Goal: Task Accomplishment & Management: Complete application form

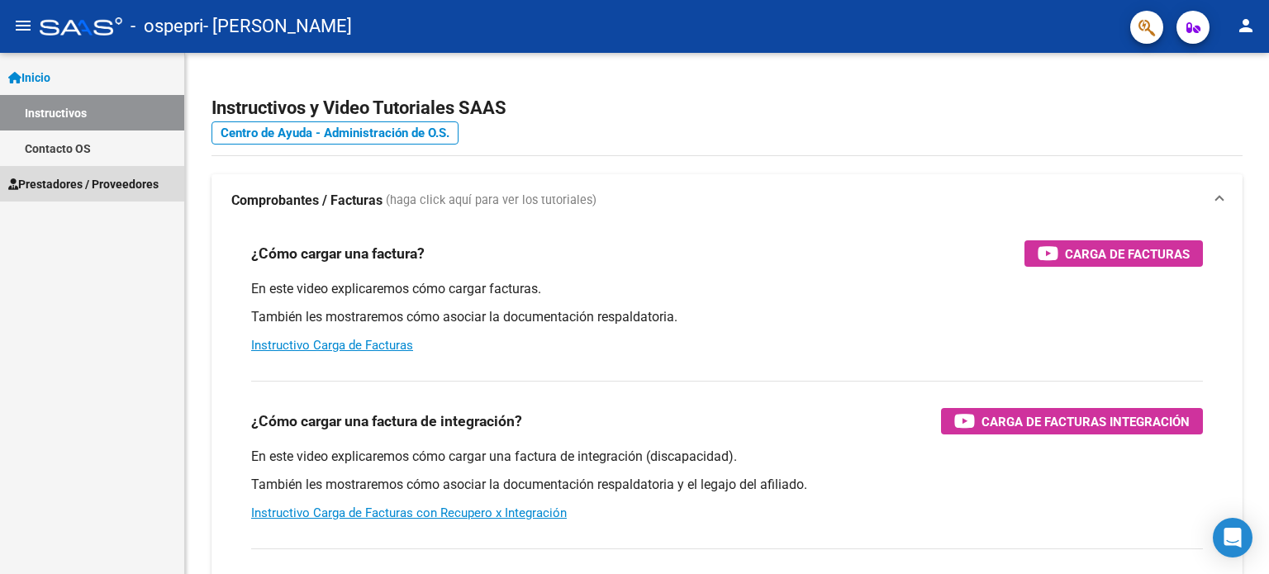
click at [76, 179] on span "Prestadores / Proveedores" at bounding box center [83, 184] width 150 height 18
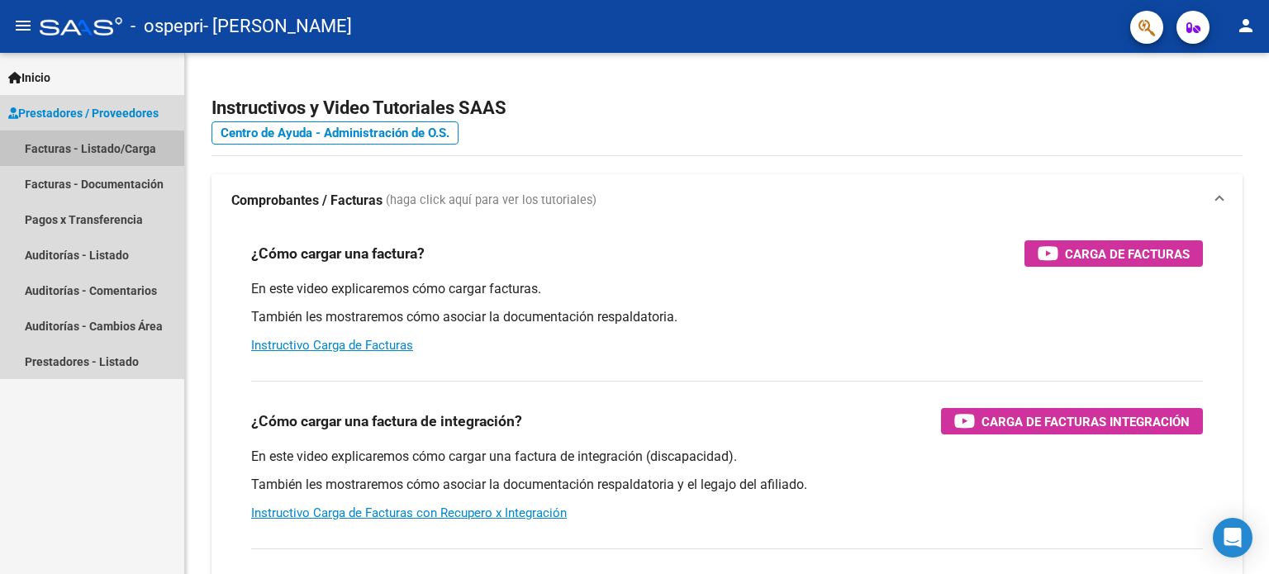
click at [79, 155] on link "Facturas - Listado/Carga" at bounding box center [92, 149] width 184 height 36
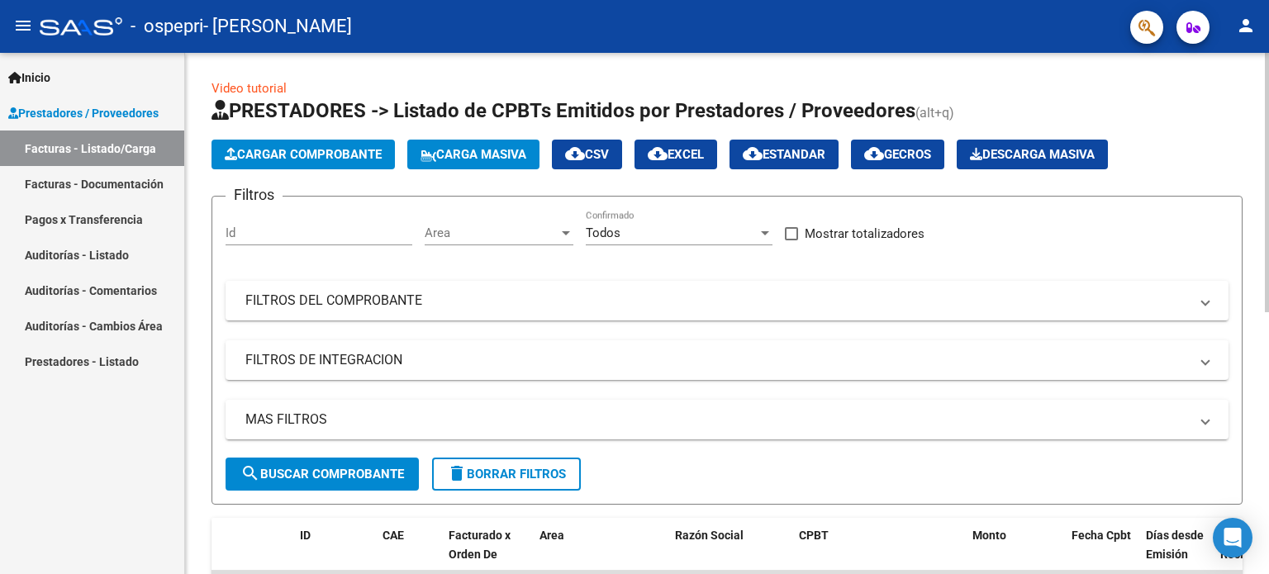
click at [304, 150] on span "Cargar Comprobante" at bounding box center [303, 154] width 157 height 15
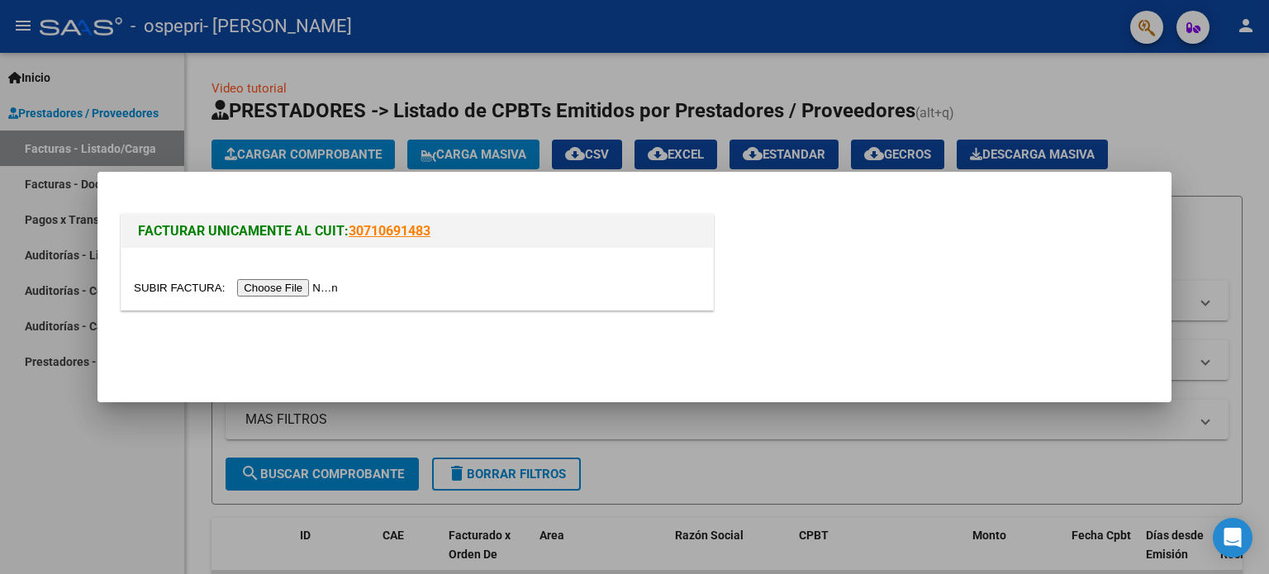
click at [298, 288] on input "file" at bounding box center [238, 287] width 209 height 17
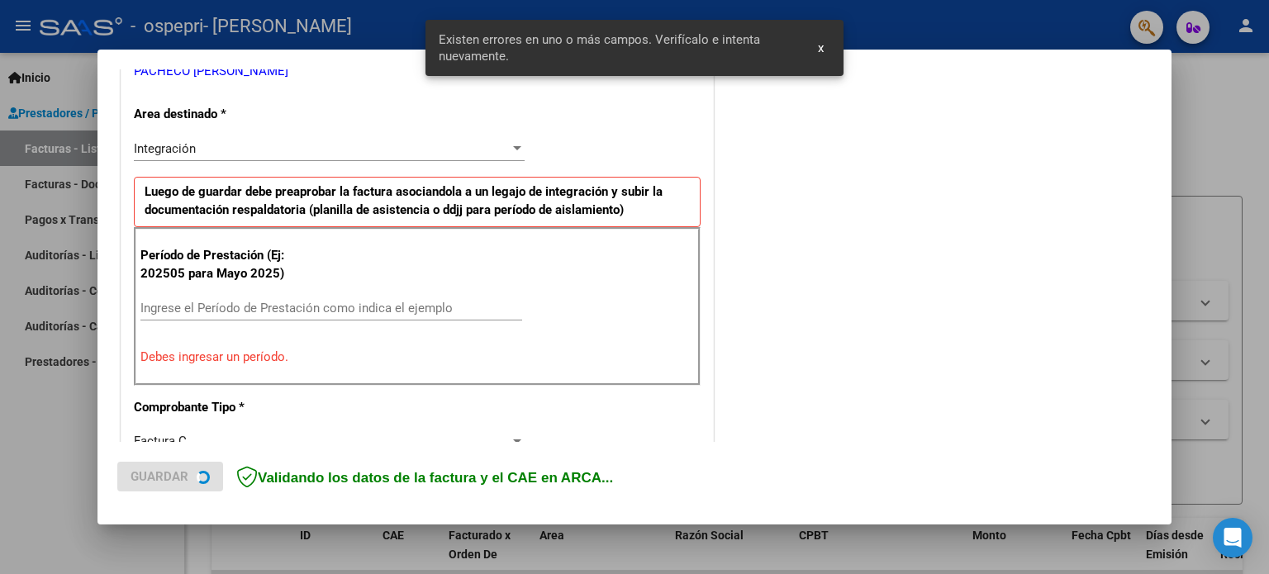
scroll to position [356, 0]
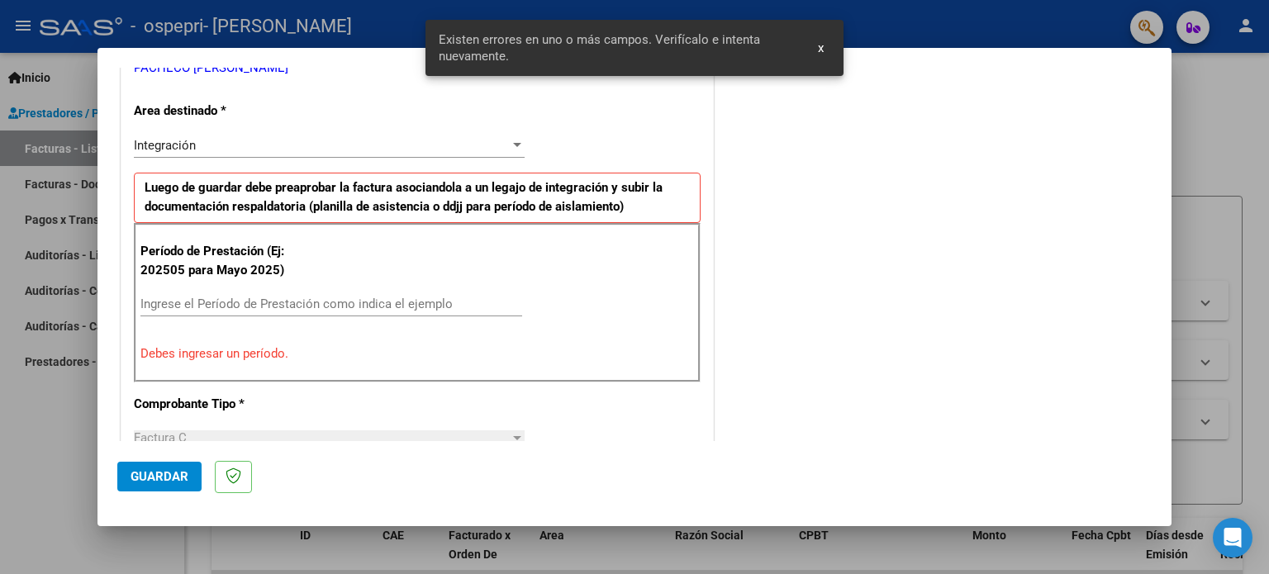
click at [404, 303] on input "Ingrese el Período de Prestación como indica el ejemplo" at bounding box center [332, 304] width 382 height 15
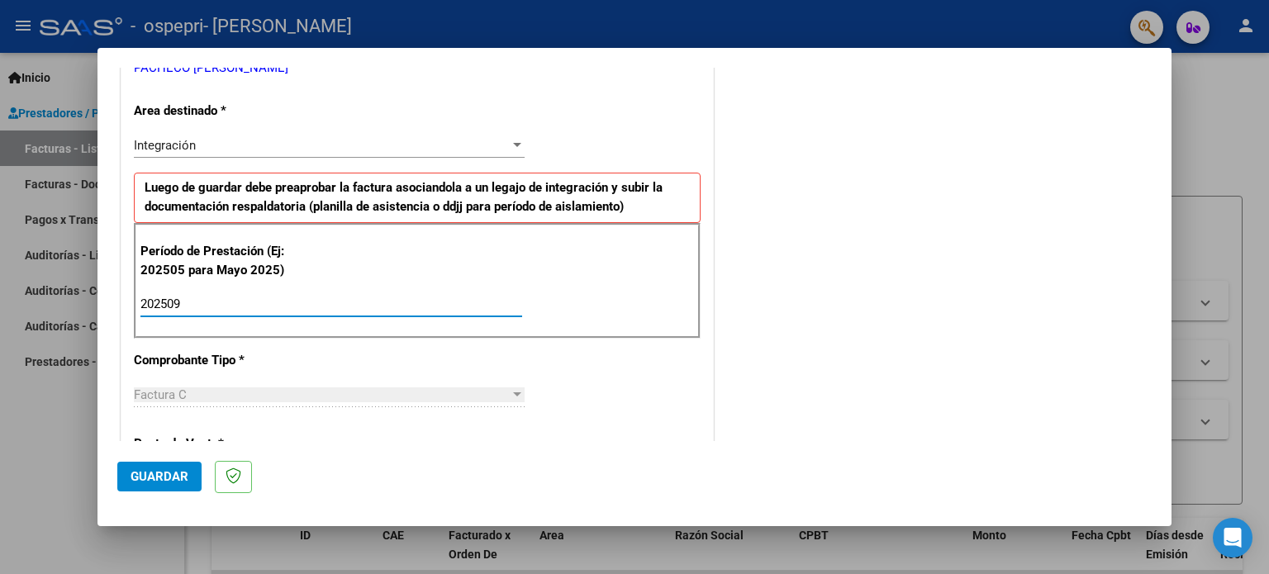
type input "202509"
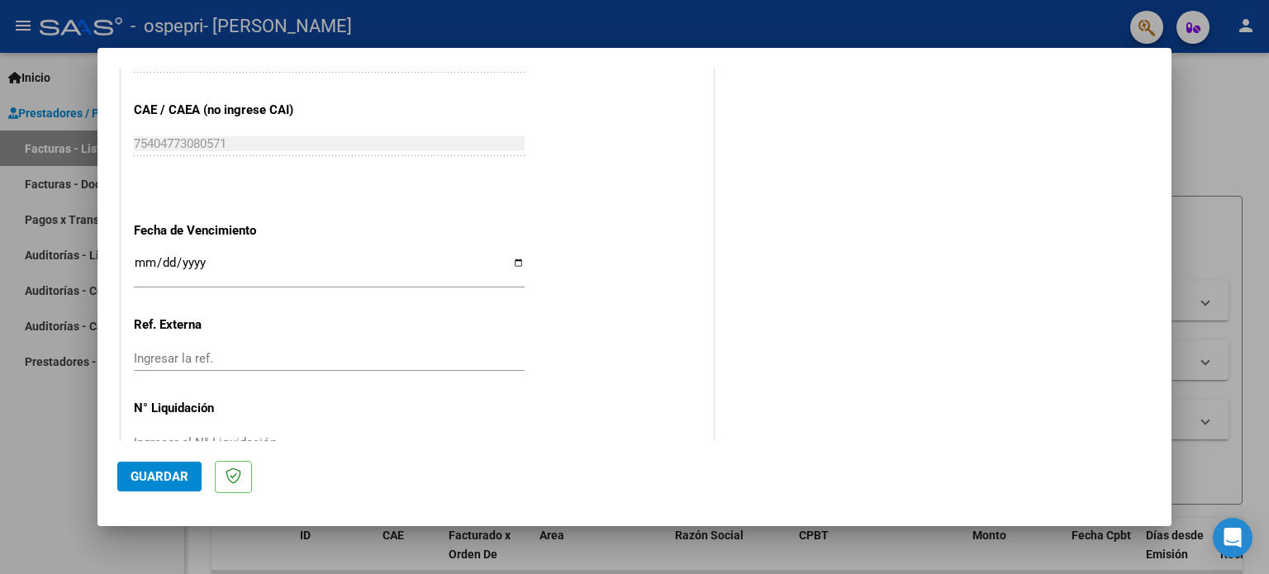
scroll to position [1079, 0]
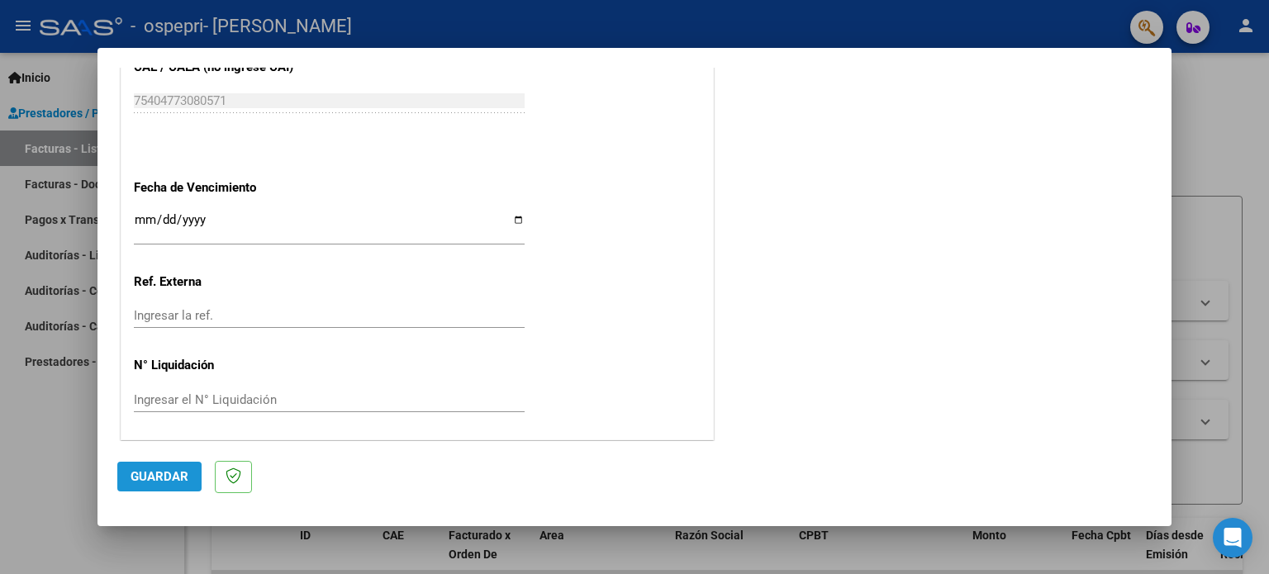
click at [150, 479] on span "Guardar" at bounding box center [160, 476] width 58 height 15
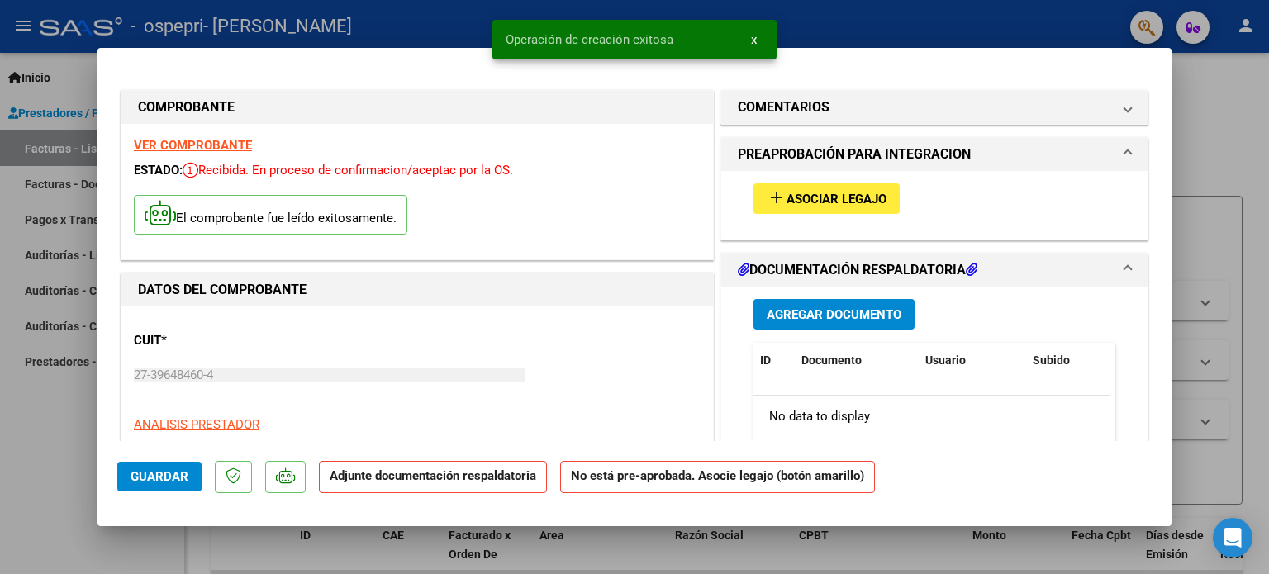
click at [789, 205] on span "Asociar Legajo" at bounding box center [837, 199] width 100 height 15
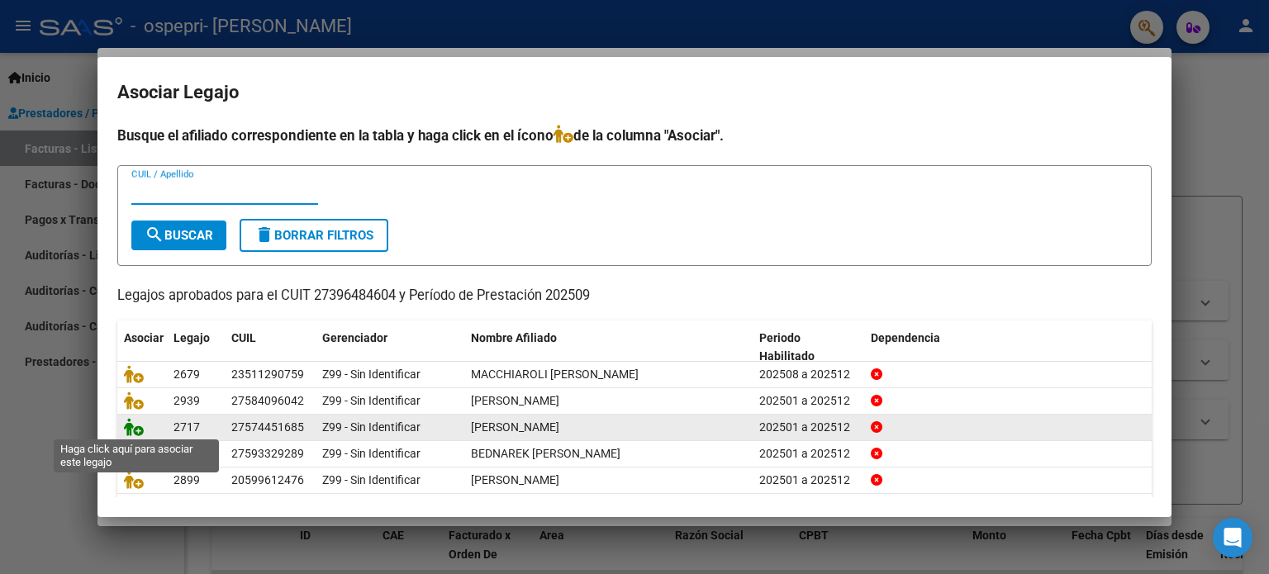
click at [140, 429] on icon at bounding box center [134, 427] width 20 height 18
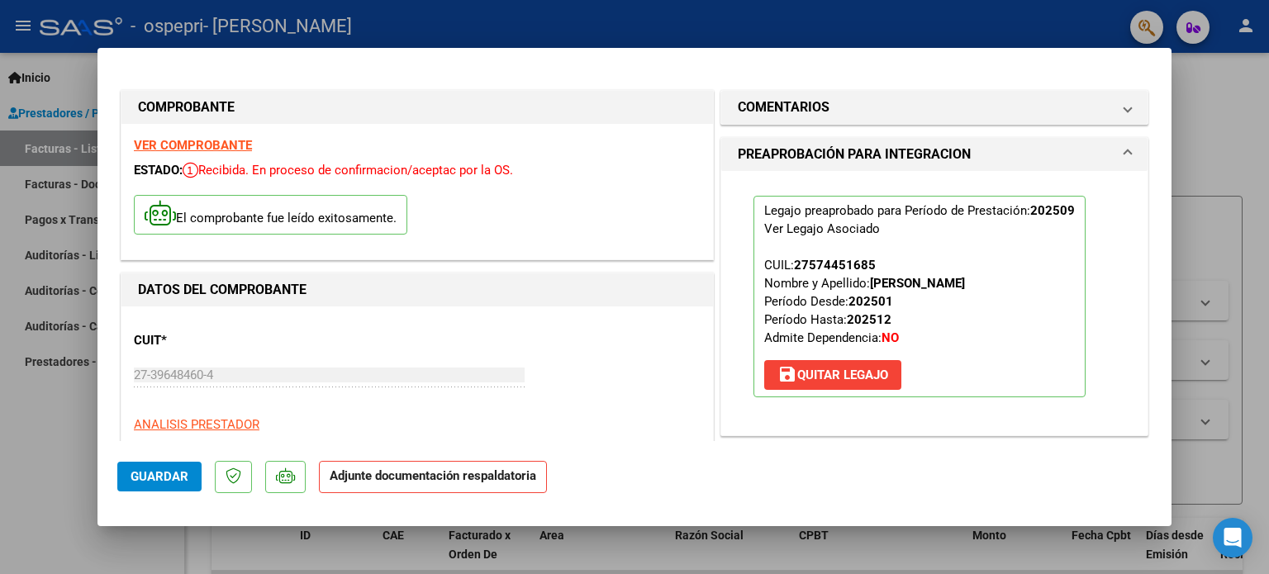
scroll to position [326, 0]
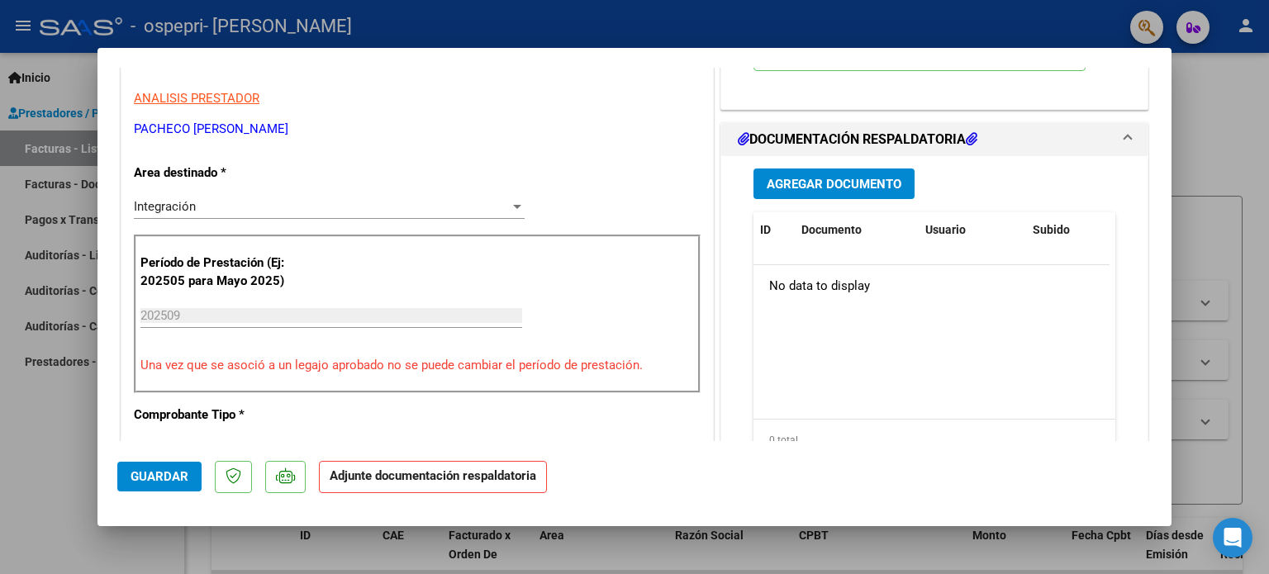
drag, startPoint x: 1173, startPoint y: 212, endPoint x: 1169, endPoint y: 176, distance: 36.5
click at [1169, 176] on div "COMPROBANTE VER COMPROBANTE ESTADO: Recibida. En proceso de confirmacion/acepta…" at bounding box center [634, 287] width 1269 height 574
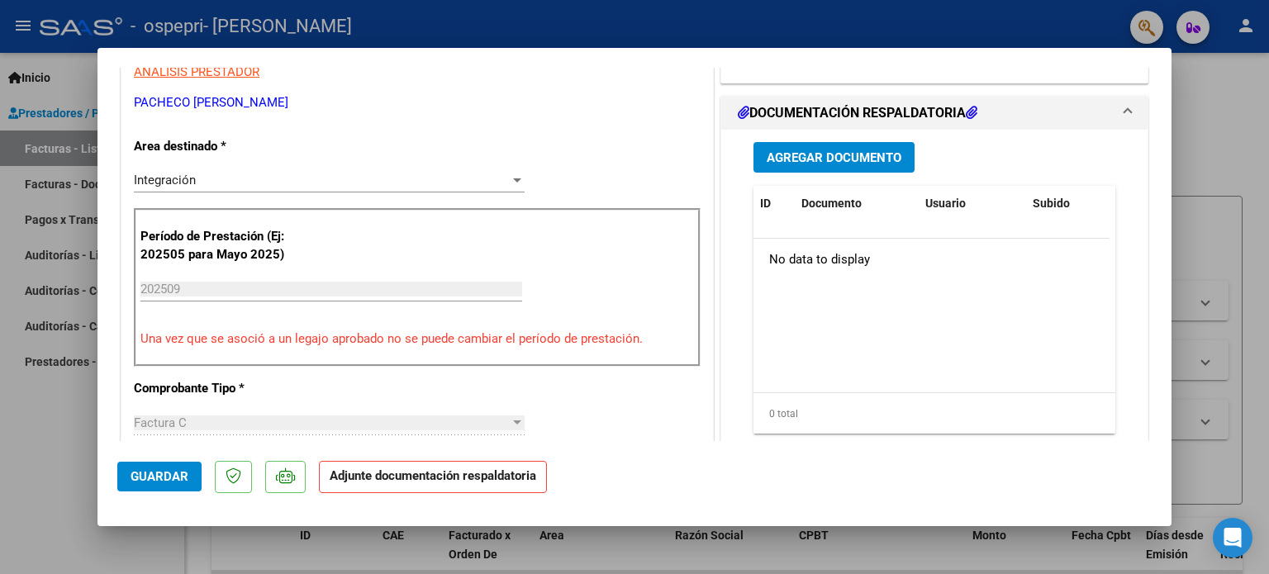
scroll to position [330, 0]
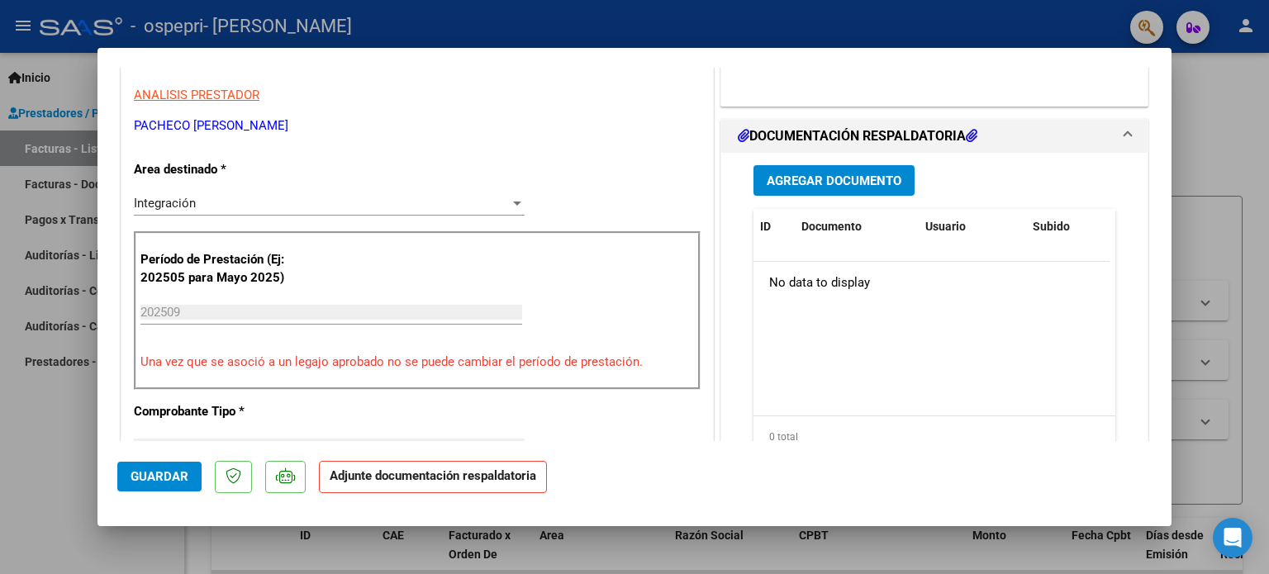
click at [809, 188] on span "Agregar Documento" at bounding box center [834, 181] width 135 height 15
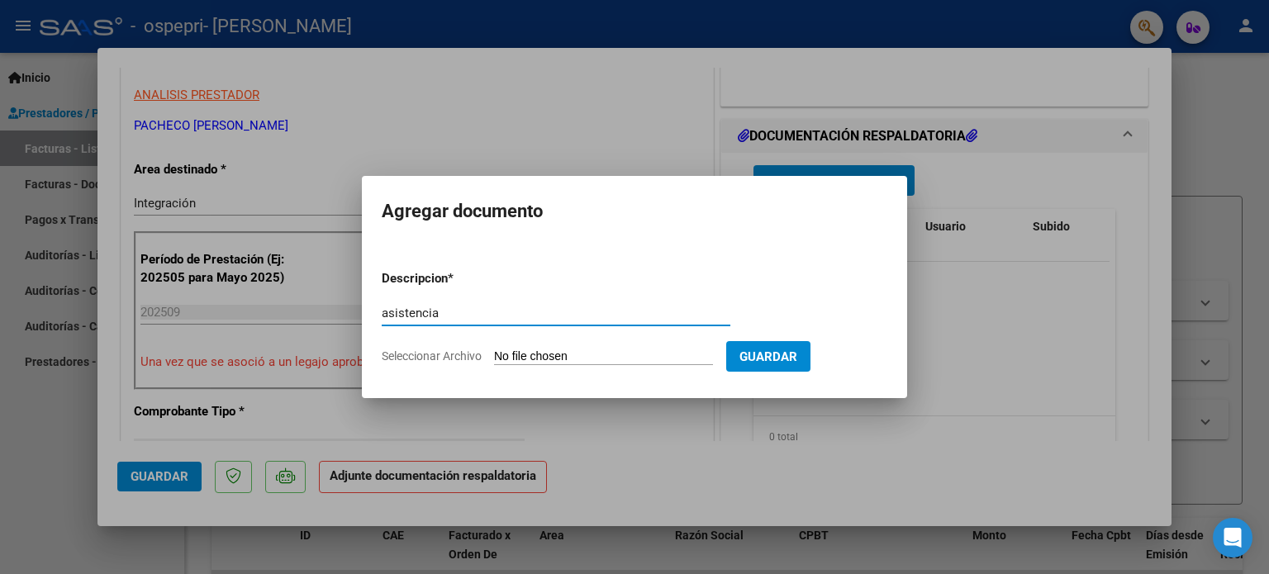
type input "asistencia"
click at [569, 355] on input "Seleccionar Archivo" at bounding box center [603, 358] width 219 height 16
type input "C:\fakepath\Mendez septiembre.pdf"
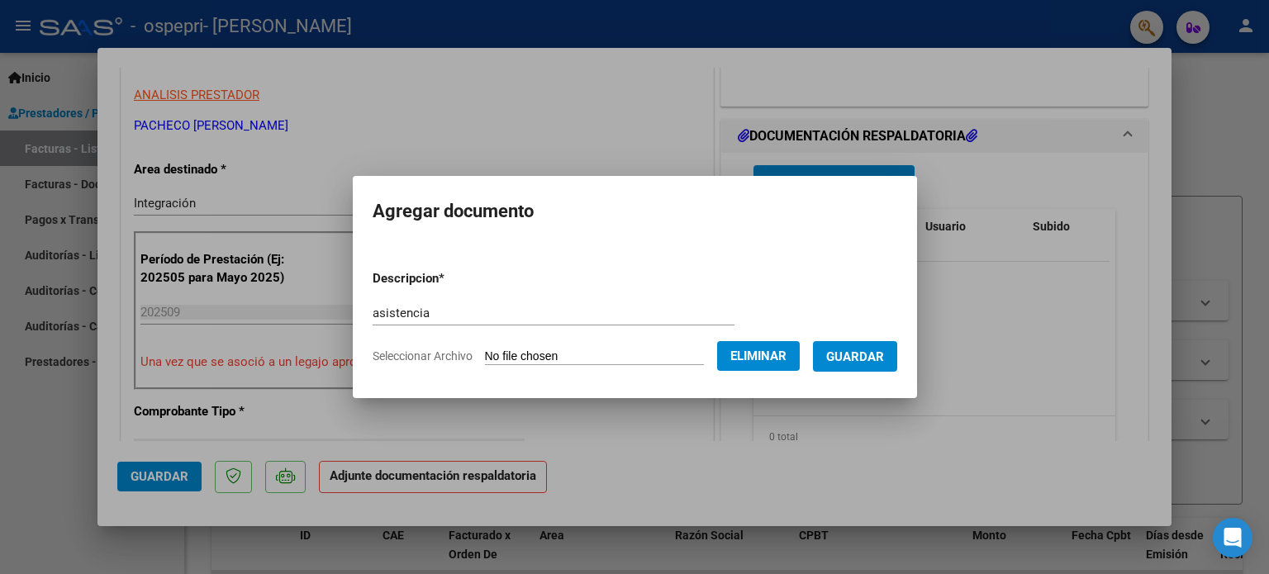
click at [870, 361] on span "Guardar" at bounding box center [855, 357] width 58 height 15
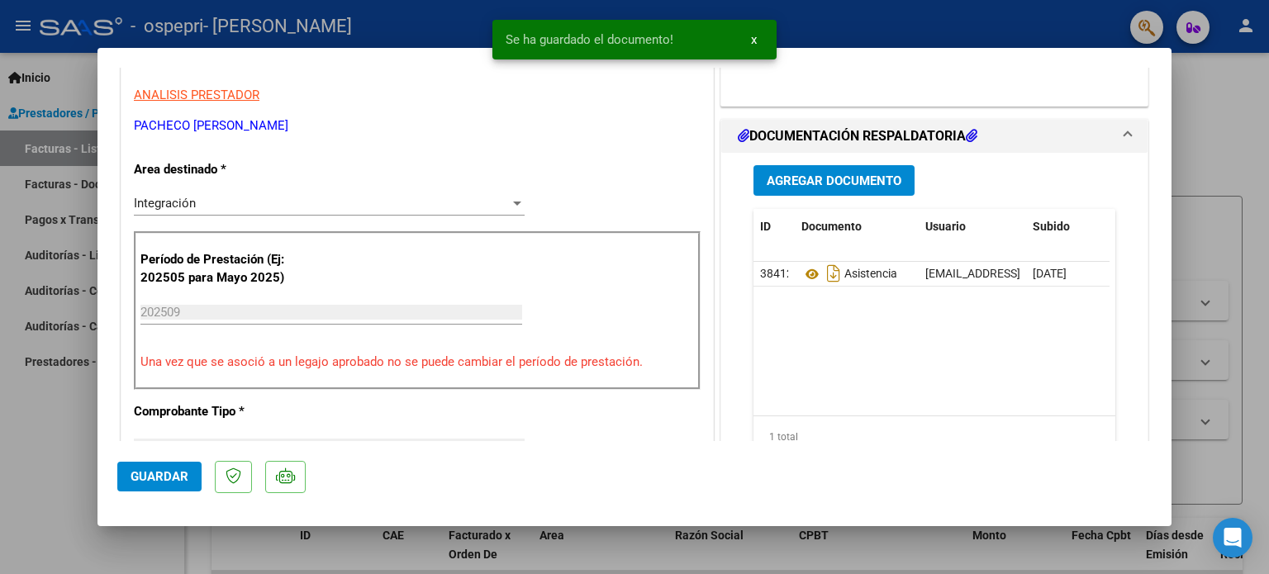
click at [831, 188] on span "Agregar Documento" at bounding box center [834, 181] width 135 height 15
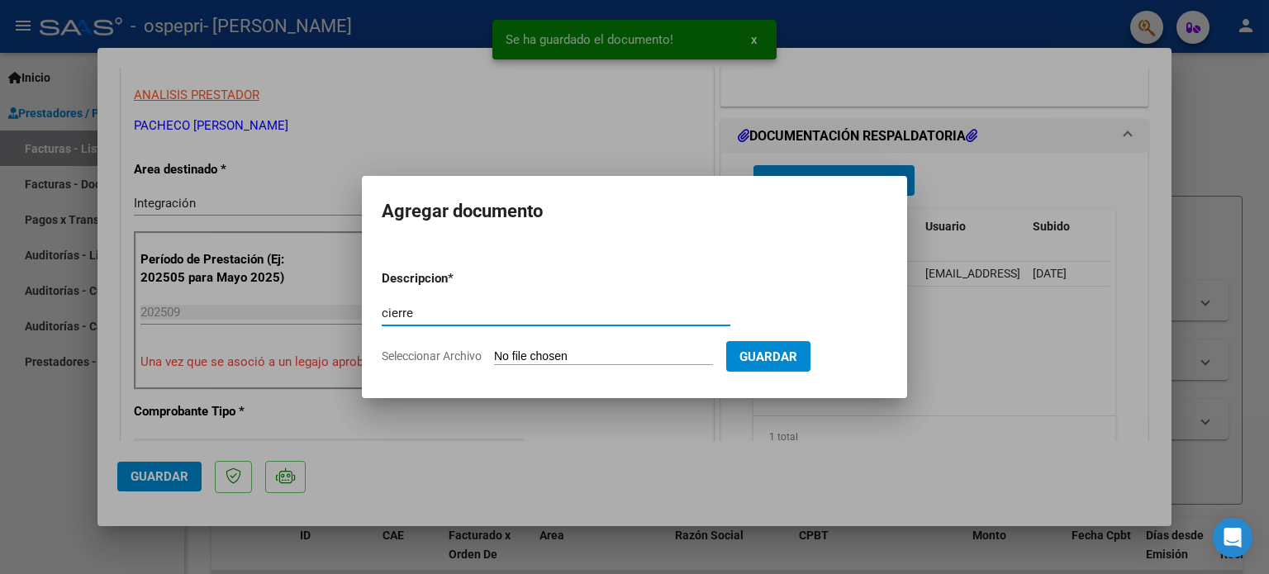
type input "cierre"
click at [605, 363] on input "Seleccionar Archivo" at bounding box center [603, 358] width 219 height 16
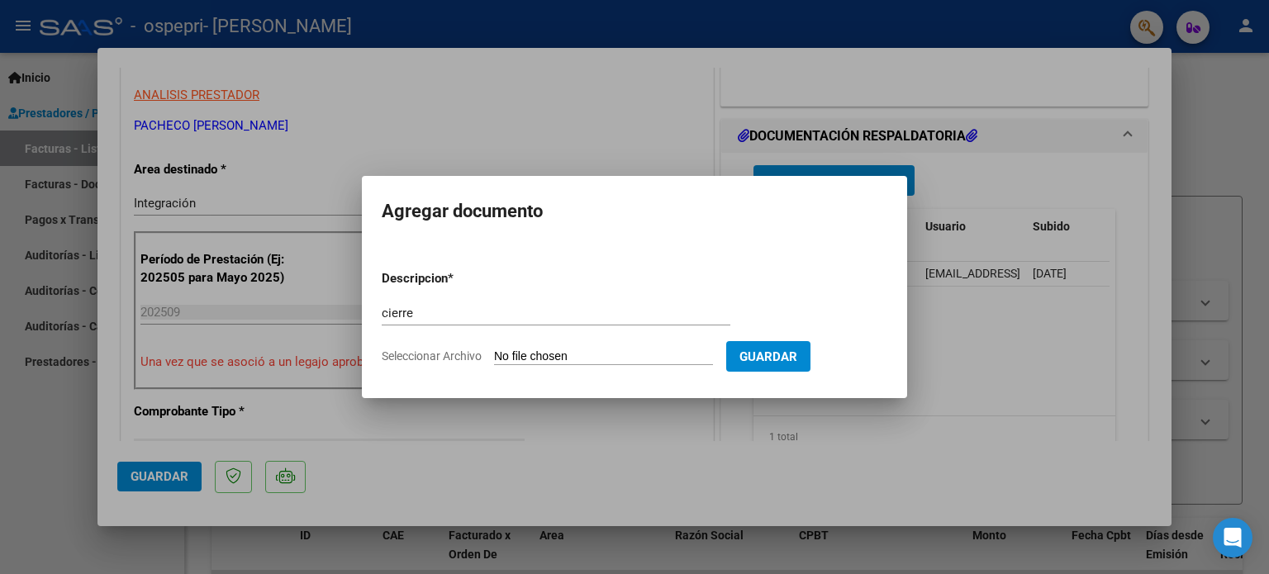
type input "C:\fakepath\[PERSON_NAME].pdf"
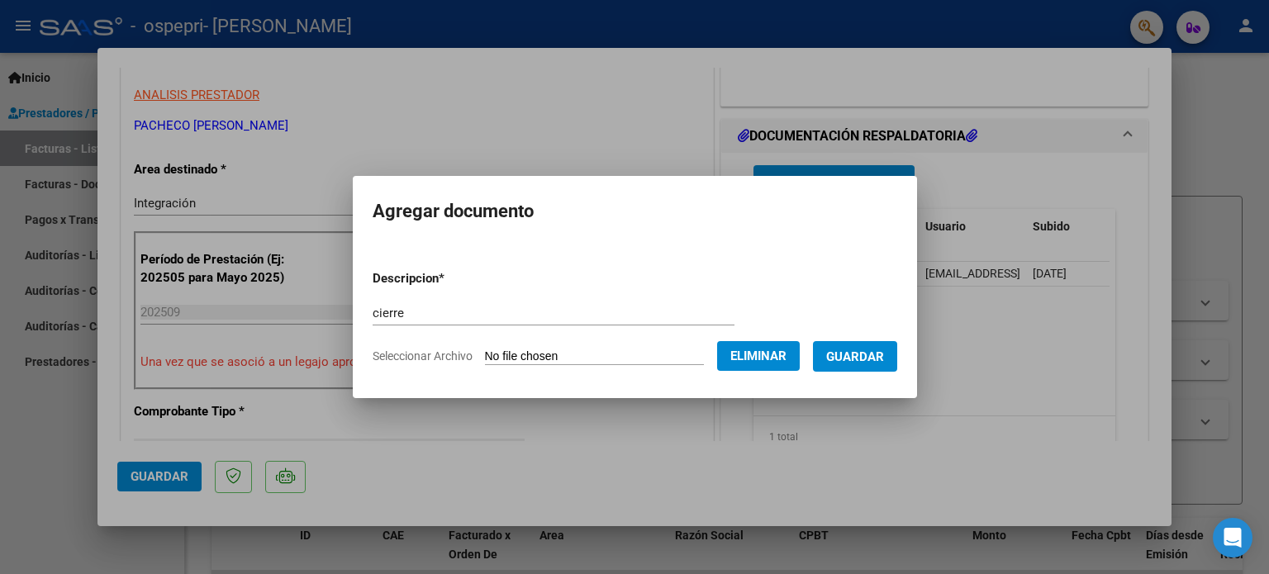
click at [866, 353] on span "Guardar" at bounding box center [855, 357] width 58 height 15
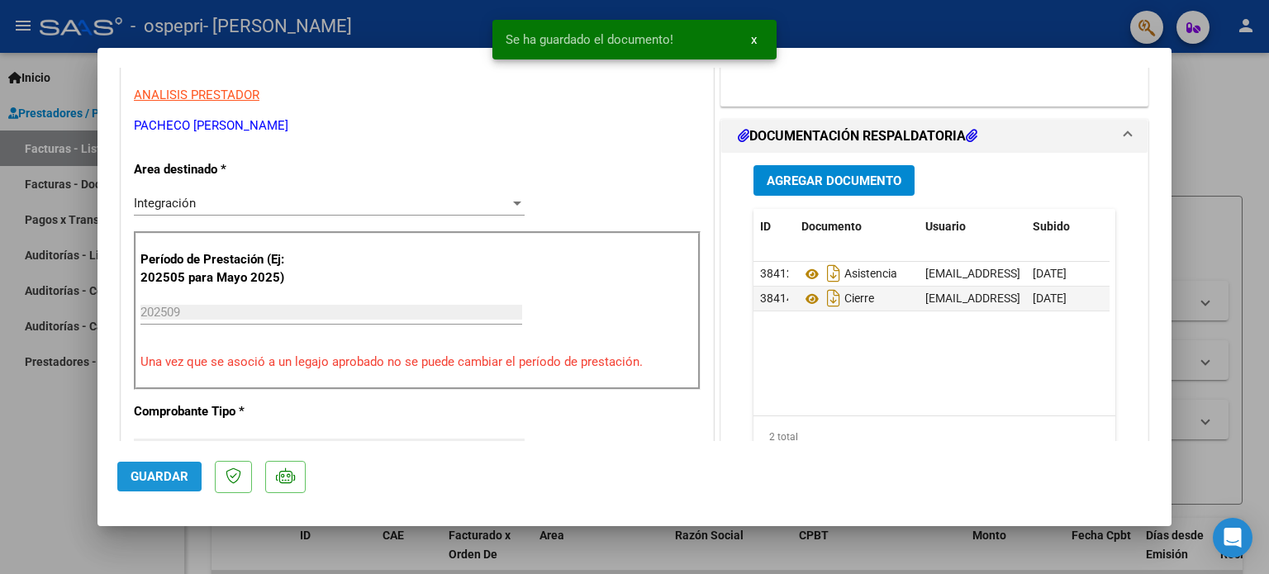
click at [139, 478] on span "Guardar" at bounding box center [160, 476] width 58 height 15
drag, startPoint x: 1158, startPoint y: 211, endPoint x: 1165, endPoint y: 168, distance: 43.6
click at [1165, 168] on mat-dialog-content "COMPROBANTE VER COMPROBANTE ESTADO: Recibida. En proceso de confirmacion/acepta…" at bounding box center [635, 255] width 1074 height 374
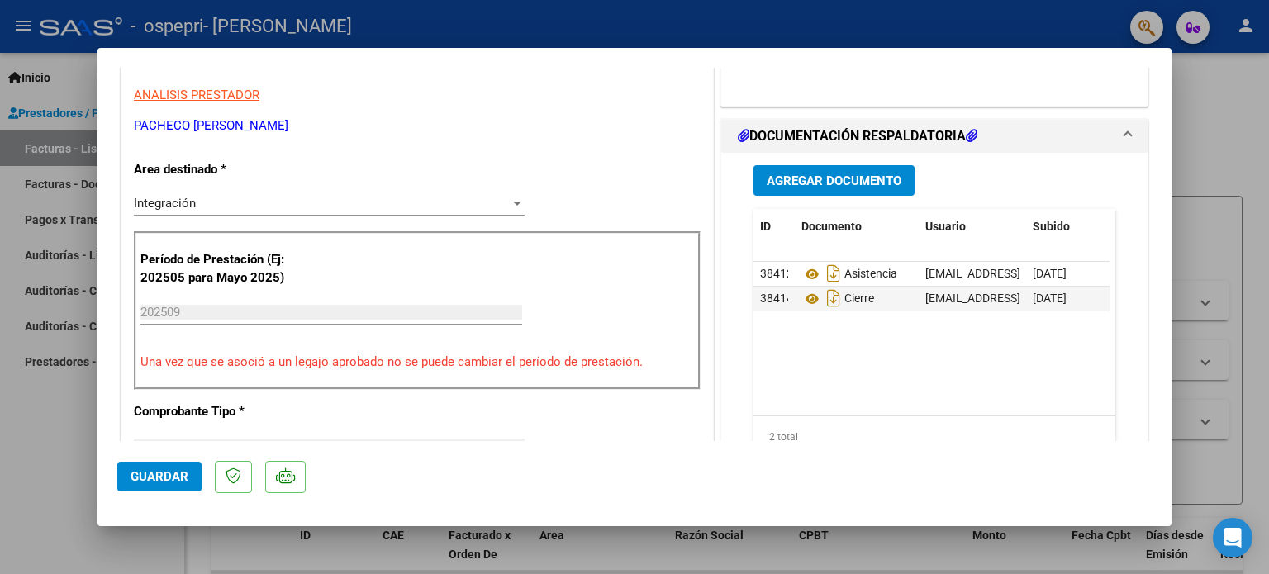
scroll to position [3, 0]
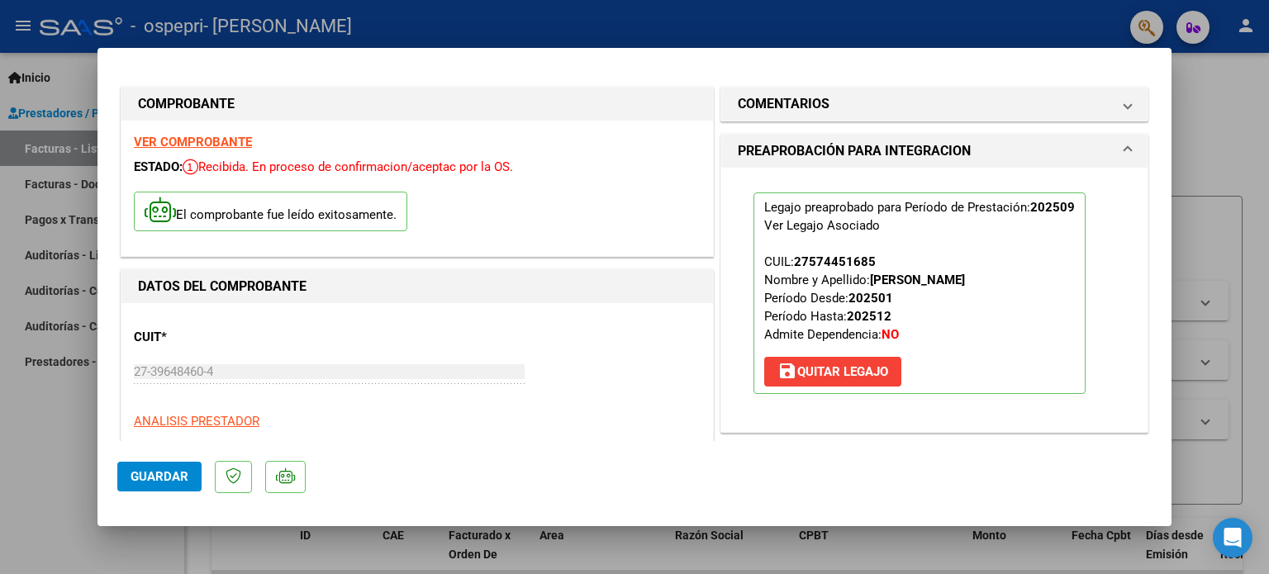
click at [1220, 170] on div at bounding box center [634, 287] width 1269 height 574
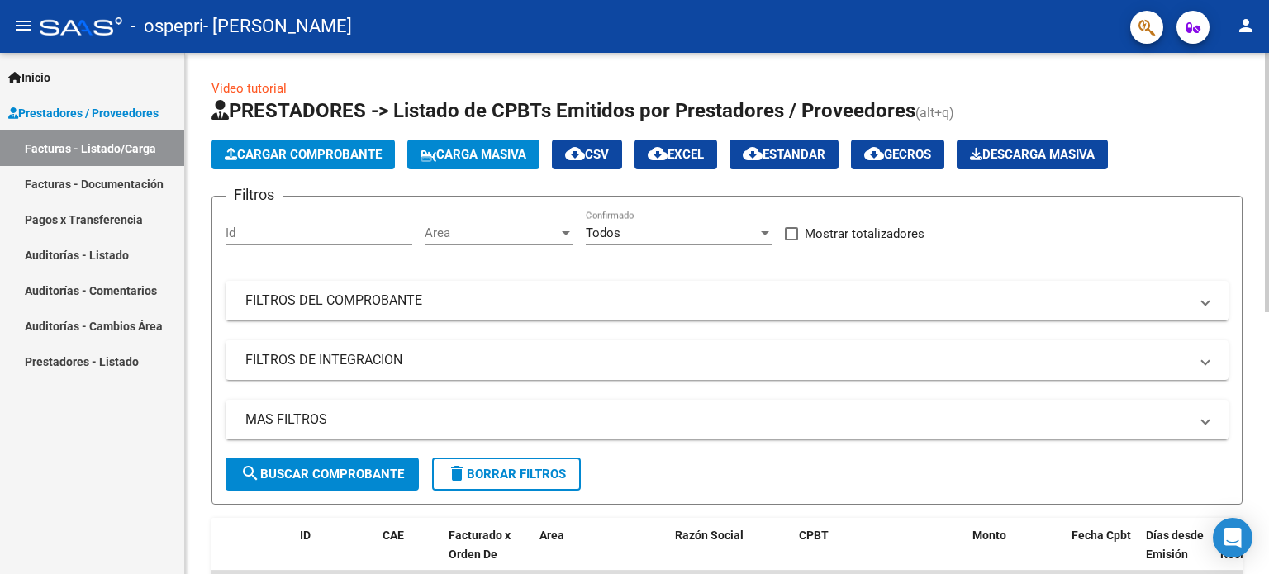
click at [235, 149] on icon "button" at bounding box center [231, 154] width 12 height 12
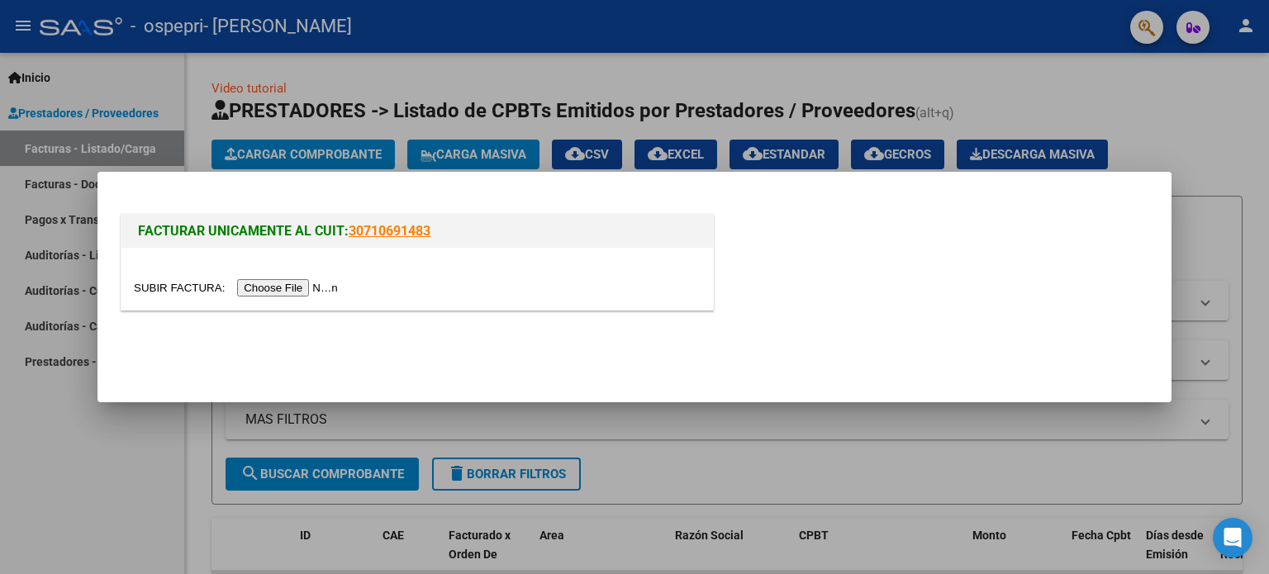
click at [264, 292] on input "file" at bounding box center [238, 287] width 209 height 17
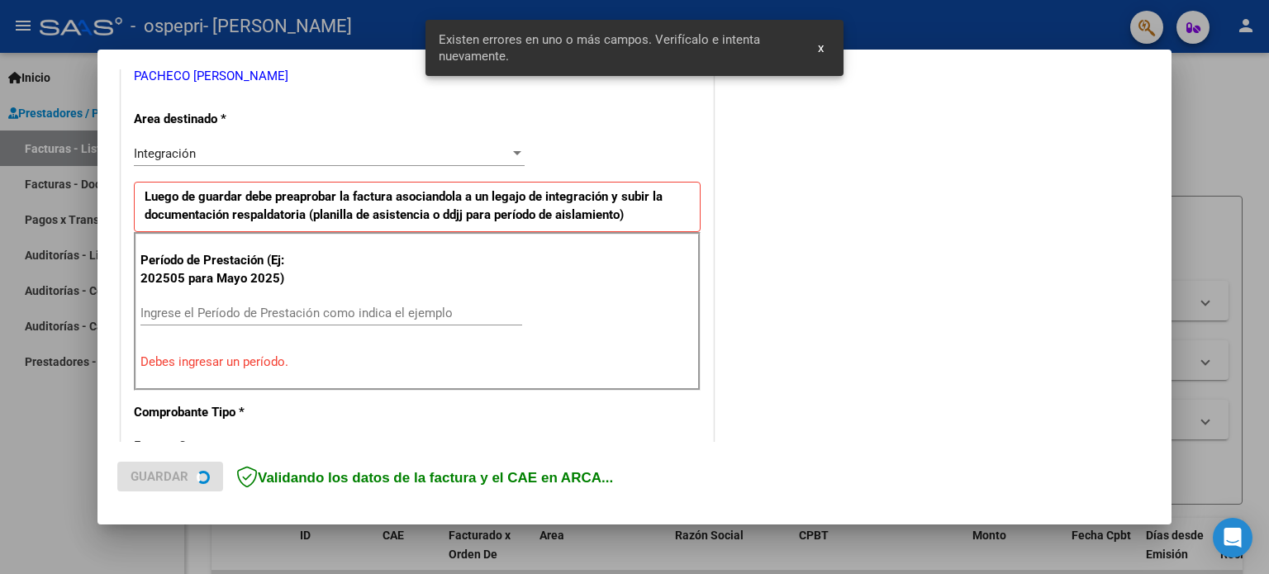
scroll to position [356, 0]
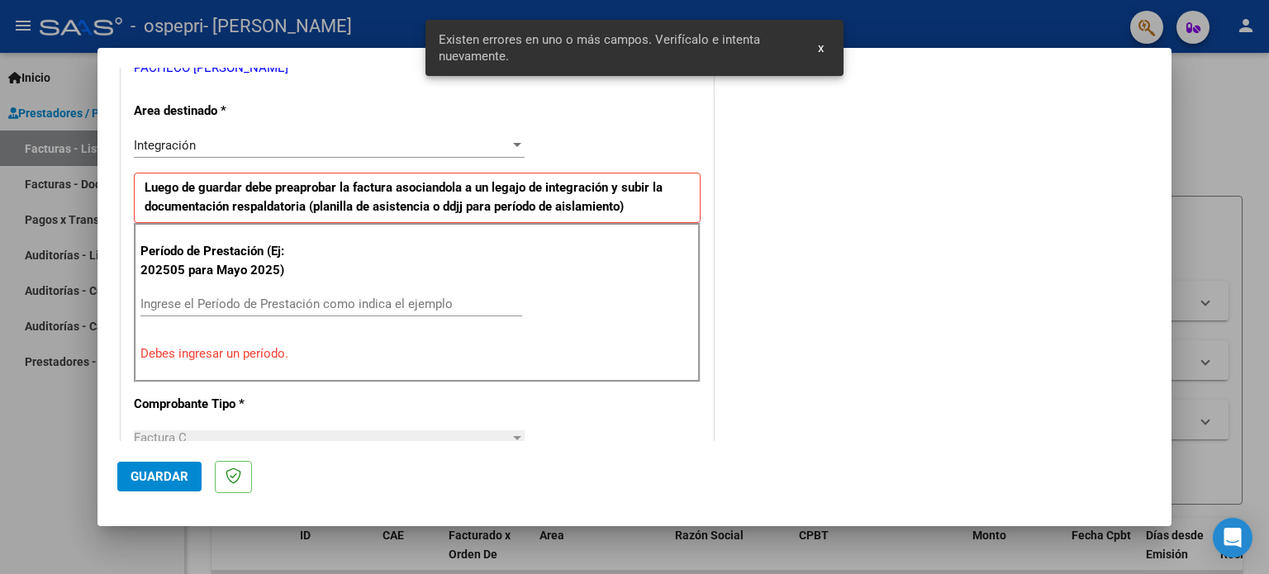
click at [372, 307] on input "Ingrese el Período de Prestación como indica el ejemplo" at bounding box center [332, 304] width 382 height 15
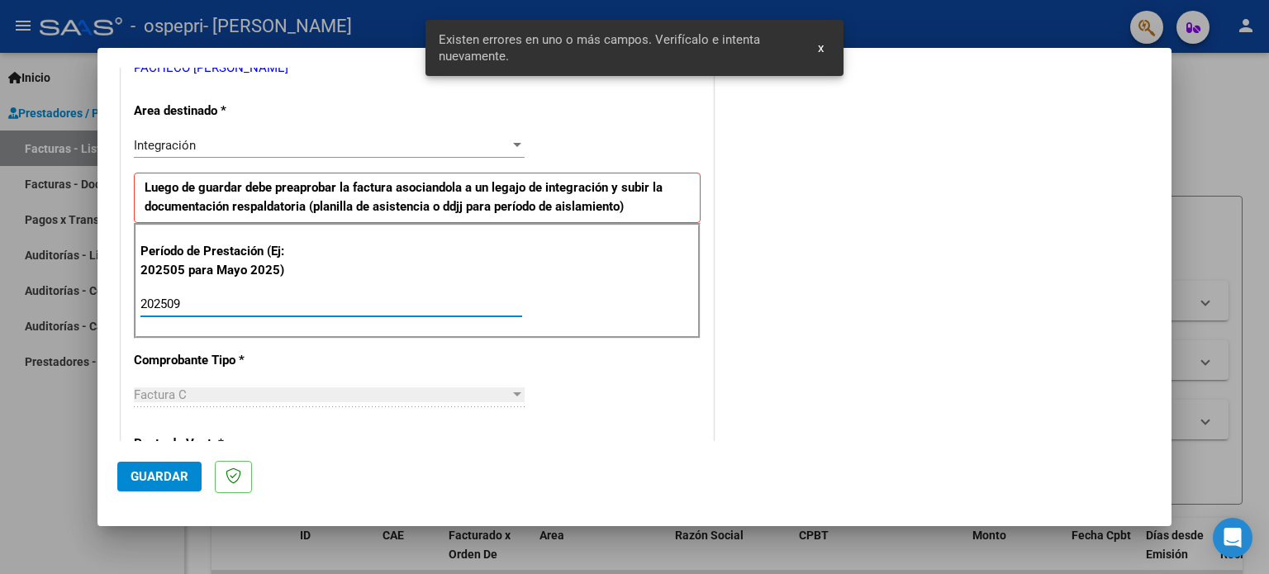
type input "202509"
click at [142, 477] on span "Guardar" at bounding box center [160, 476] width 58 height 15
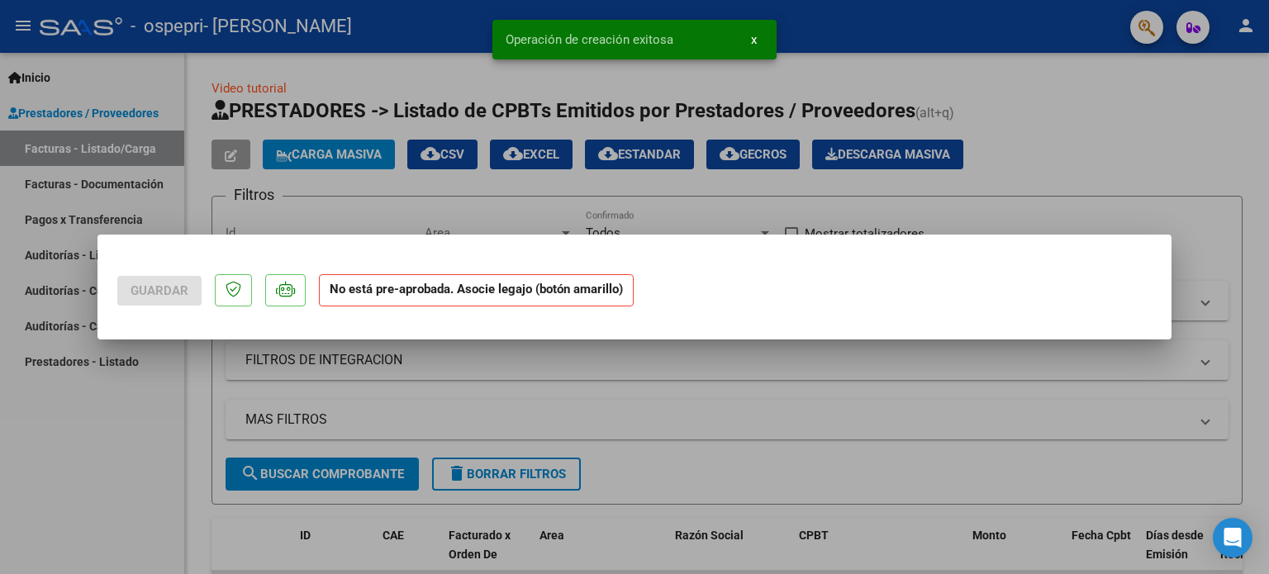
scroll to position [0, 0]
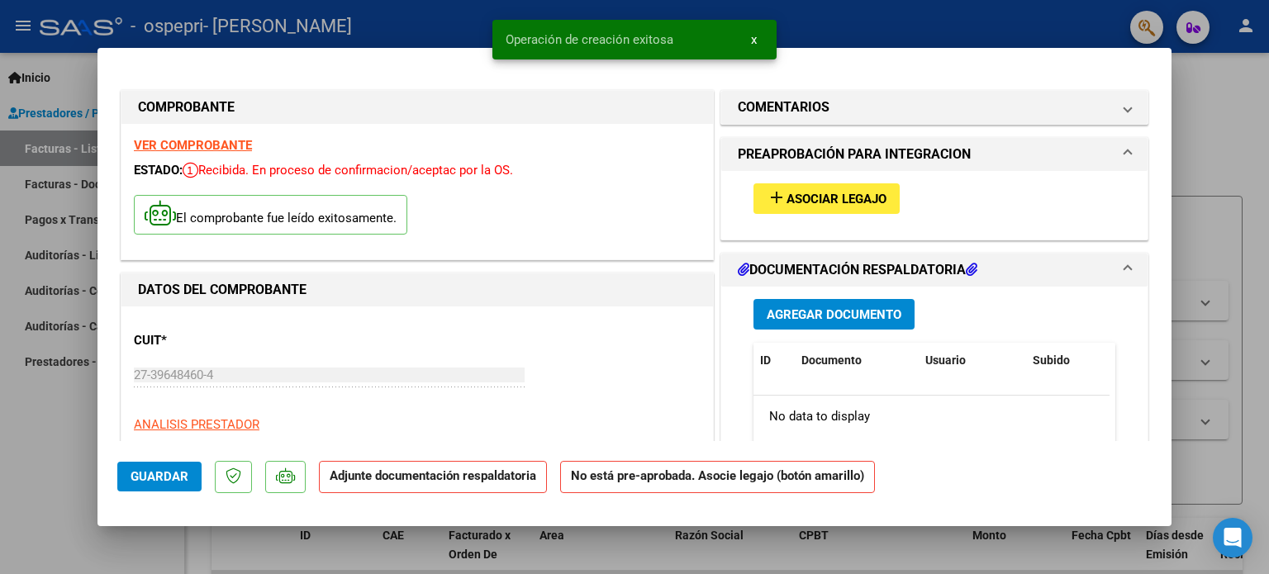
click at [853, 179] on div "add Asociar Legajo" at bounding box center [934, 198] width 387 height 55
click at [841, 197] on span "Asociar Legajo" at bounding box center [837, 199] width 100 height 15
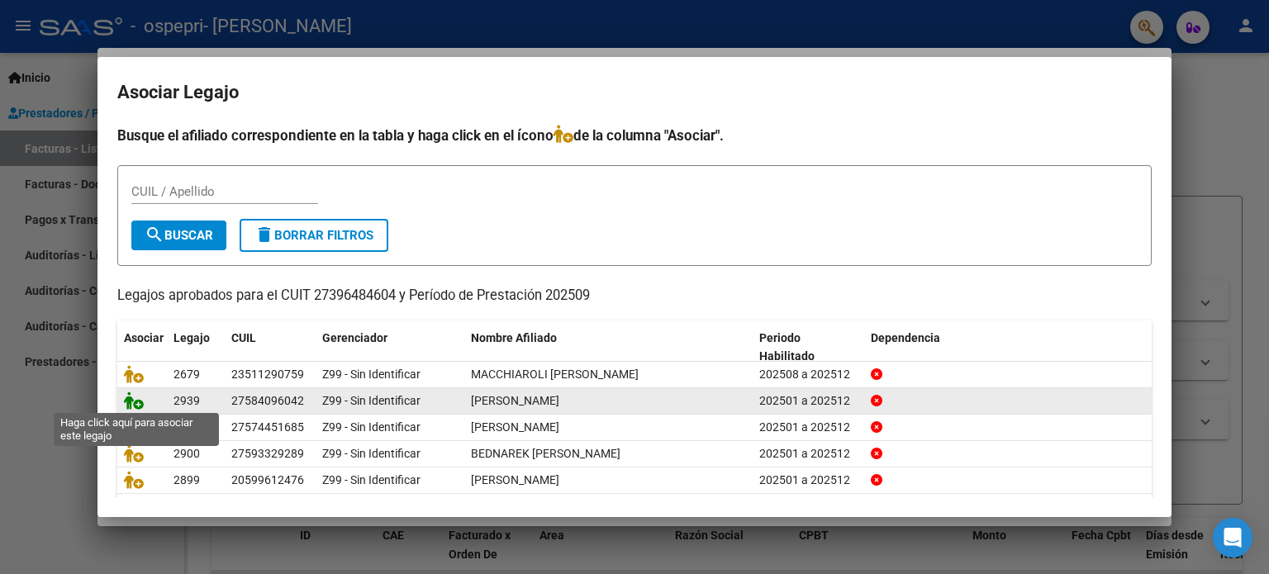
click at [134, 397] on icon at bounding box center [134, 401] width 20 height 18
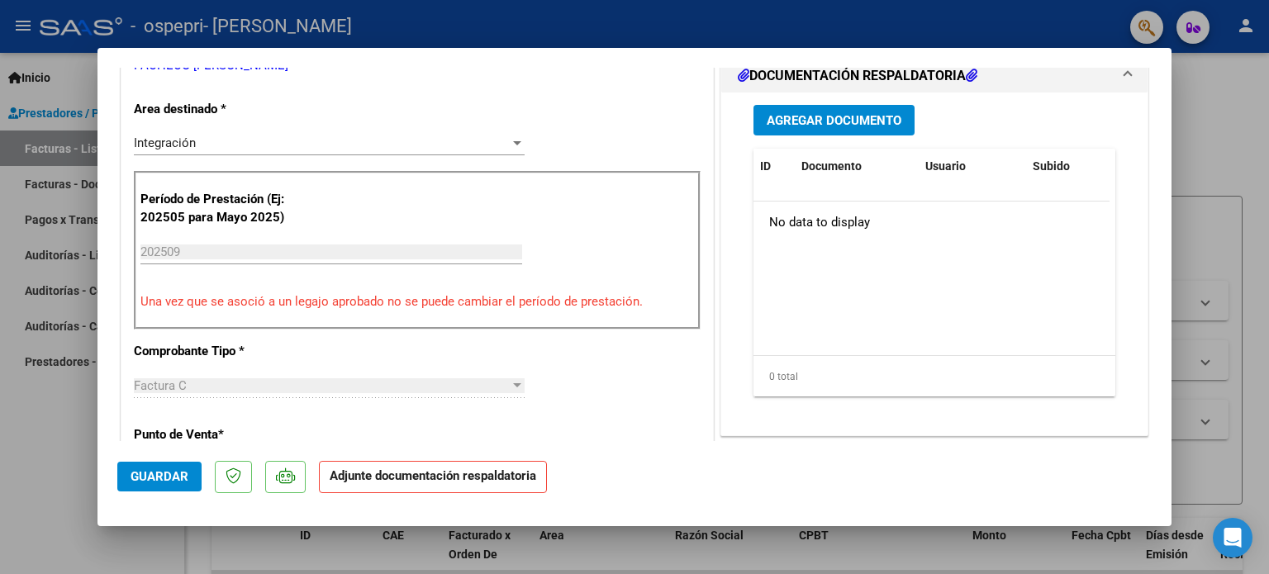
scroll to position [387, 0]
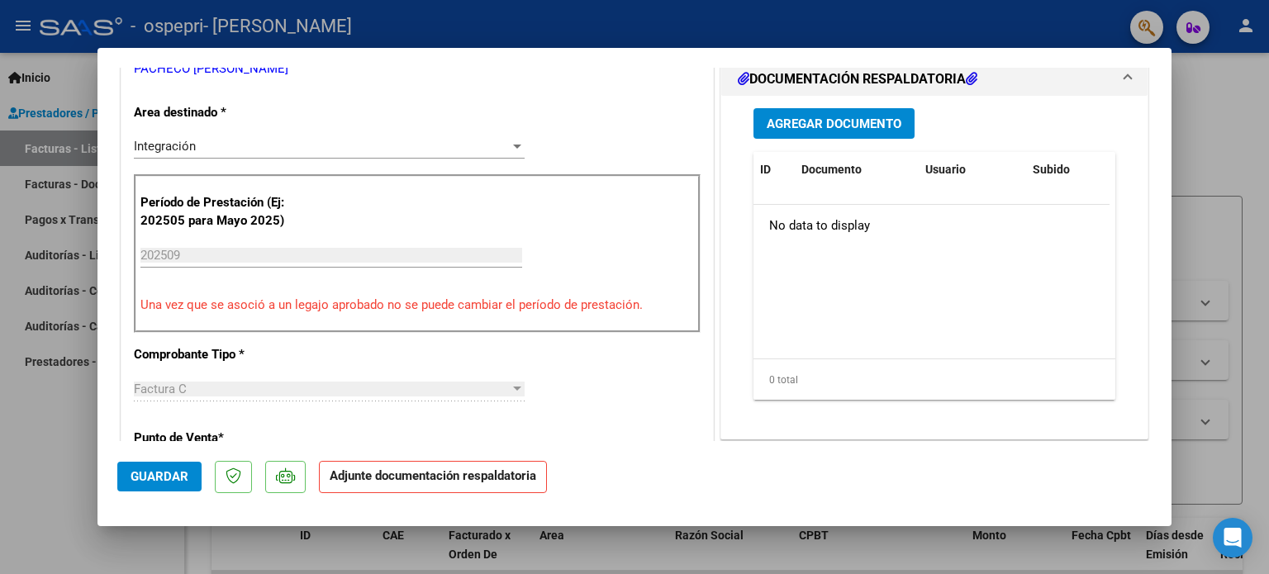
click at [837, 117] on span "Agregar Documento" at bounding box center [834, 124] width 135 height 15
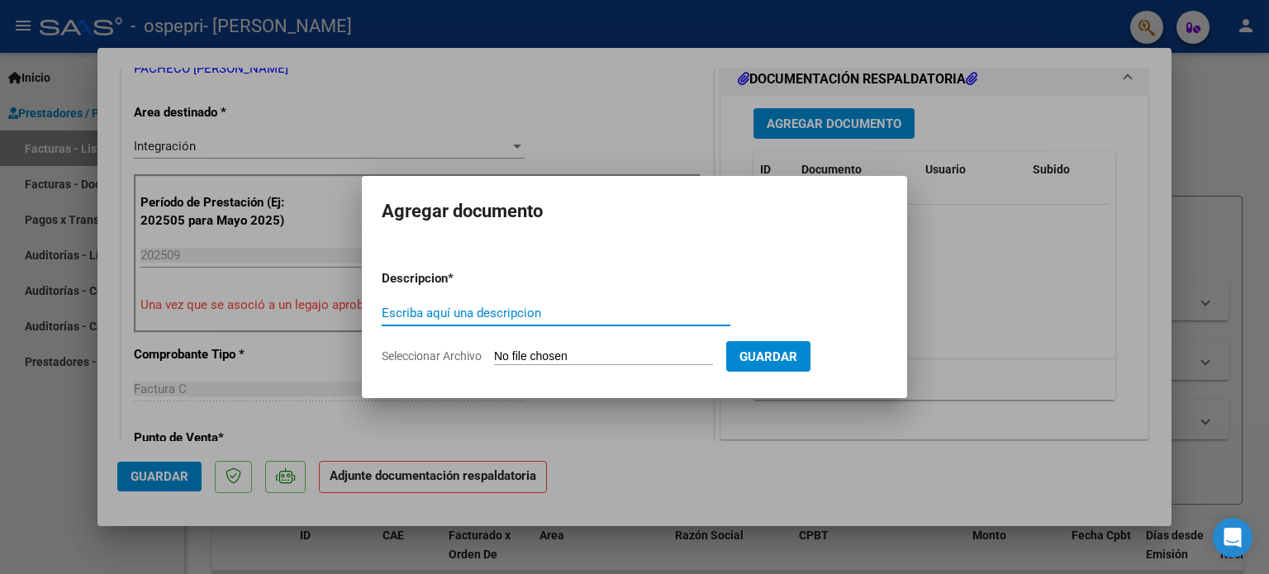
click at [528, 360] on input "Seleccionar Archivo" at bounding box center [603, 358] width 219 height 16
type input "C:\fakepath\Valenzuela sept.pdf"
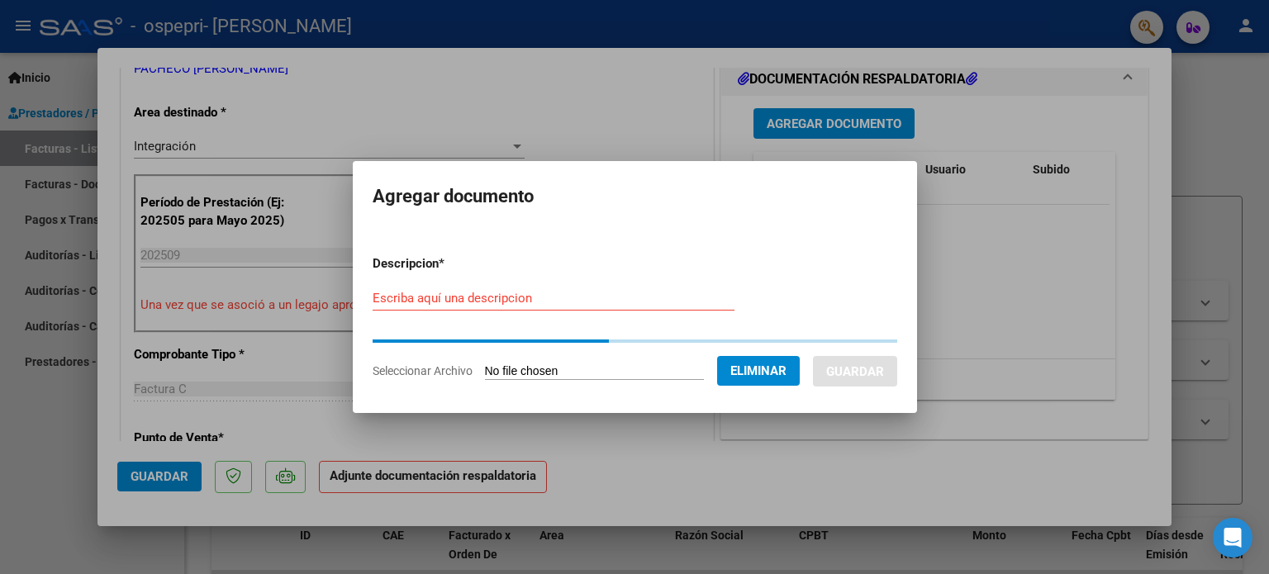
click at [526, 297] on input "Escriba aquí una descripcion" at bounding box center [554, 298] width 362 height 15
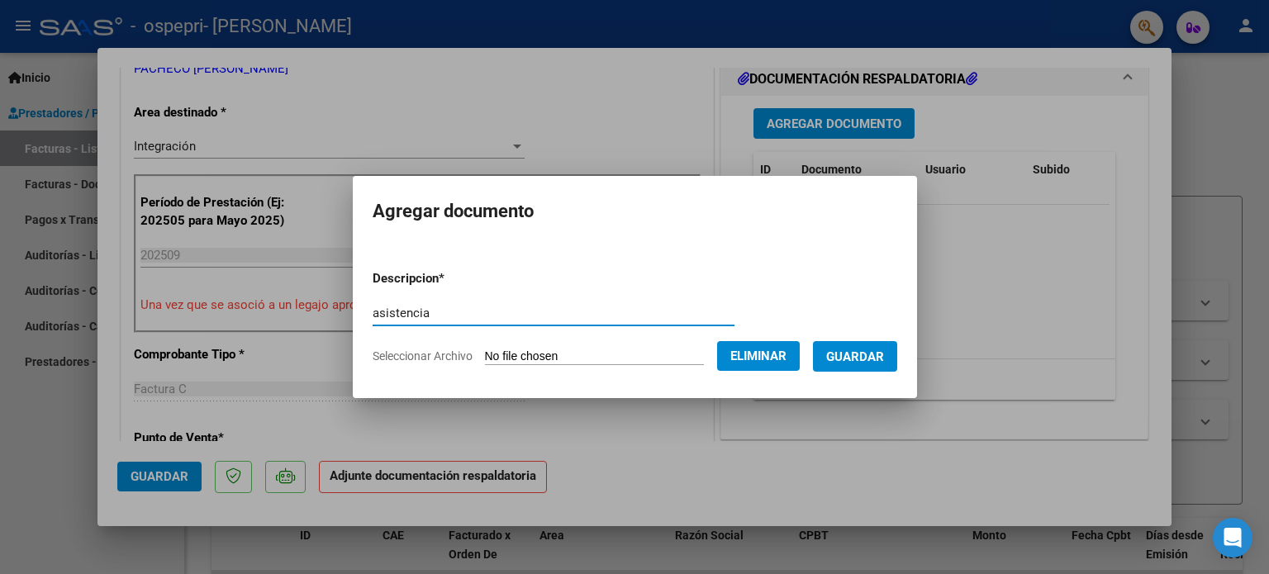
type input "asistencia"
click at [884, 354] on span "Guardar" at bounding box center [855, 357] width 58 height 15
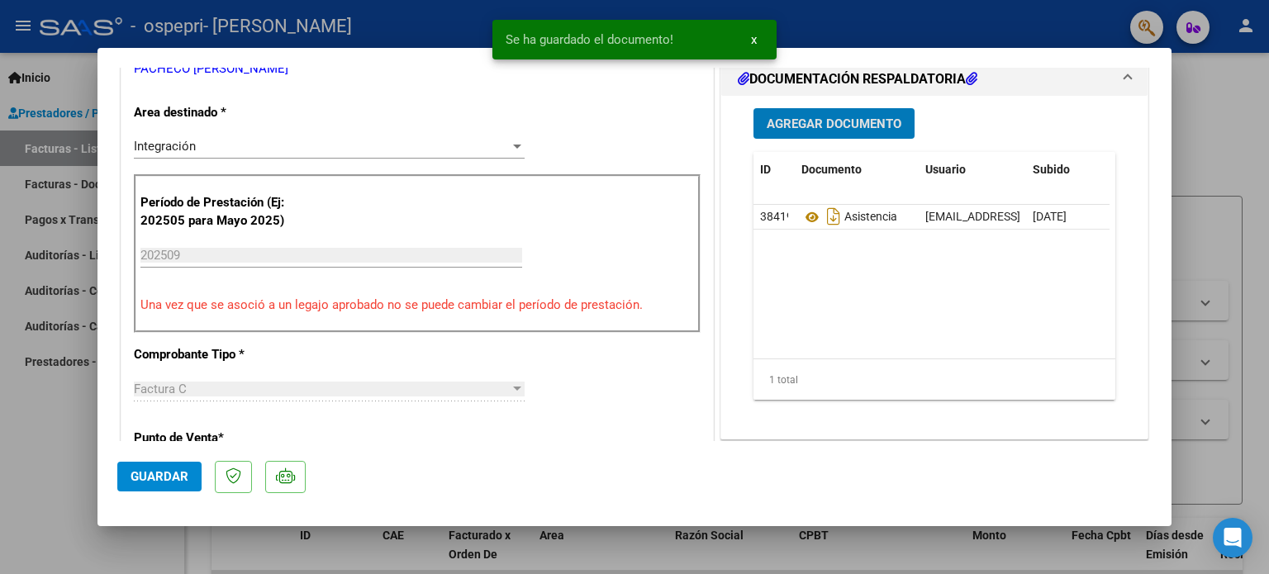
click at [826, 112] on button "Agregar Documento" at bounding box center [834, 123] width 161 height 31
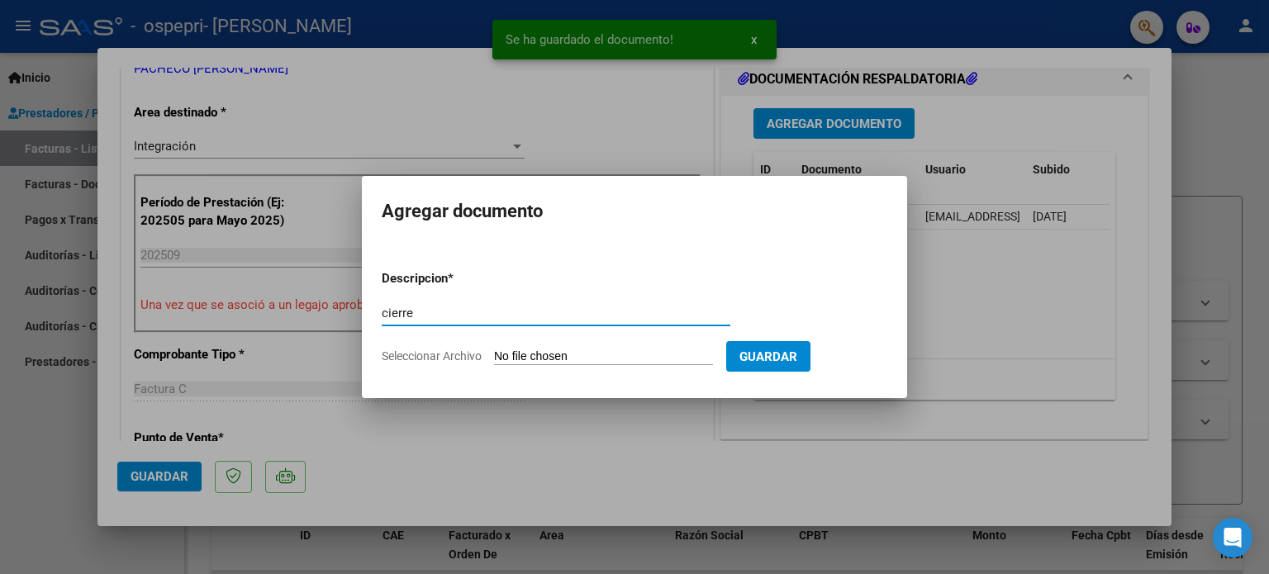
type input "cierre"
click at [532, 350] on input "Seleccionar Archivo" at bounding box center [603, 358] width 219 height 16
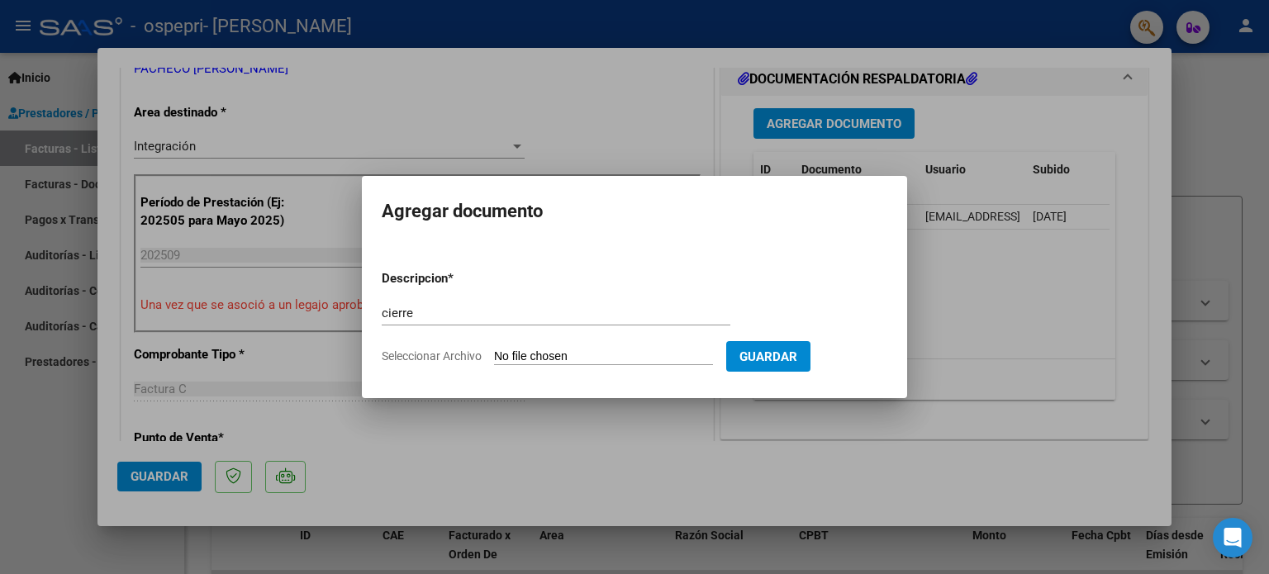
type input "C:\fakepath\[PERSON_NAME].pdf"
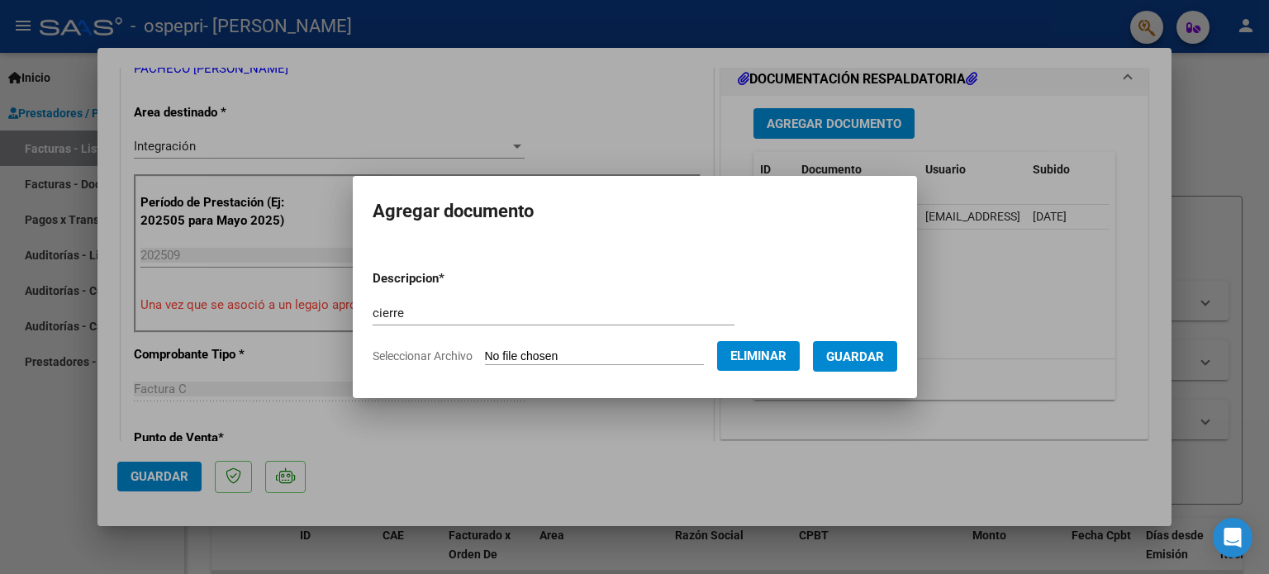
click at [884, 354] on span "Guardar" at bounding box center [855, 357] width 58 height 15
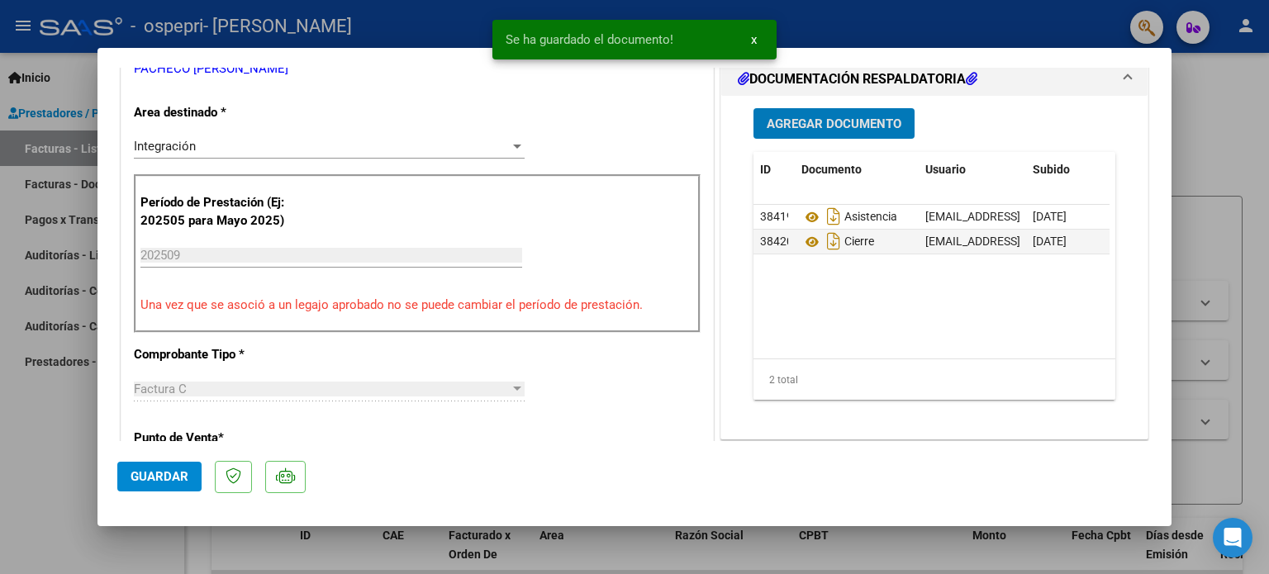
click at [162, 472] on span "Guardar" at bounding box center [160, 476] width 58 height 15
click at [1243, 141] on div at bounding box center [634, 287] width 1269 height 574
type input "$ 0,00"
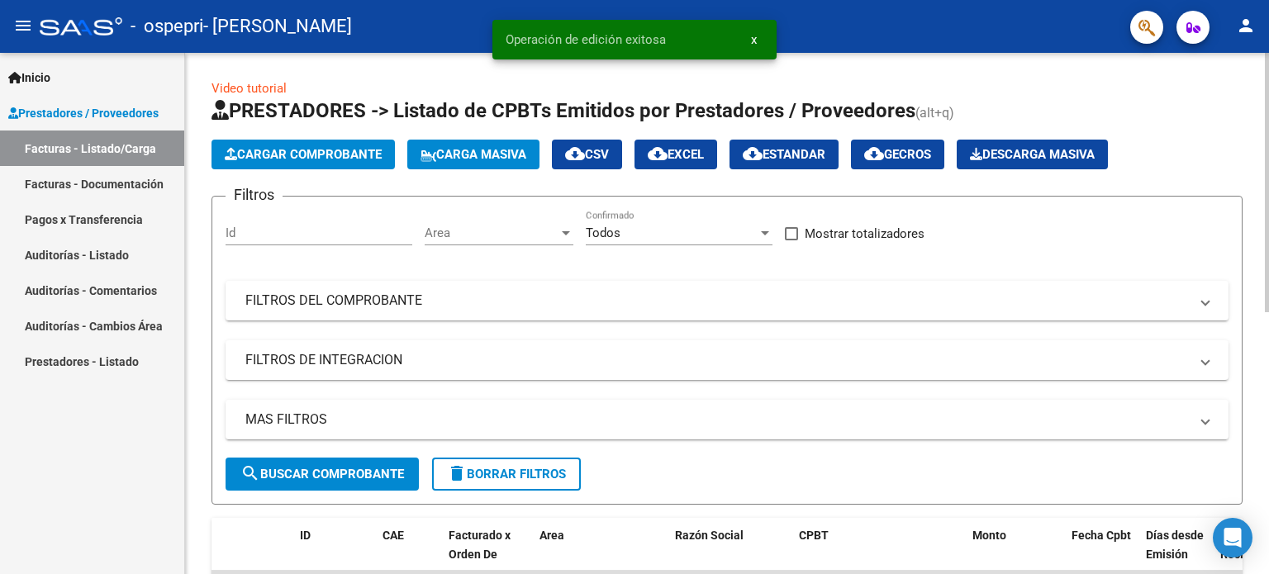
click at [337, 160] on span "Cargar Comprobante" at bounding box center [303, 154] width 157 height 15
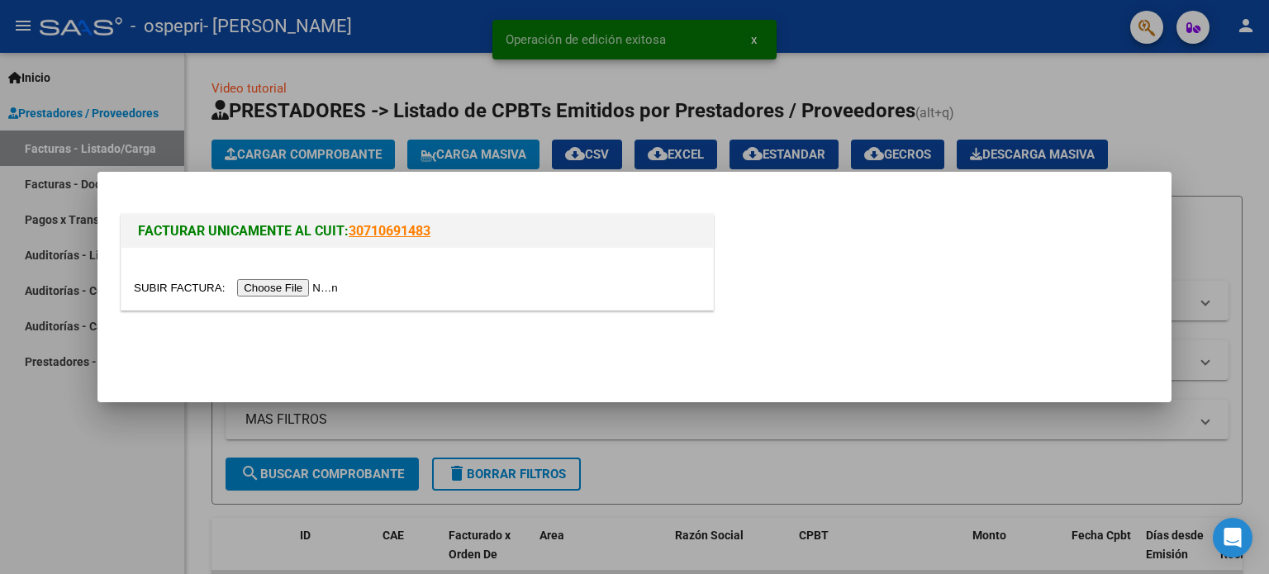
click at [291, 287] on input "file" at bounding box center [238, 287] width 209 height 17
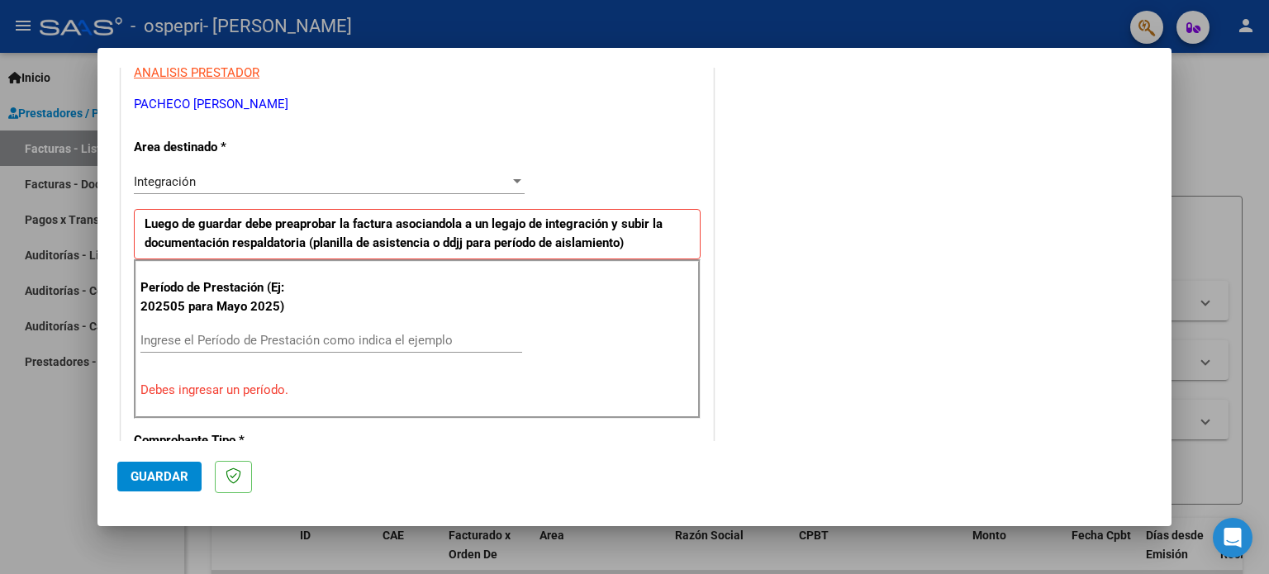
scroll to position [314, 0]
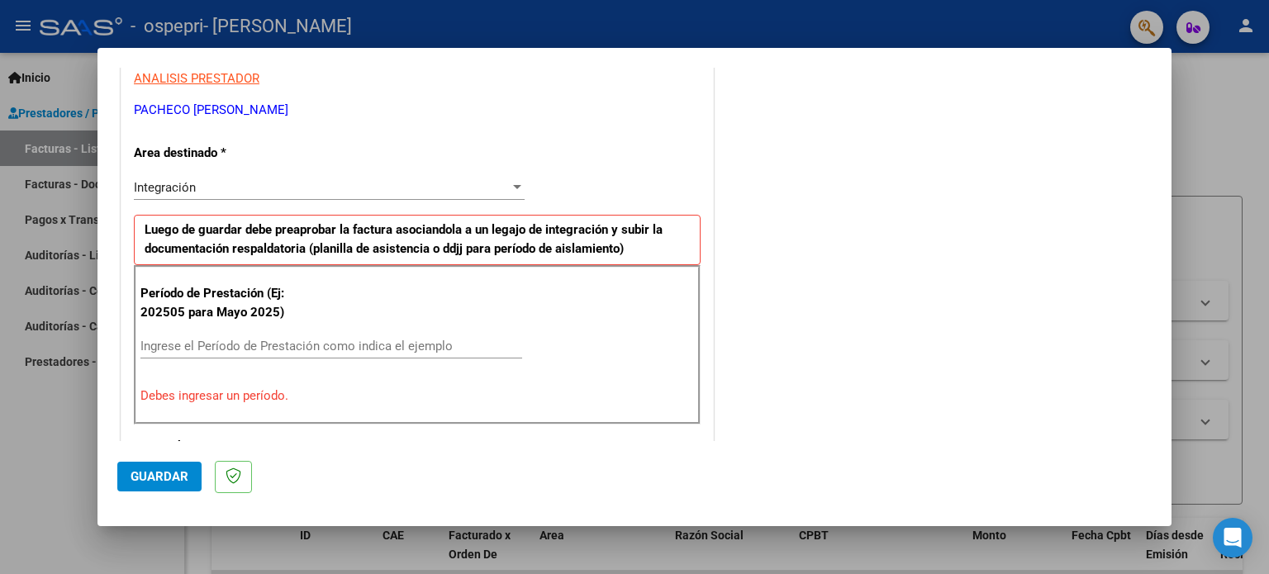
click at [347, 343] on input "Ingrese el Período de Prestación como indica el ejemplo" at bounding box center [332, 346] width 382 height 15
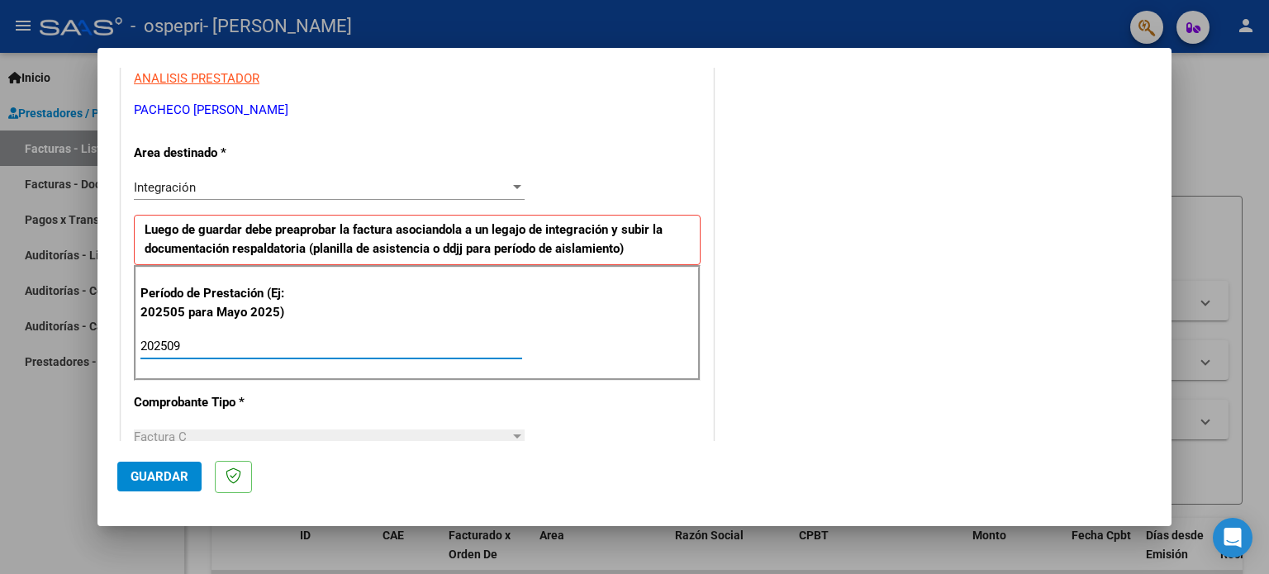
type input "202509"
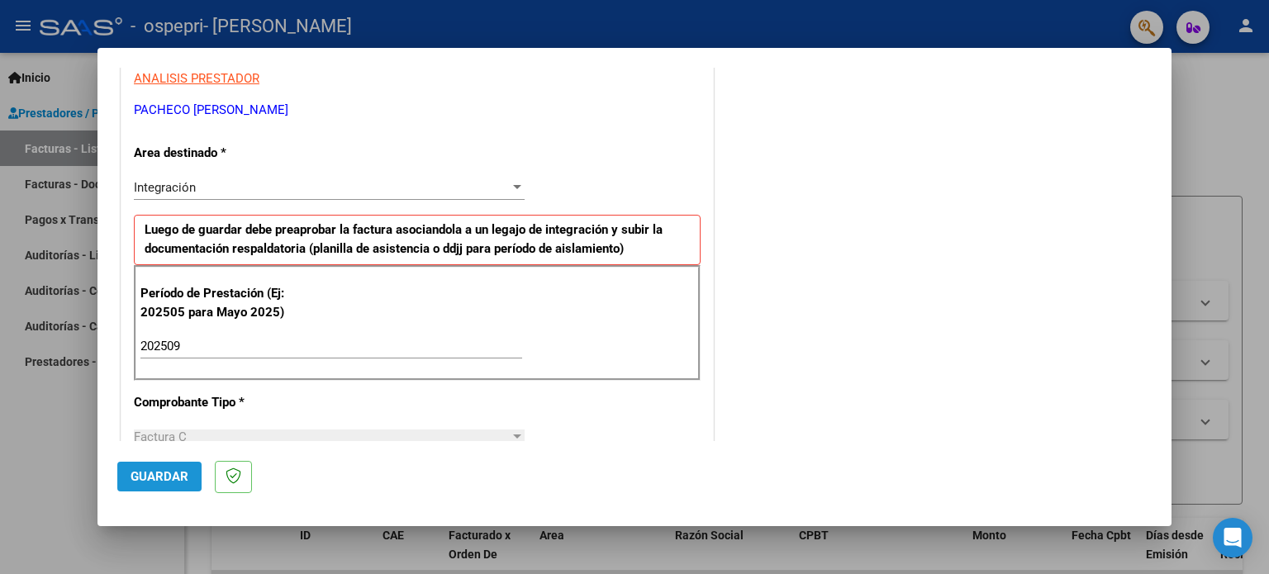
click at [149, 476] on span "Guardar" at bounding box center [160, 476] width 58 height 15
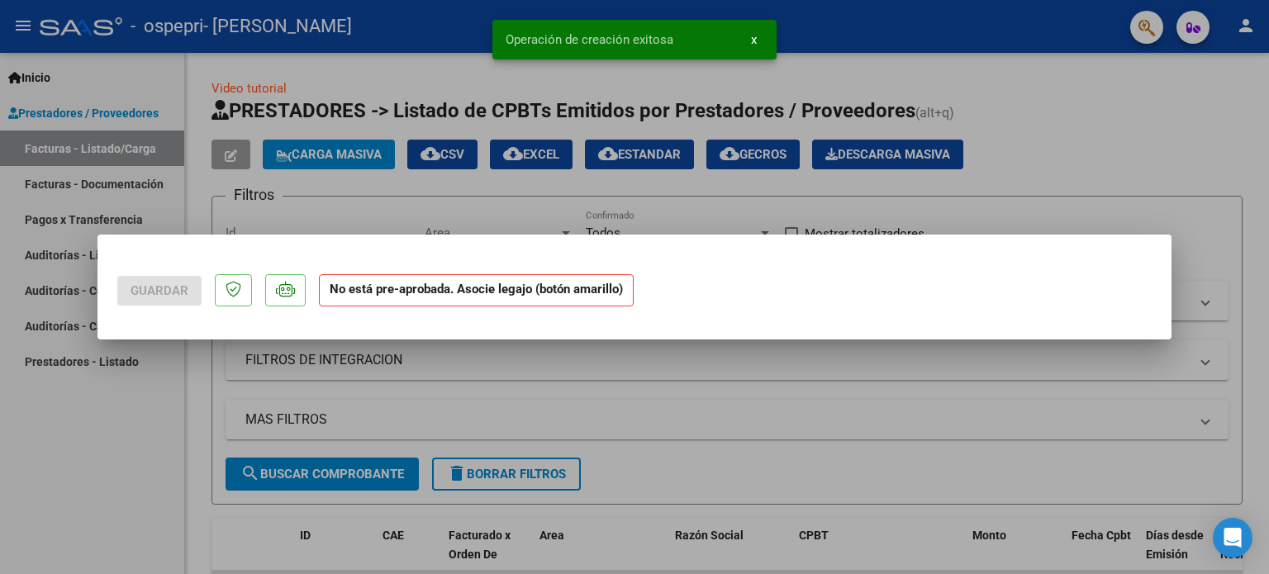
scroll to position [0, 0]
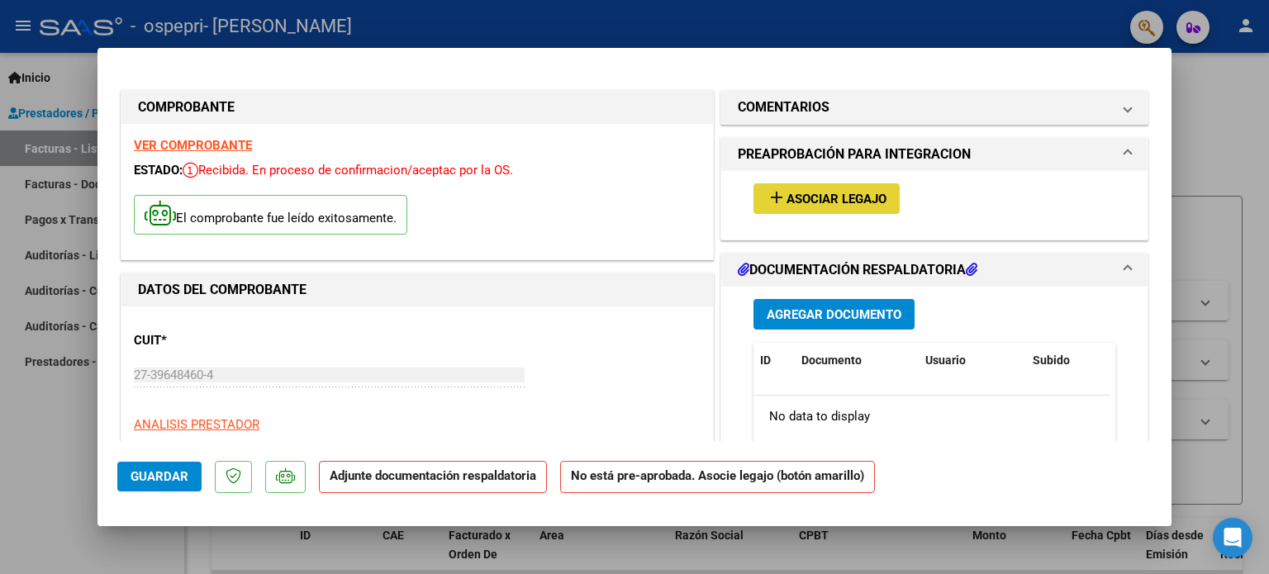
click at [796, 204] on span "Asociar Legajo" at bounding box center [837, 199] width 100 height 15
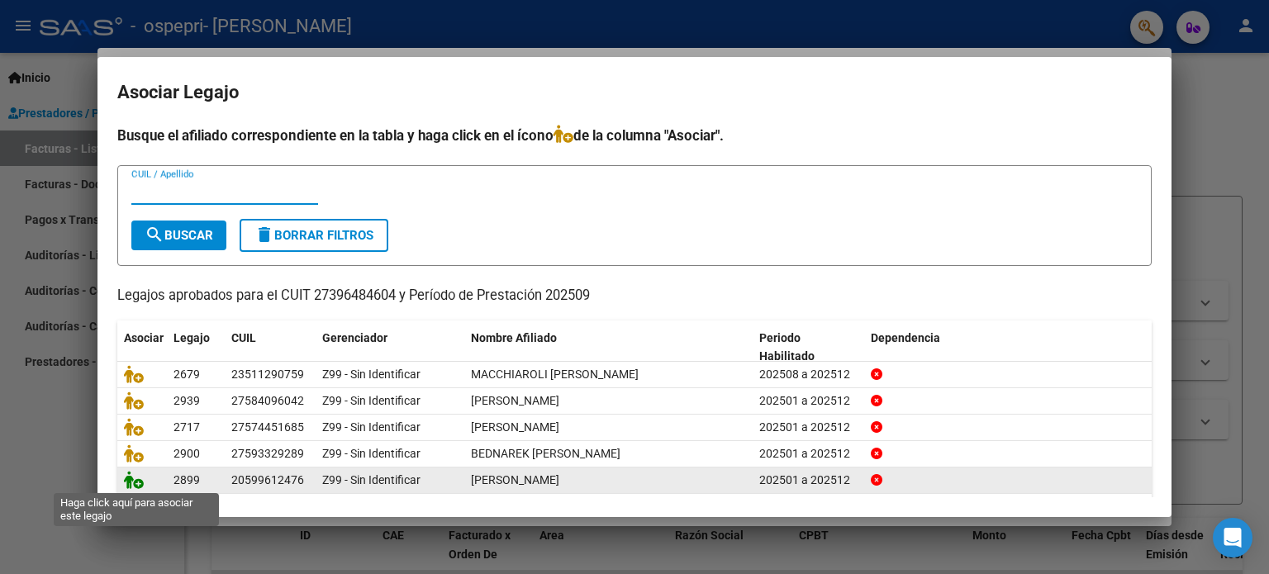
click at [138, 481] on icon at bounding box center [134, 480] width 20 height 18
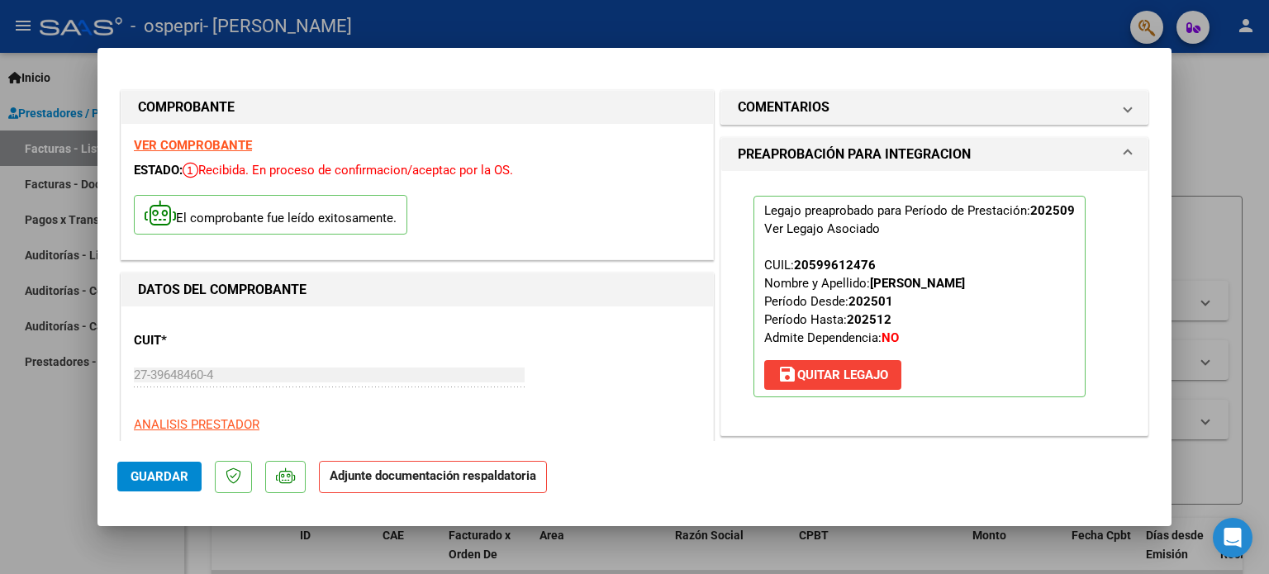
scroll to position [326, 0]
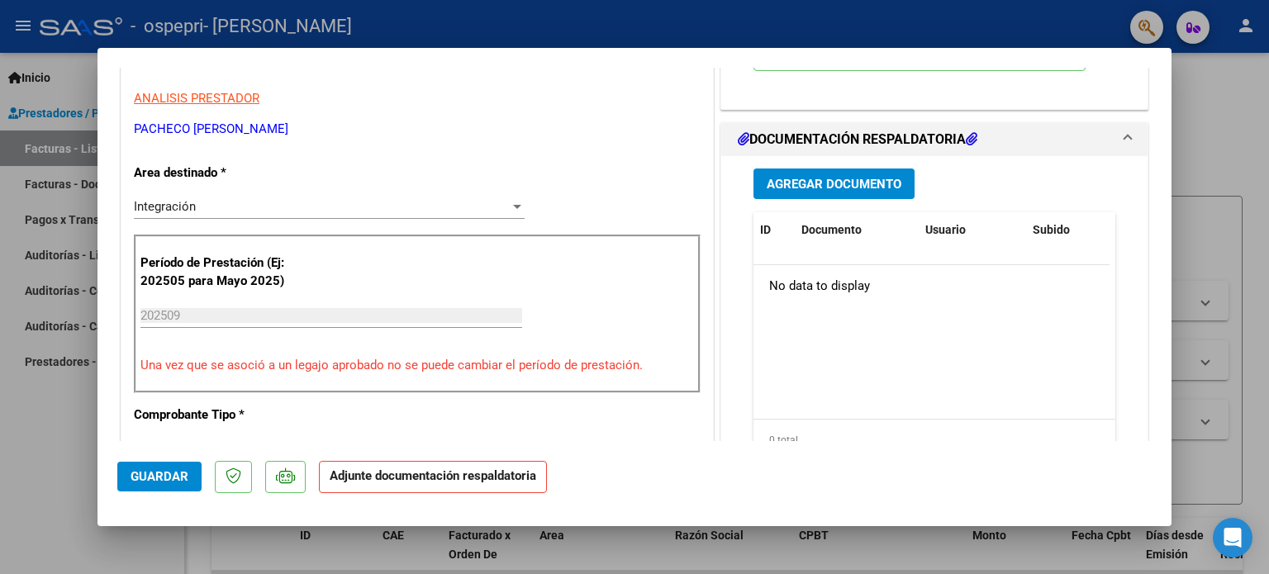
click at [809, 177] on span "Agregar Documento" at bounding box center [834, 184] width 135 height 15
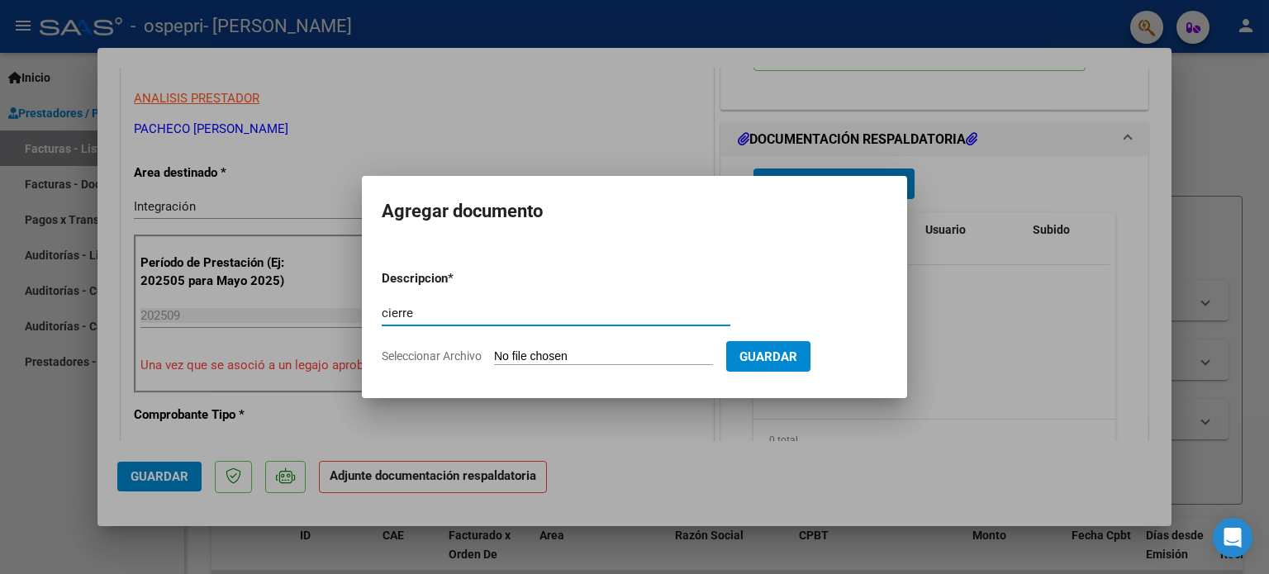
type input "cierre"
click at [526, 345] on form "Descripcion * cierre Escriba aquí una descripcion Seleccionar Archivo Guardar" at bounding box center [635, 317] width 506 height 121
click at [522, 360] on input "Seleccionar Archivo" at bounding box center [603, 358] width 219 height 16
type input "C:\fakepath\[PERSON_NAME].pdf"
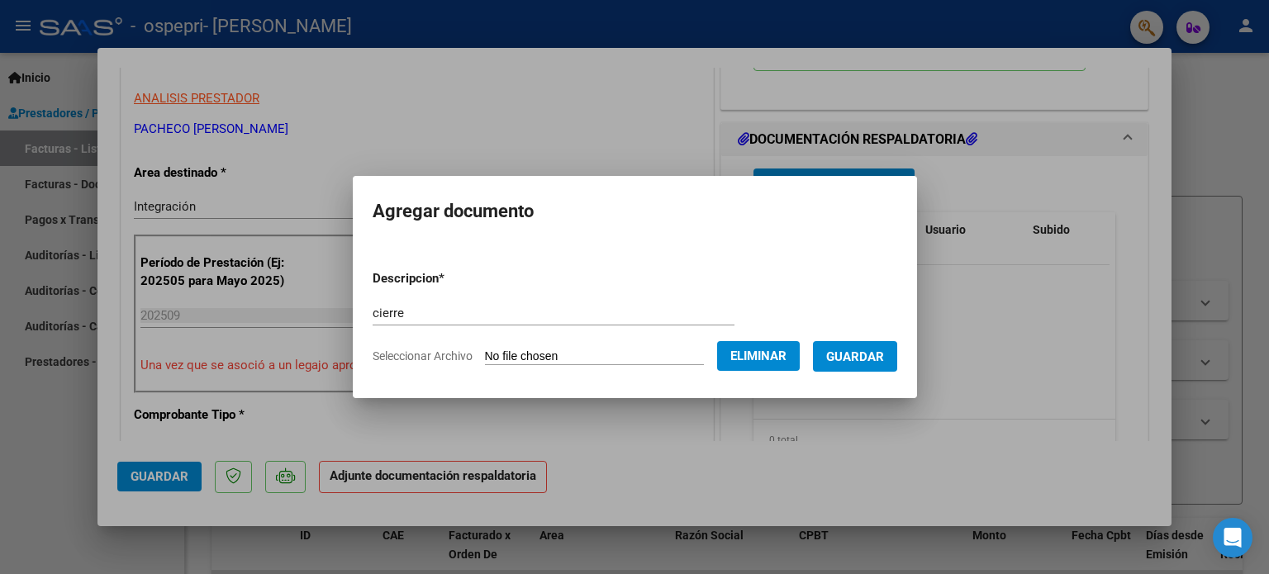
click at [853, 357] on span "Guardar" at bounding box center [855, 357] width 58 height 15
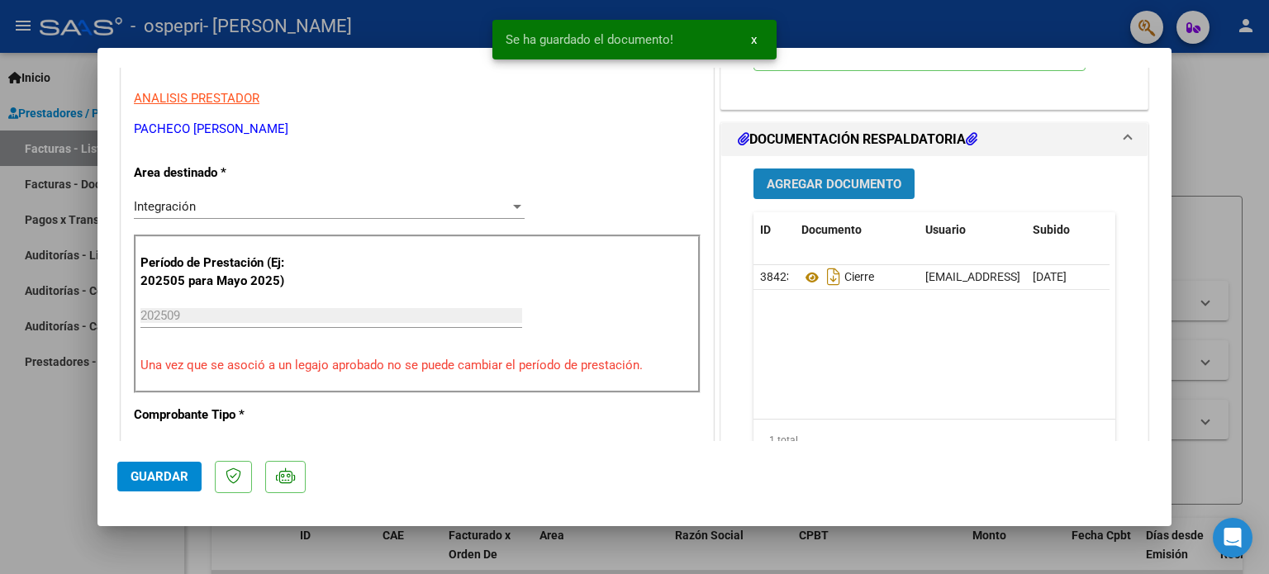
click at [822, 188] on span "Agregar Documento" at bounding box center [834, 184] width 135 height 15
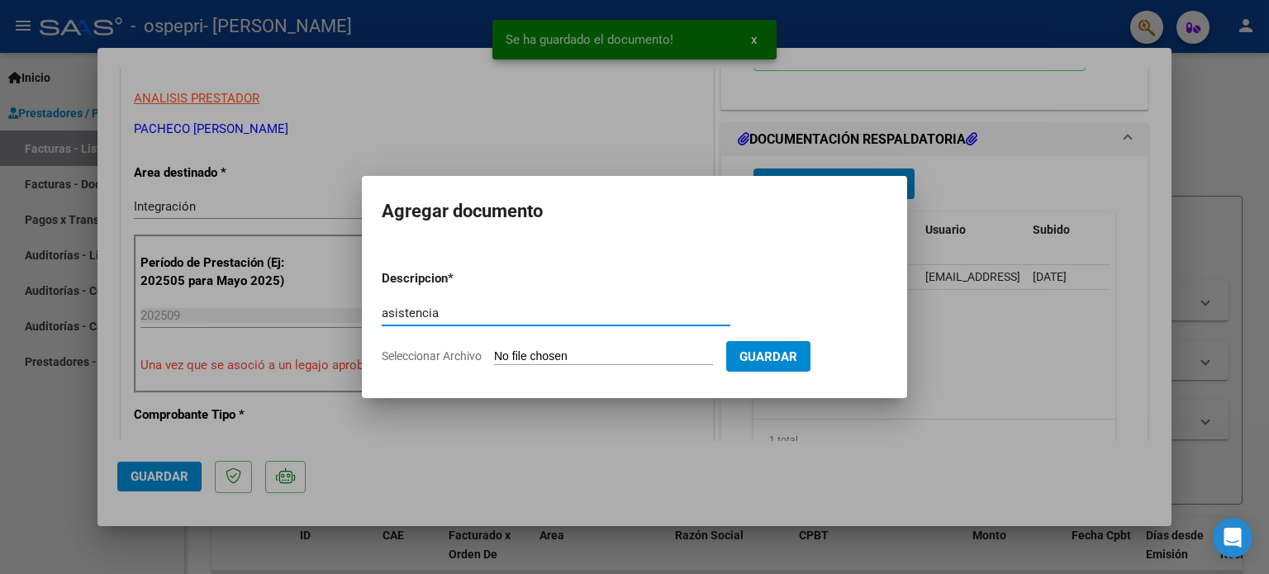
type input "asistencia"
click at [583, 350] on input "Seleccionar Archivo" at bounding box center [603, 358] width 219 height 16
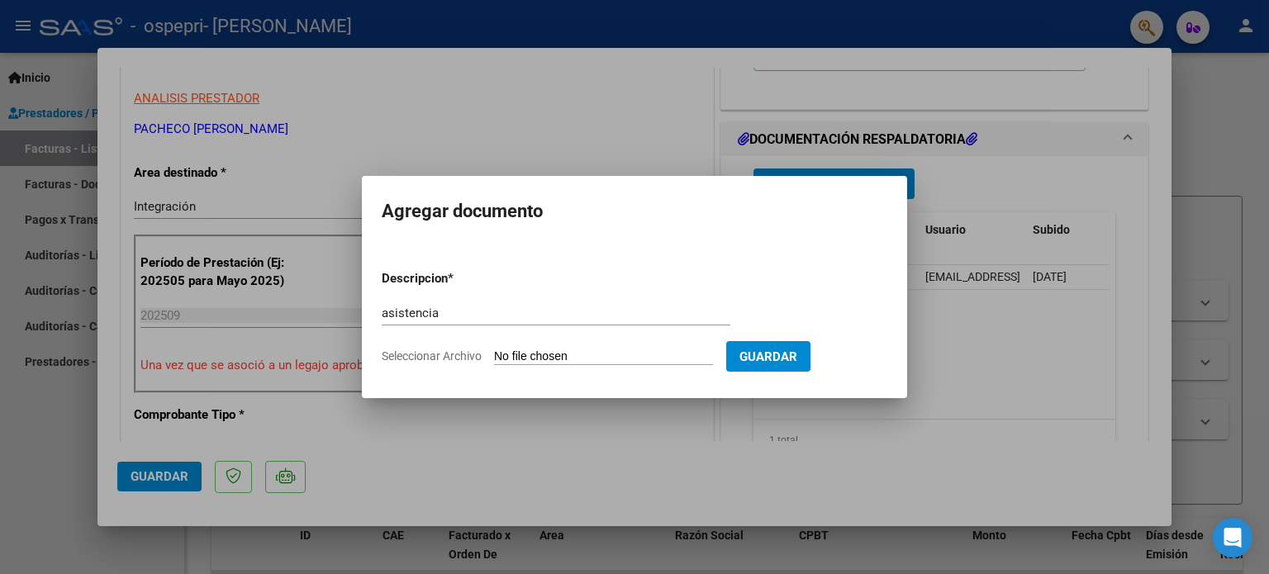
type input "C:\fakepath\lucero.pdf"
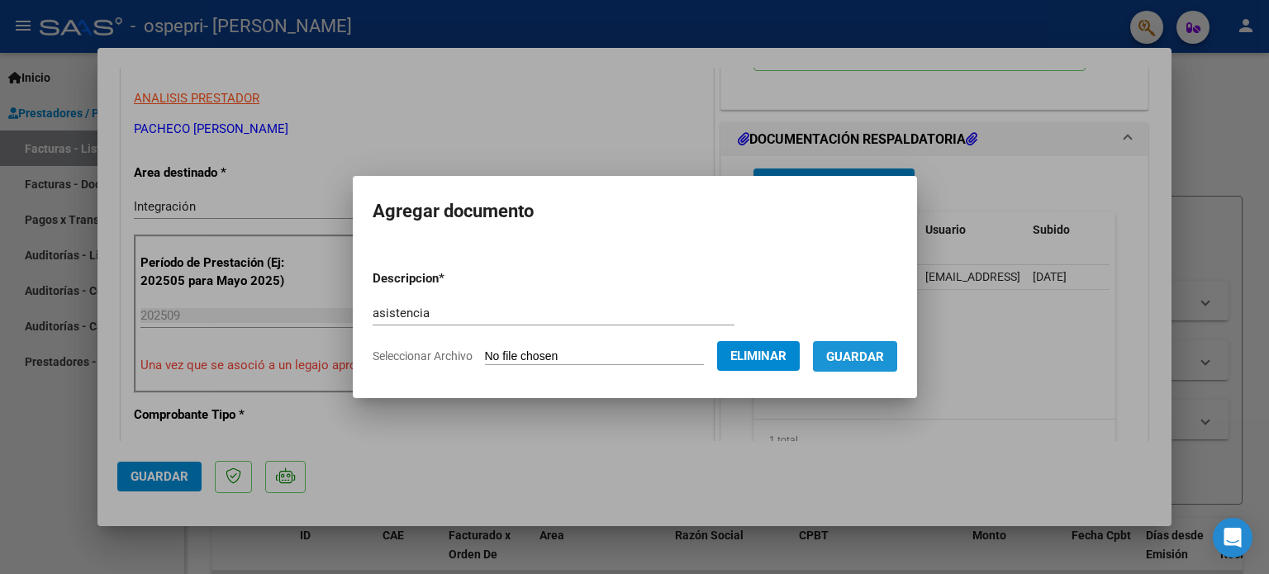
click at [889, 369] on button "Guardar" at bounding box center [855, 356] width 84 height 31
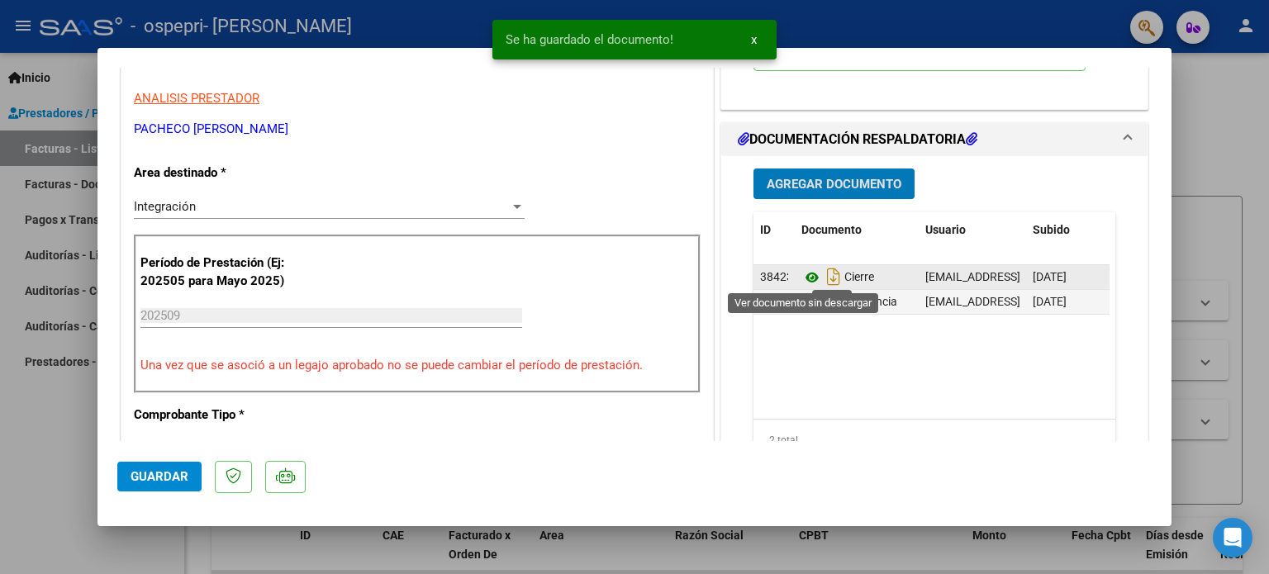
click at [802, 274] on icon at bounding box center [812, 278] width 21 height 20
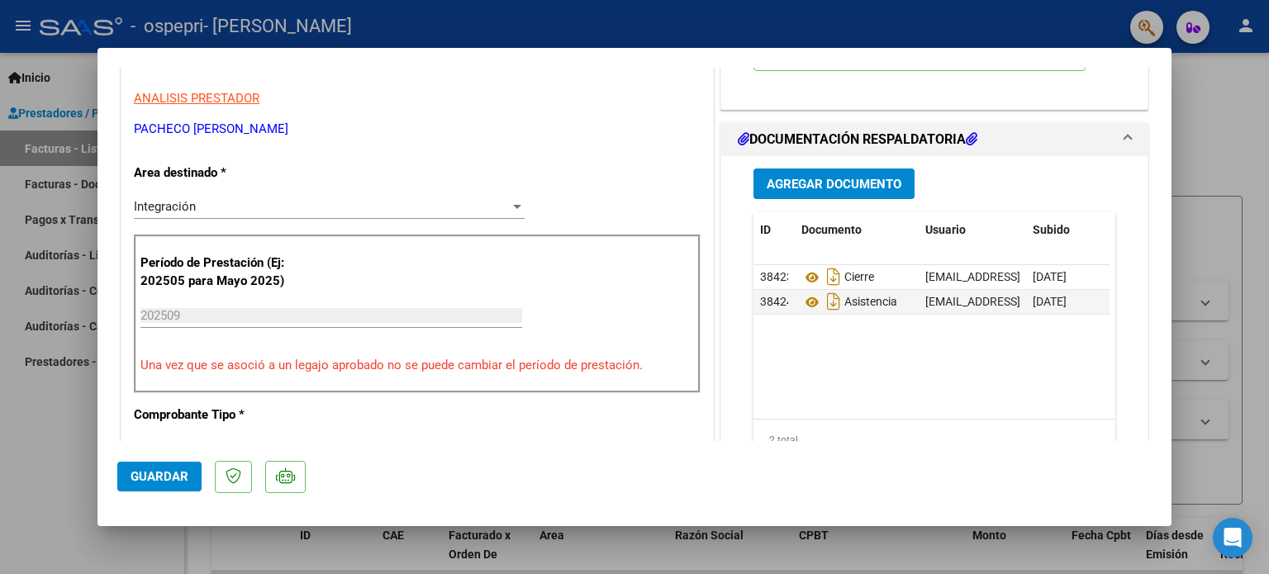
click at [131, 477] on span "Guardar" at bounding box center [160, 476] width 58 height 15
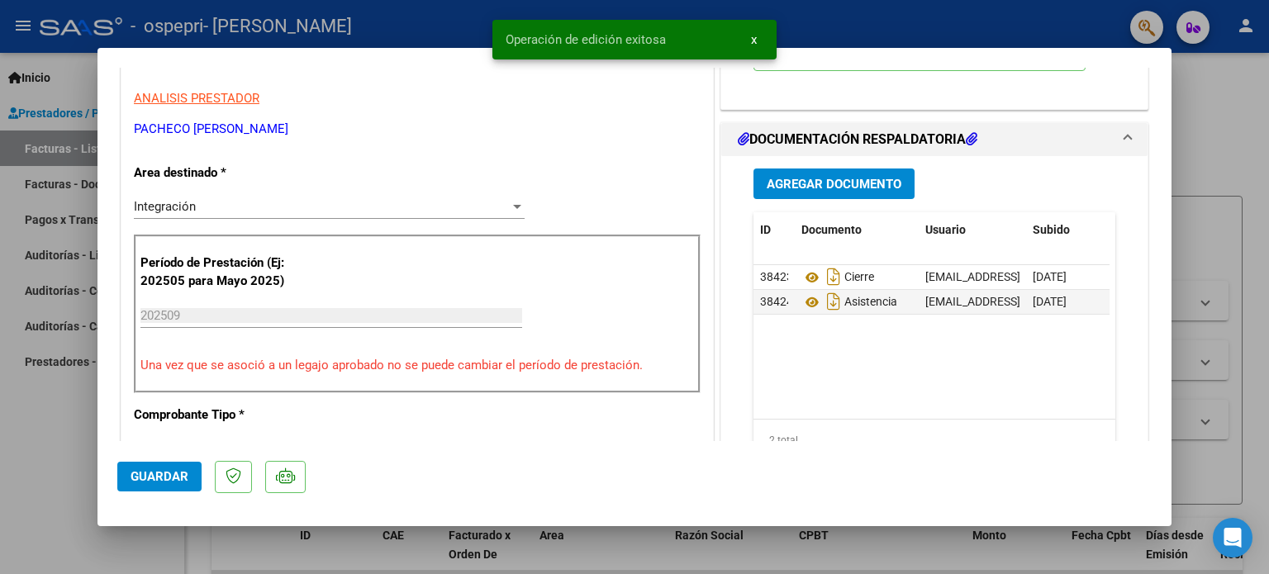
click at [1226, 134] on div at bounding box center [634, 287] width 1269 height 574
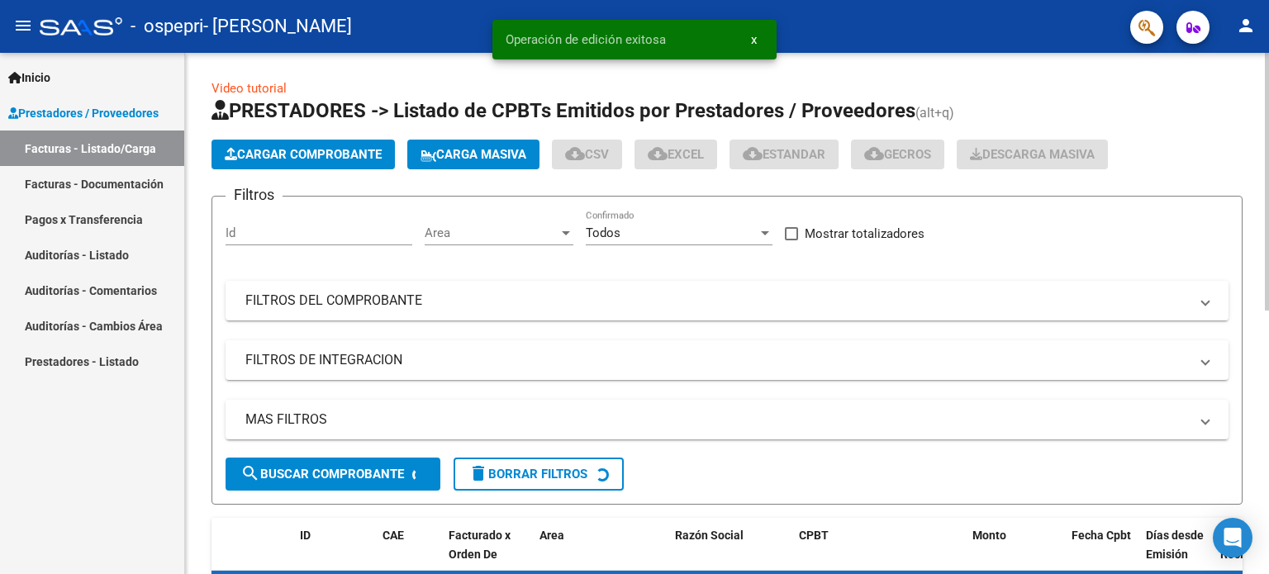
click at [274, 147] on span "Cargar Comprobante" at bounding box center [303, 154] width 157 height 15
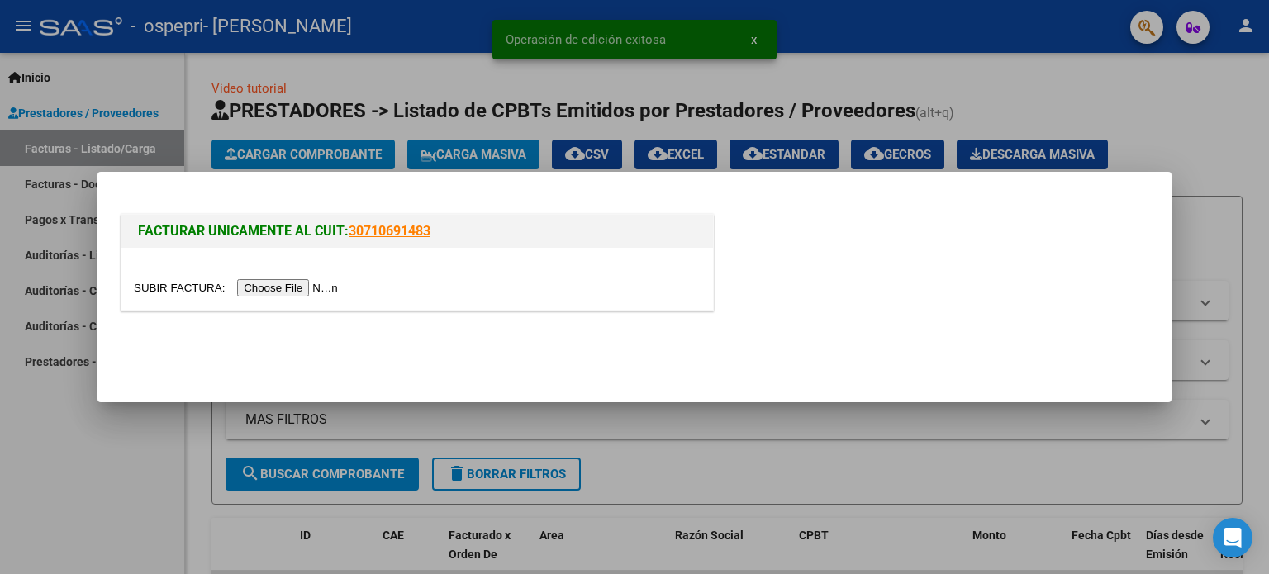
click at [331, 290] on input "file" at bounding box center [238, 287] width 209 height 17
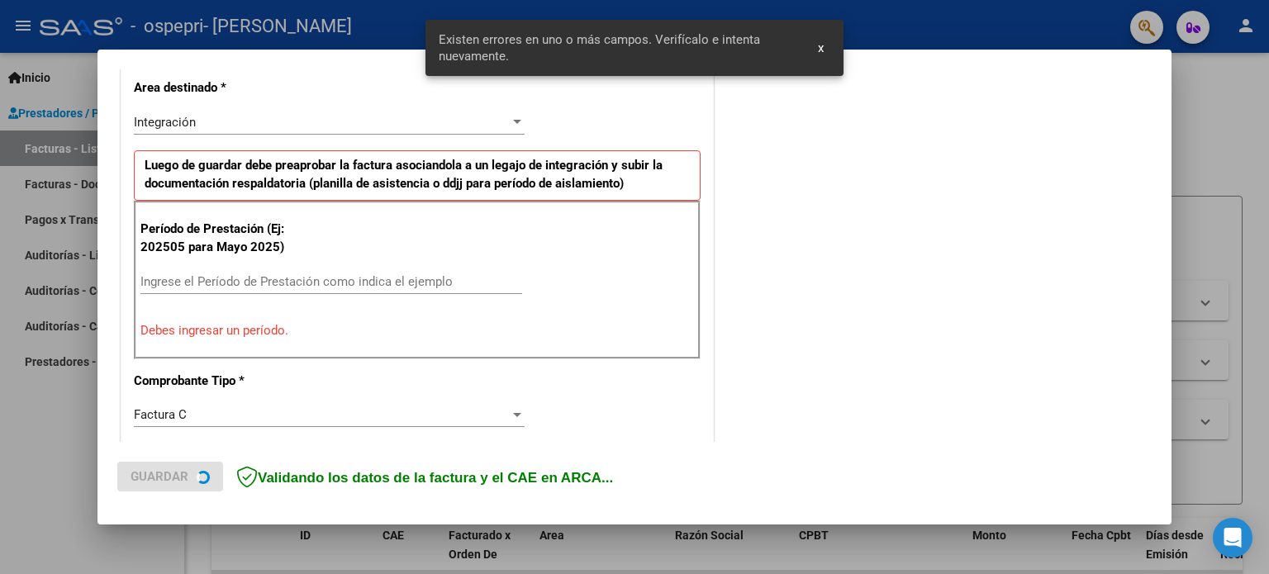
scroll to position [387, 0]
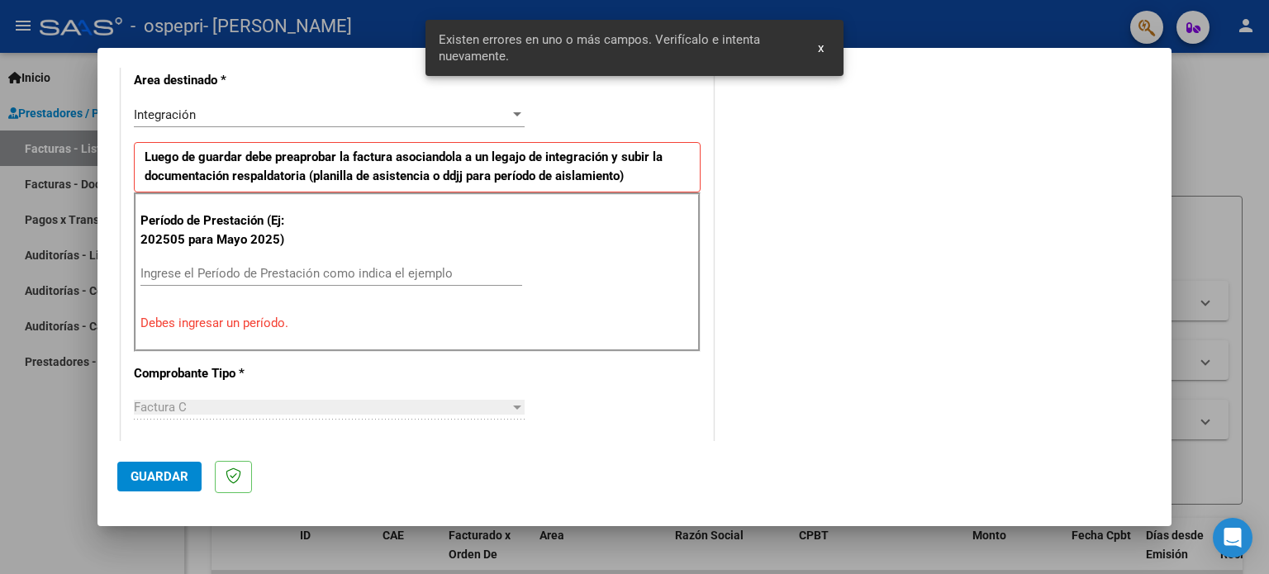
click at [307, 257] on div "Período de Prestación (Ej: 202505 para [DATE]) Ingrese el Período de Prestación…" at bounding box center [417, 272] width 567 height 159
click at [301, 266] on input "Ingrese el Período de Prestación como indica el ejemplo" at bounding box center [332, 273] width 382 height 15
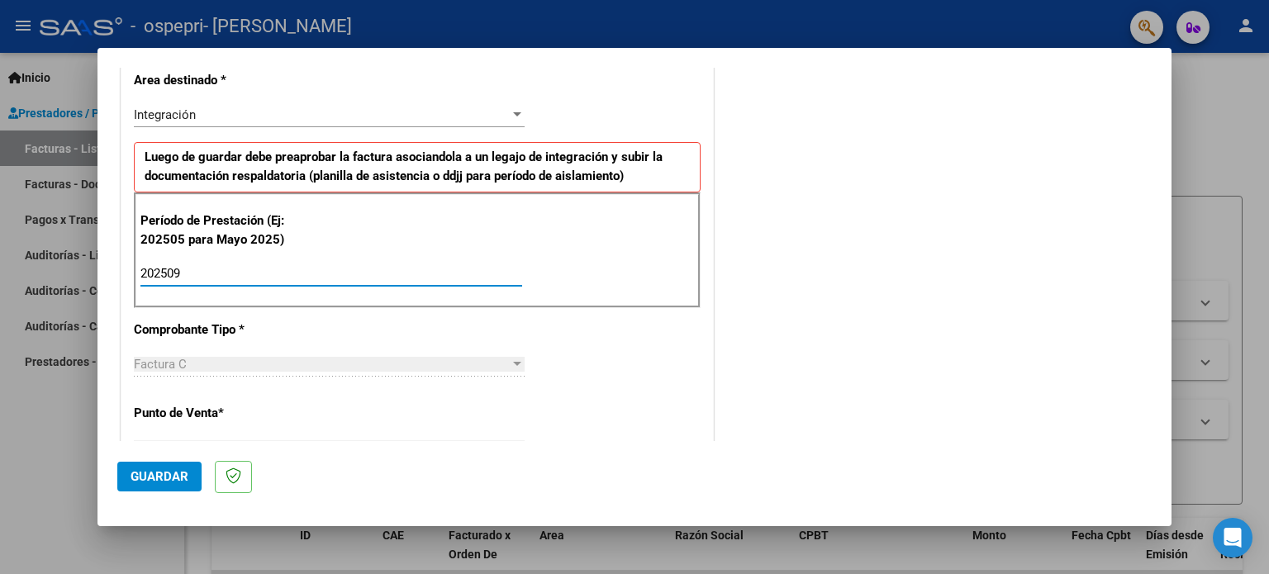
type input "202509"
click at [155, 470] on span "Guardar" at bounding box center [160, 476] width 58 height 15
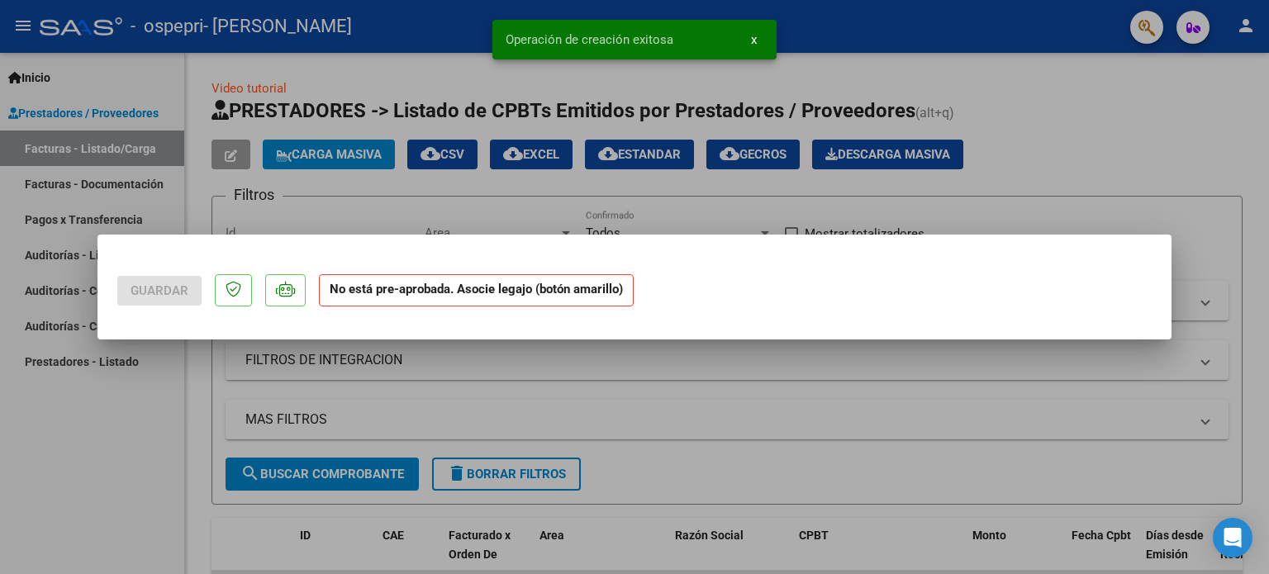
scroll to position [0, 0]
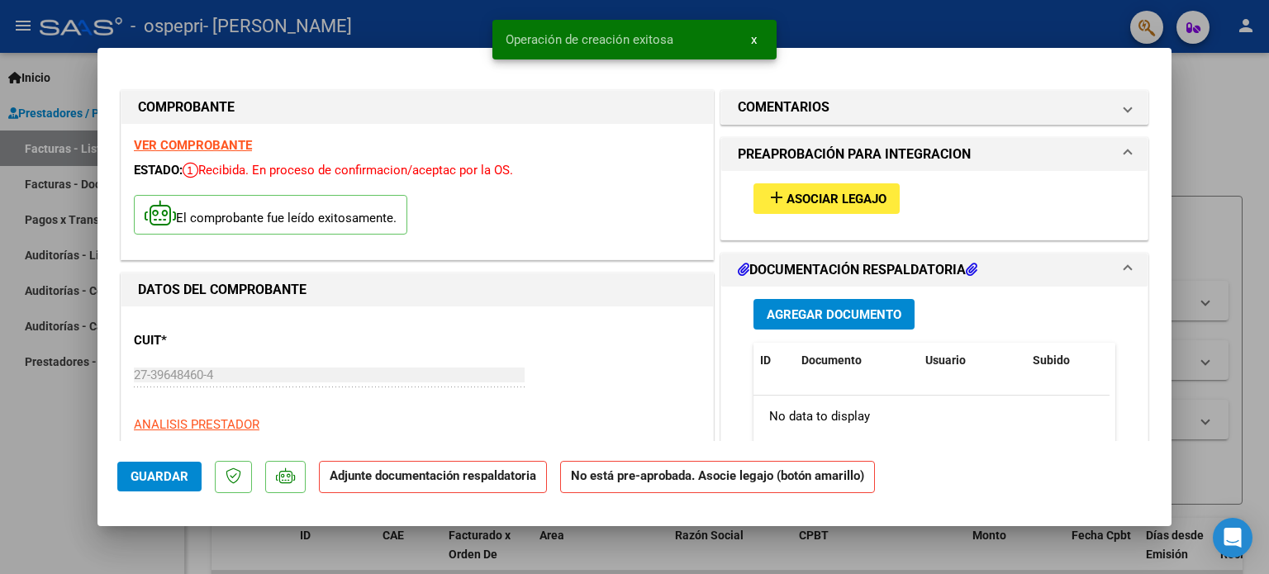
click at [863, 207] on button "add Asociar Legajo" at bounding box center [827, 198] width 146 height 31
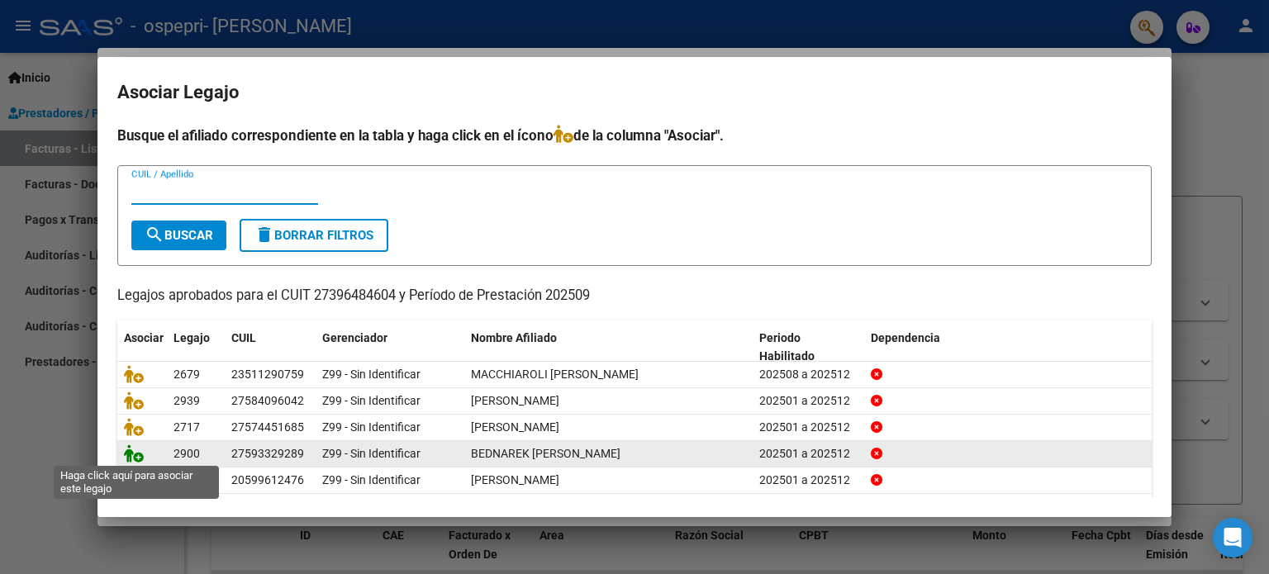
click at [131, 453] on icon at bounding box center [134, 454] width 20 height 18
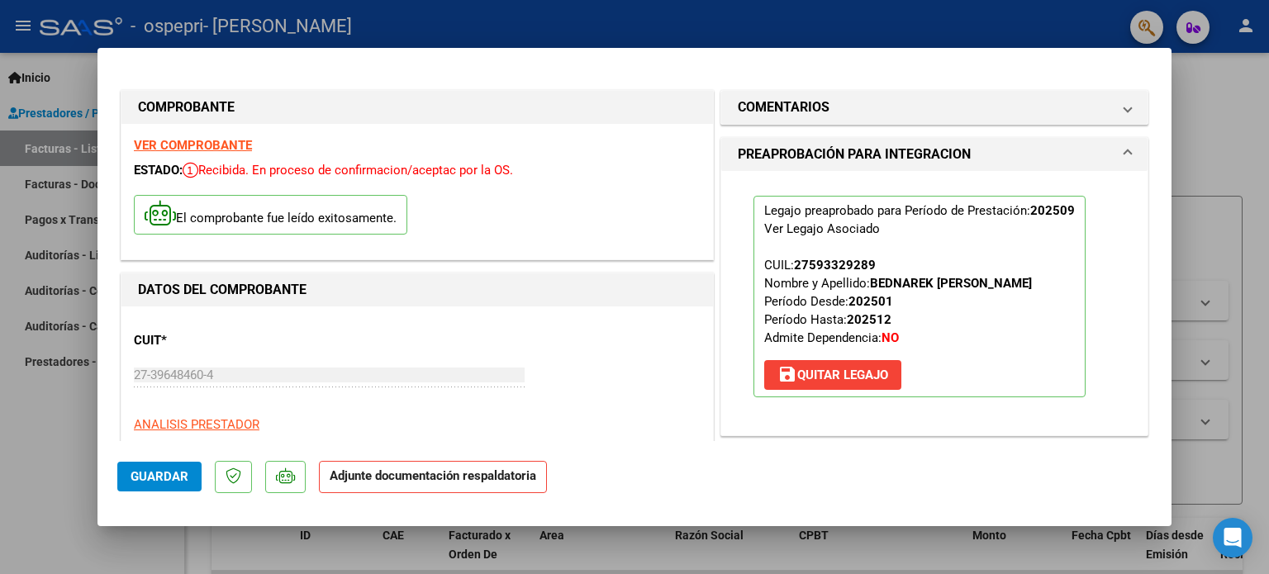
scroll to position [326, 0]
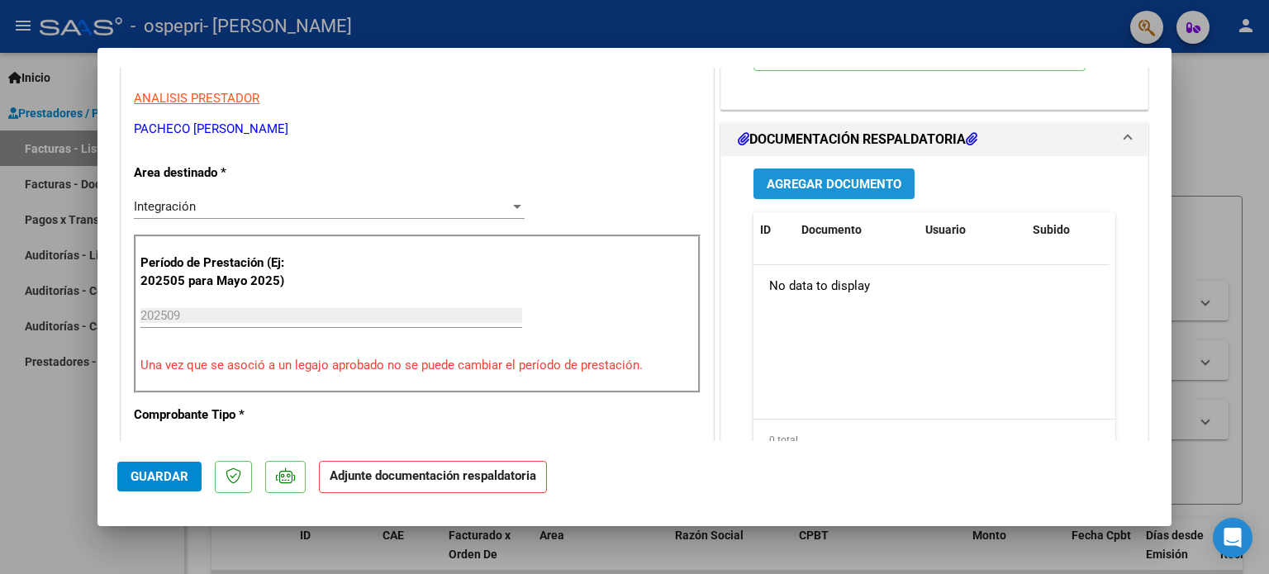
click at [825, 178] on span "Agregar Documento" at bounding box center [834, 184] width 135 height 15
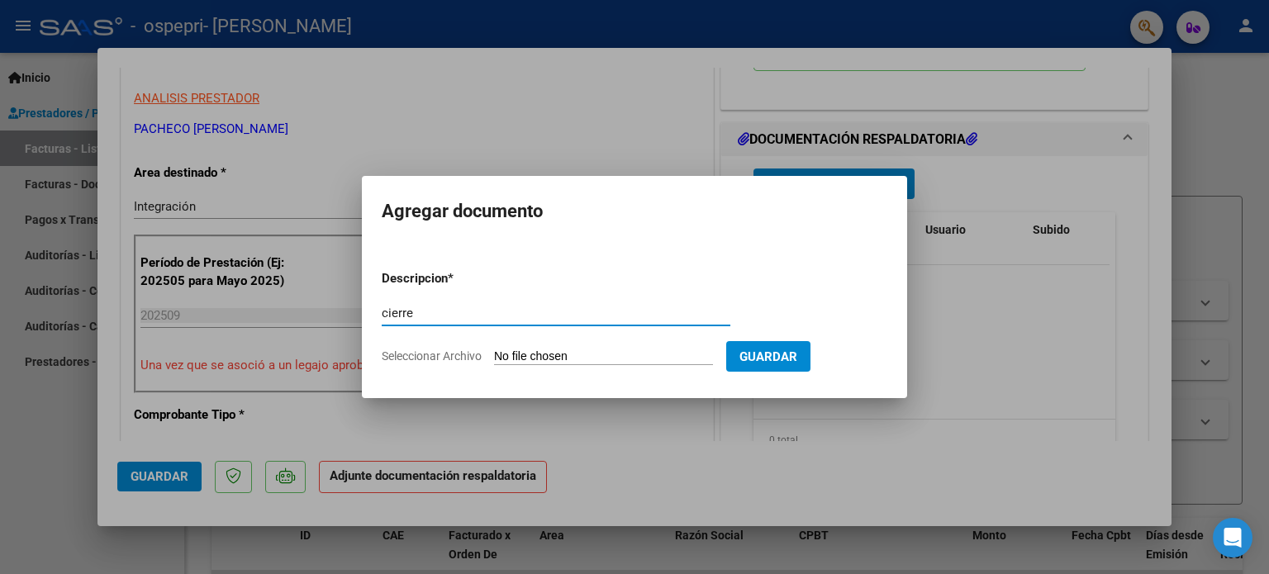
type input "cierre"
click at [617, 346] on form "Descripcion * cierre Escriba aquí una descripcion Seleccionar Archivo Guardar" at bounding box center [635, 317] width 506 height 121
click at [593, 360] on input "Seleccionar Archivo" at bounding box center [603, 358] width 219 height 16
type input "C:\fakepath\BEDNAREK ASTOR.pdf"
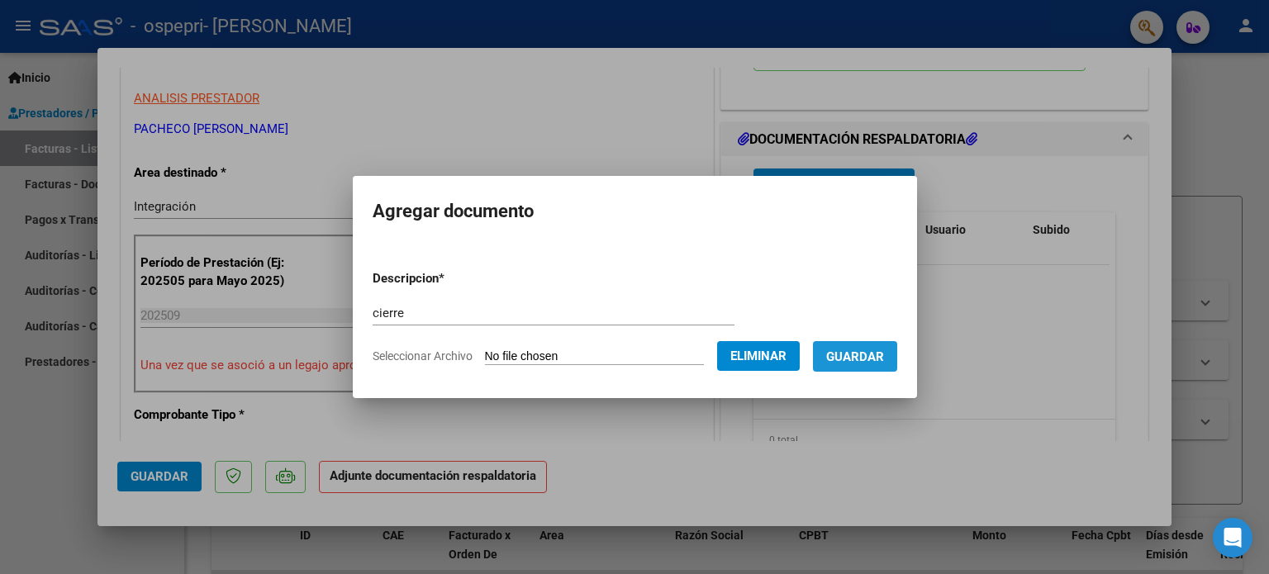
click at [882, 363] on span "Guardar" at bounding box center [855, 357] width 58 height 15
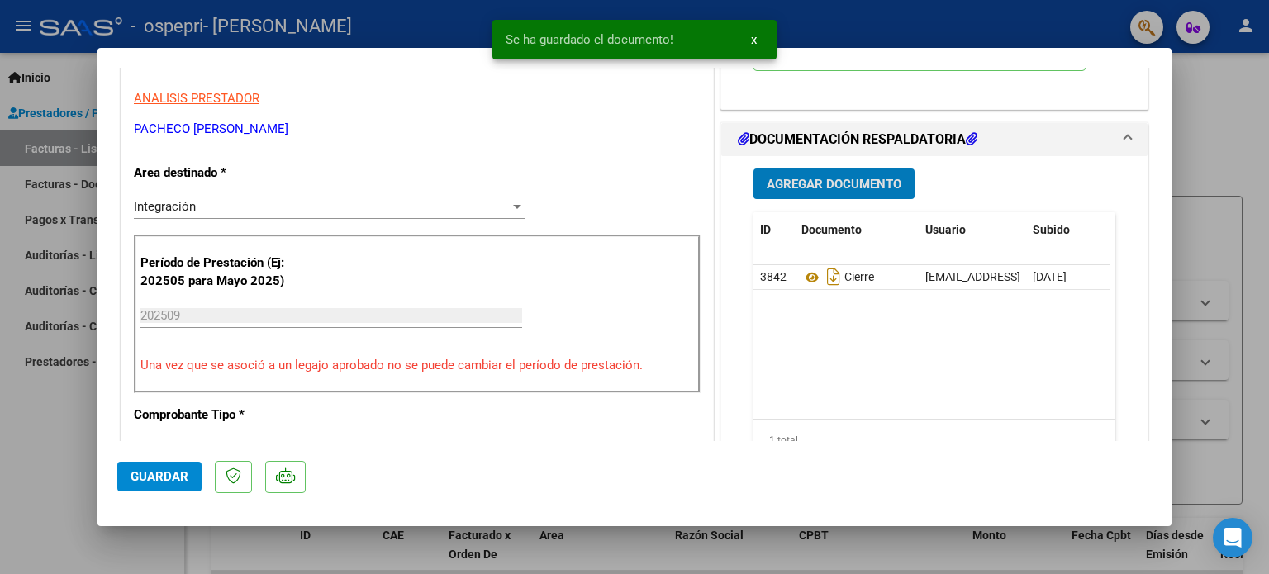
click at [820, 172] on button "Agregar Documento" at bounding box center [834, 184] width 161 height 31
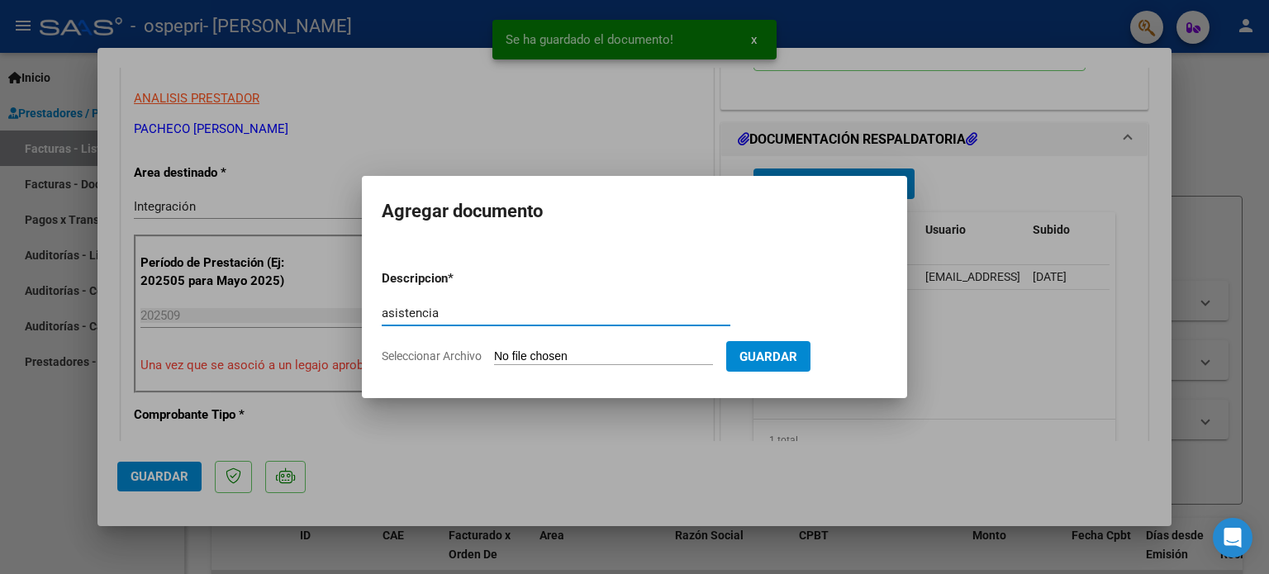
type input "asistencia"
click at [638, 350] on input "Seleccionar Archivo" at bounding box center [603, 358] width 219 height 16
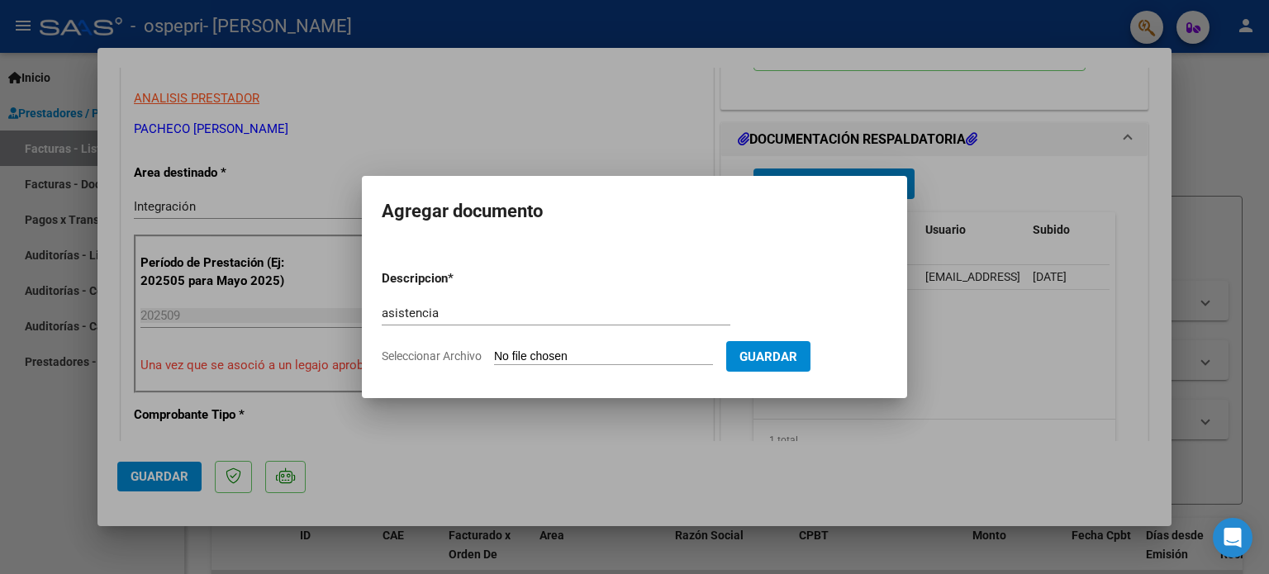
type input "C:\fakepath\bednarek.pdf"
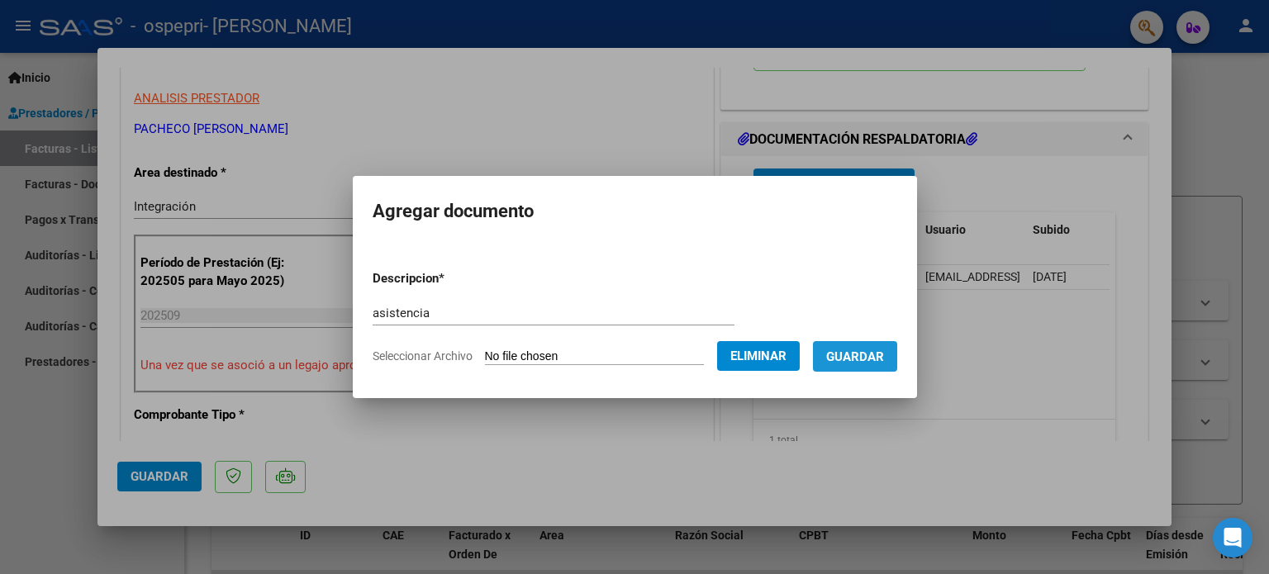
click at [882, 363] on span "Guardar" at bounding box center [855, 357] width 58 height 15
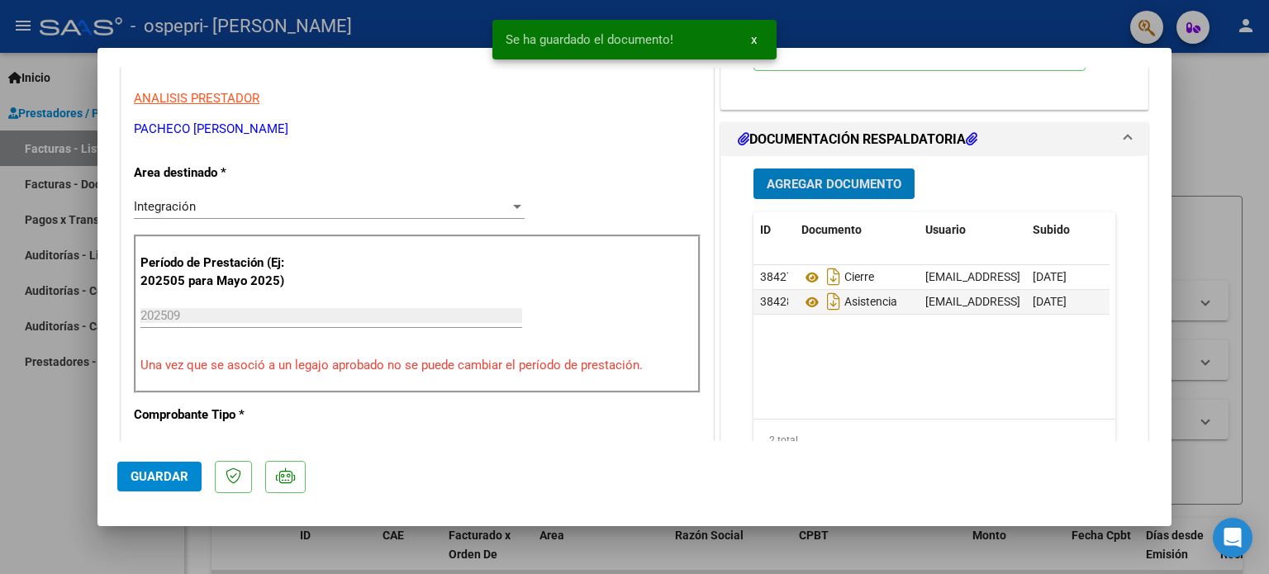
click at [169, 479] on span "Guardar" at bounding box center [160, 476] width 58 height 15
click at [1269, 178] on div at bounding box center [634, 287] width 1269 height 574
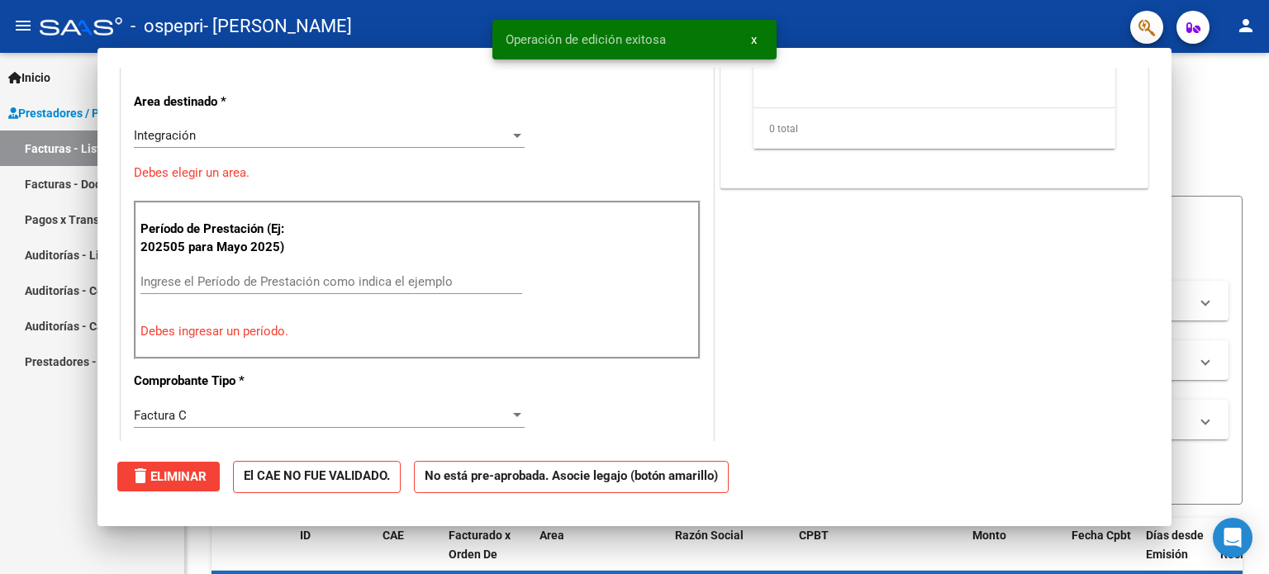
scroll to position [0, 0]
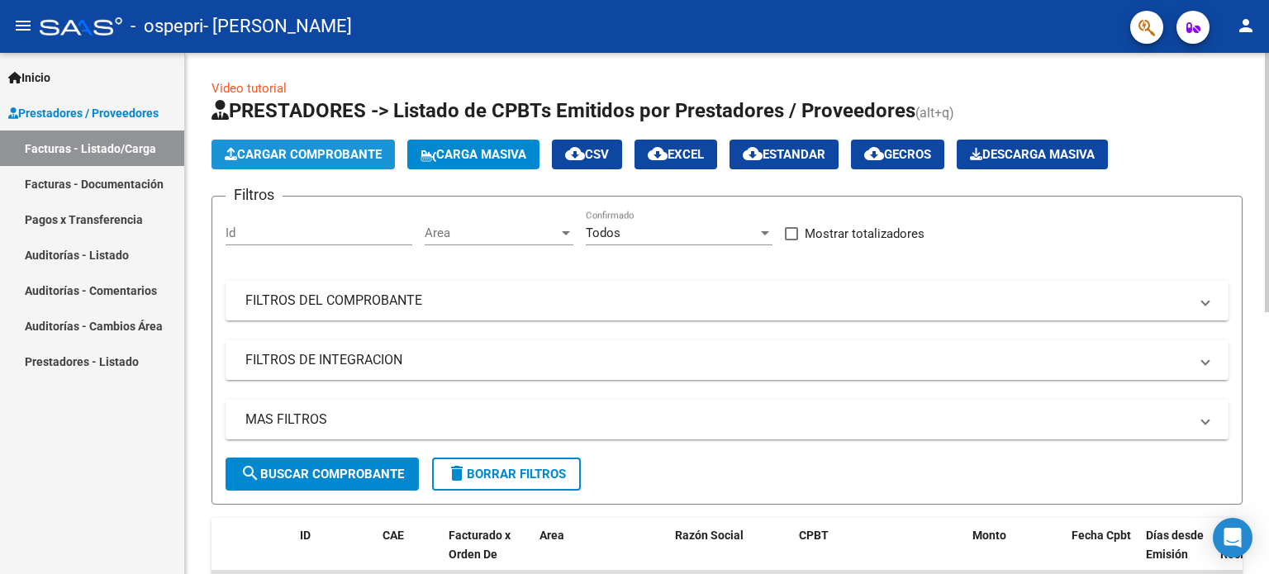
click at [281, 157] on span "Cargar Comprobante" at bounding box center [303, 154] width 157 height 15
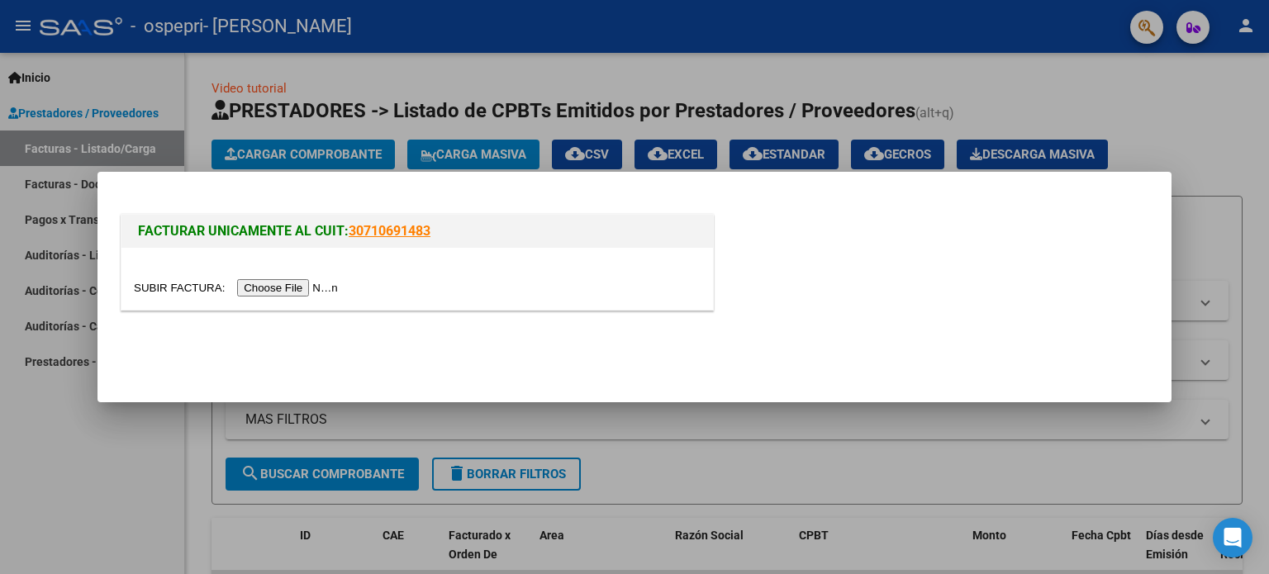
click at [293, 288] on input "file" at bounding box center [238, 287] width 209 height 17
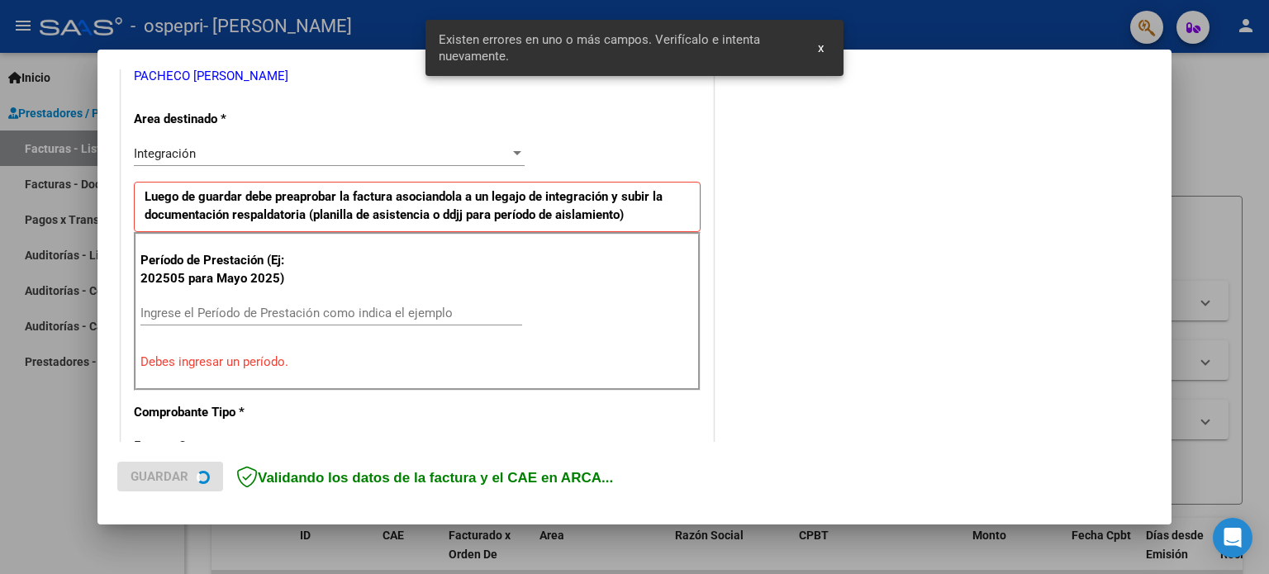
scroll to position [356, 0]
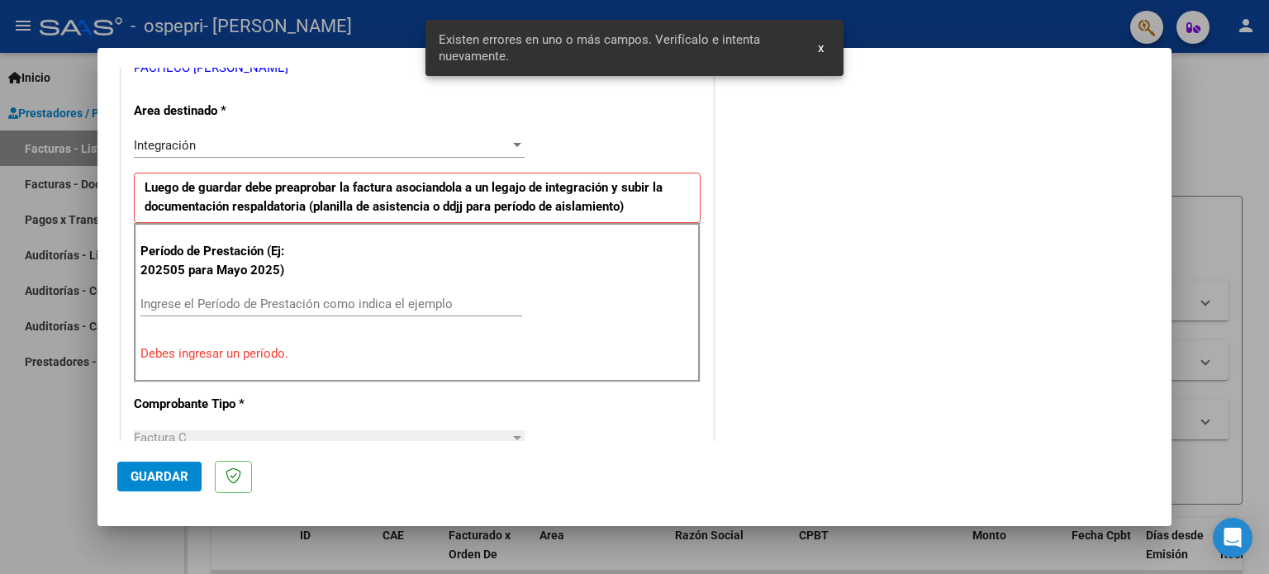
click at [355, 288] on div "Período de Prestación (Ej: 202505 para [DATE]) Ingrese el Período de Prestación…" at bounding box center [417, 302] width 567 height 159
click at [340, 297] on input "Ingrese el Período de Prestación como indica el ejemplo" at bounding box center [332, 304] width 382 height 15
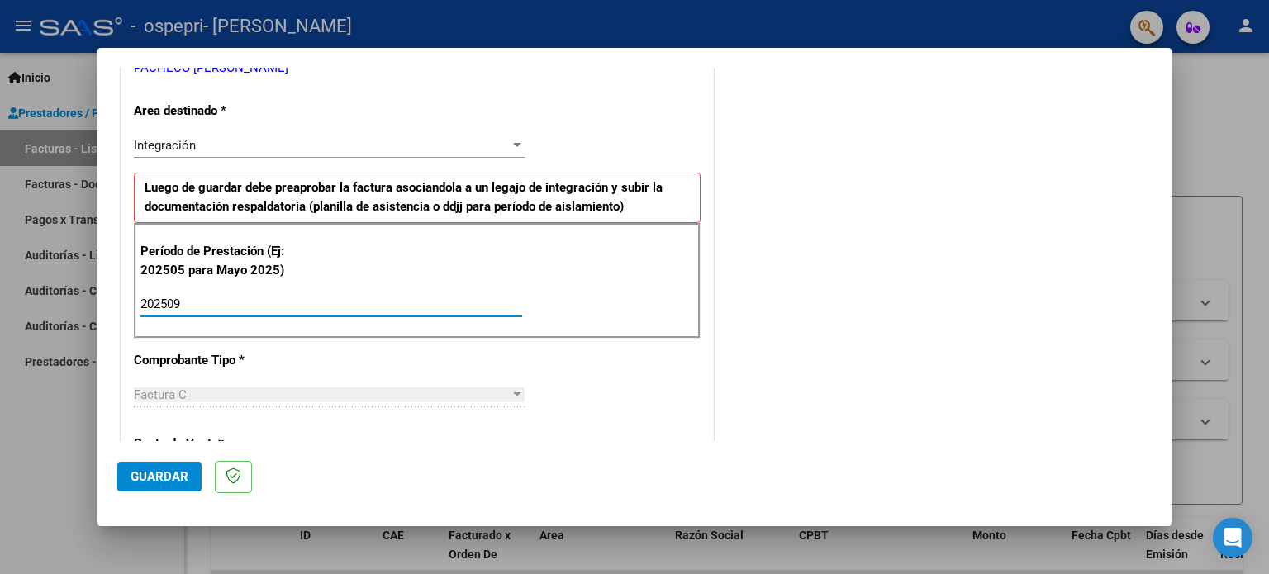
type input "202509"
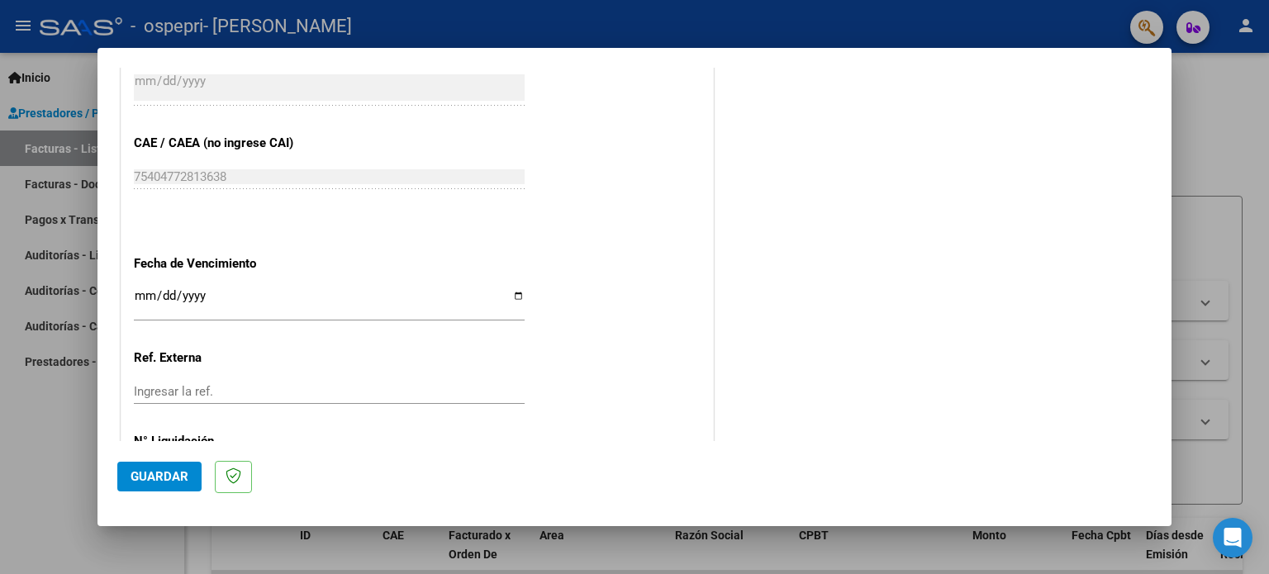
scroll to position [997, 0]
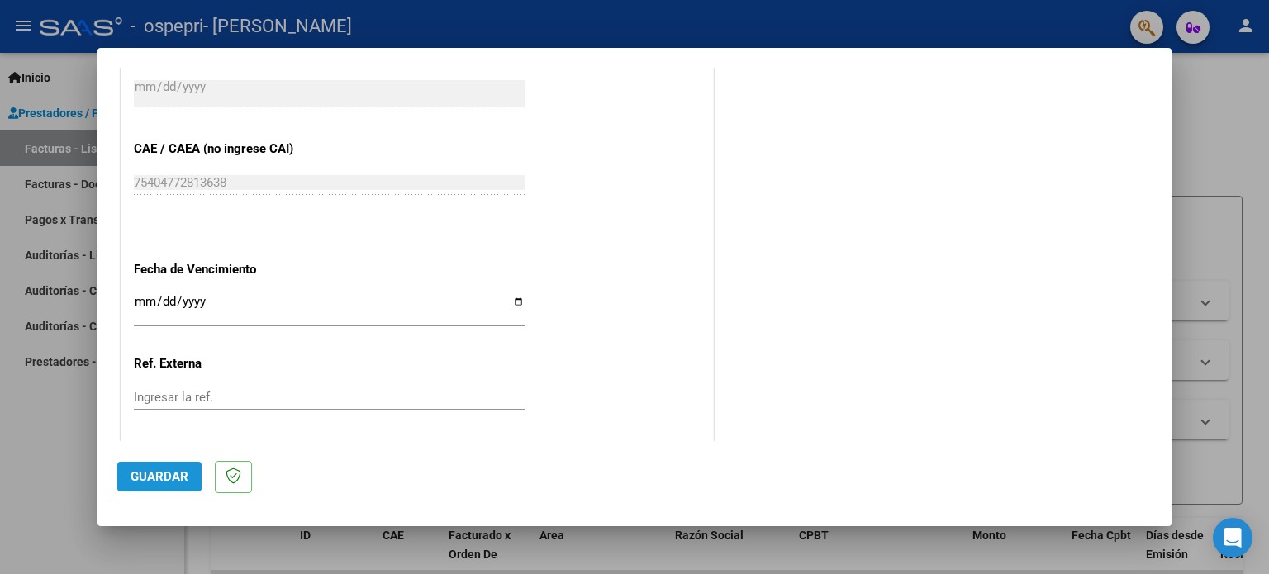
click at [165, 467] on button "Guardar" at bounding box center [159, 477] width 84 height 30
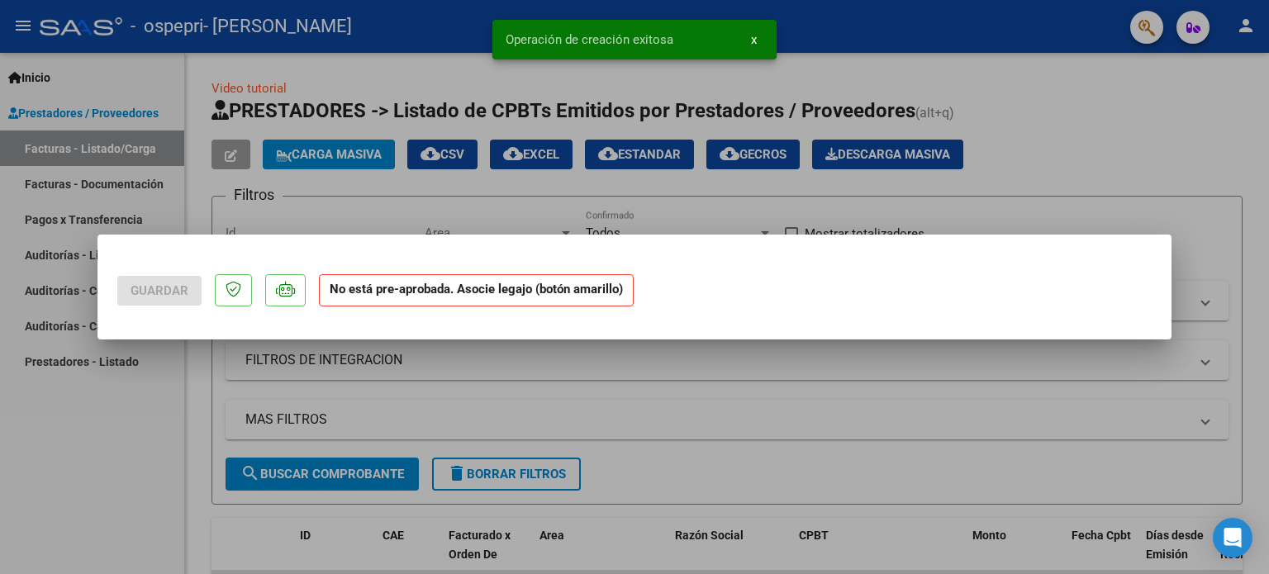
scroll to position [0, 0]
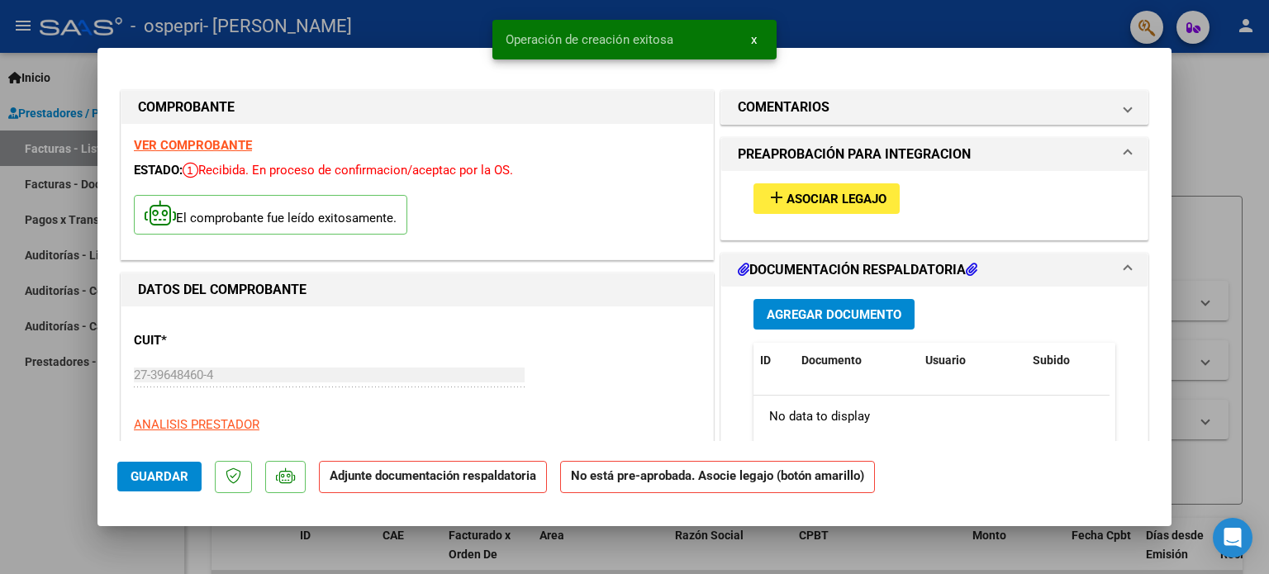
click at [858, 193] on span "Asociar Legajo" at bounding box center [837, 199] width 100 height 15
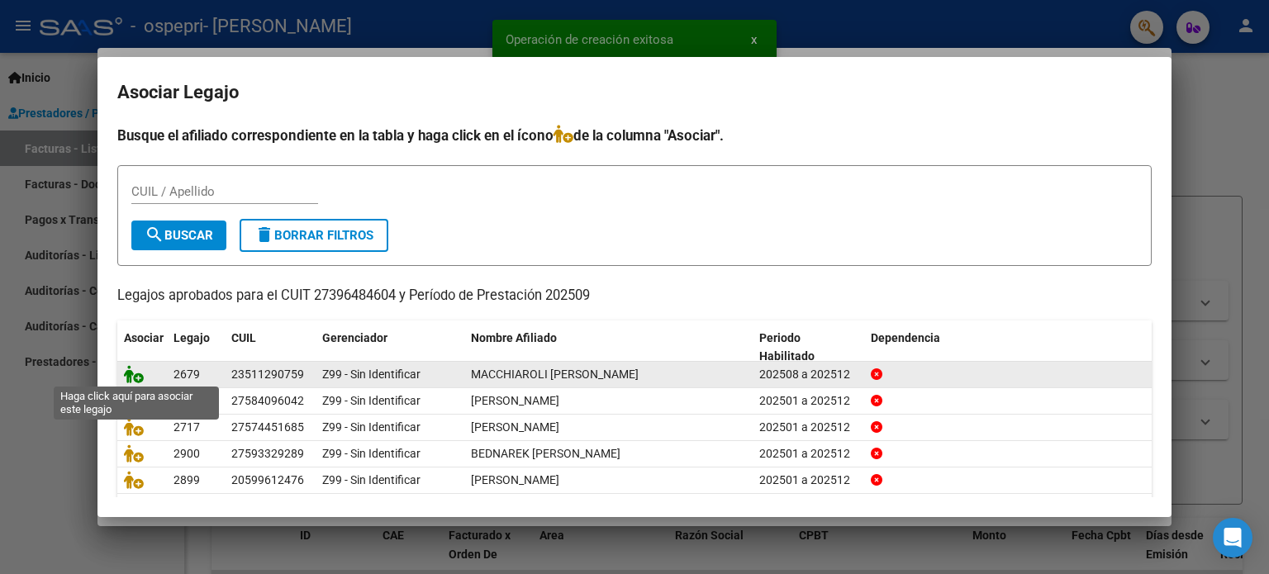
click at [136, 374] on icon at bounding box center [134, 374] width 20 height 18
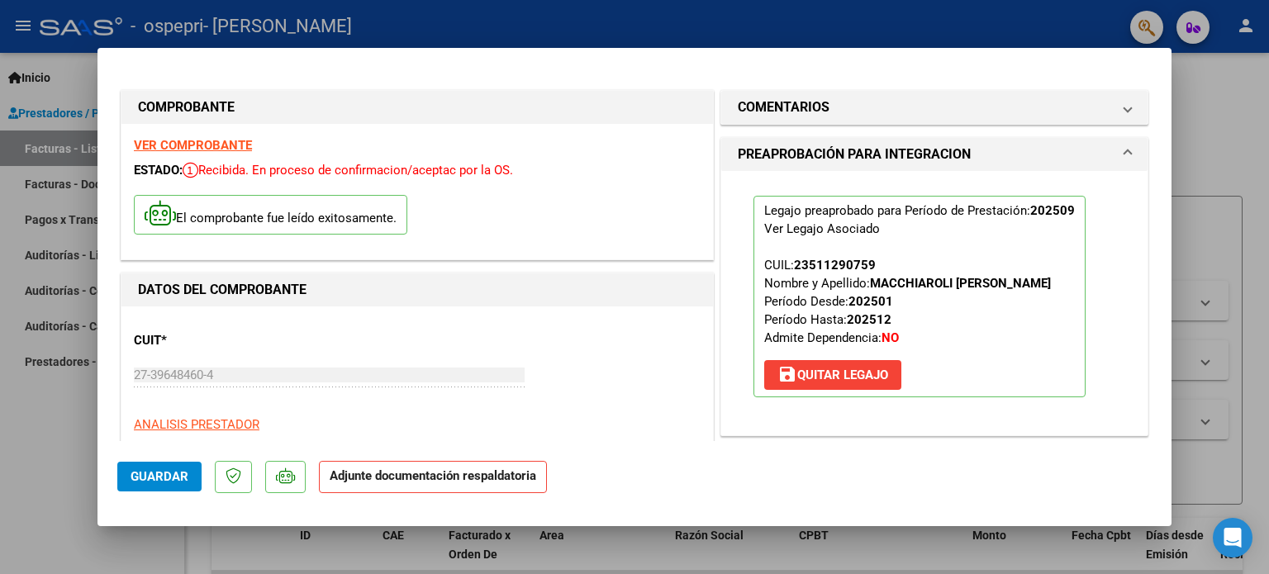
scroll to position [326, 0]
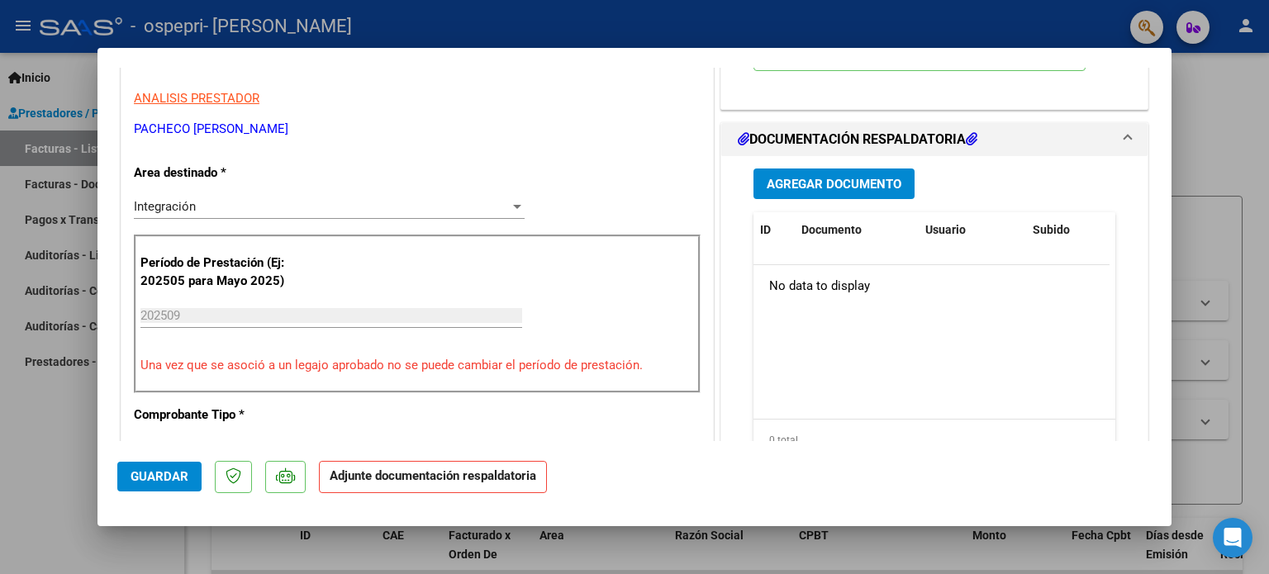
click at [788, 181] on span "Agregar Documento" at bounding box center [834, 184] width 135 height 15
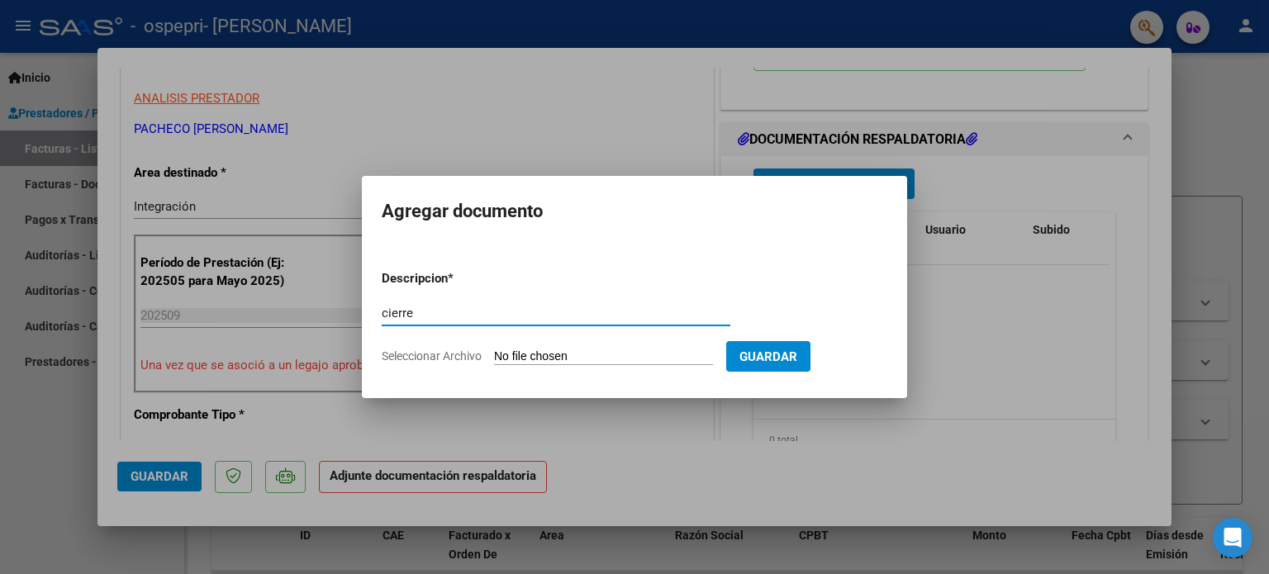
type input "cierre"
click at [546, 356] on input "Seleccionar Archivo" at bounding box center [603, 358] width 219 height 16
type input "C:\fakepath\MACCHIAROLI EMILIANO.pdf"
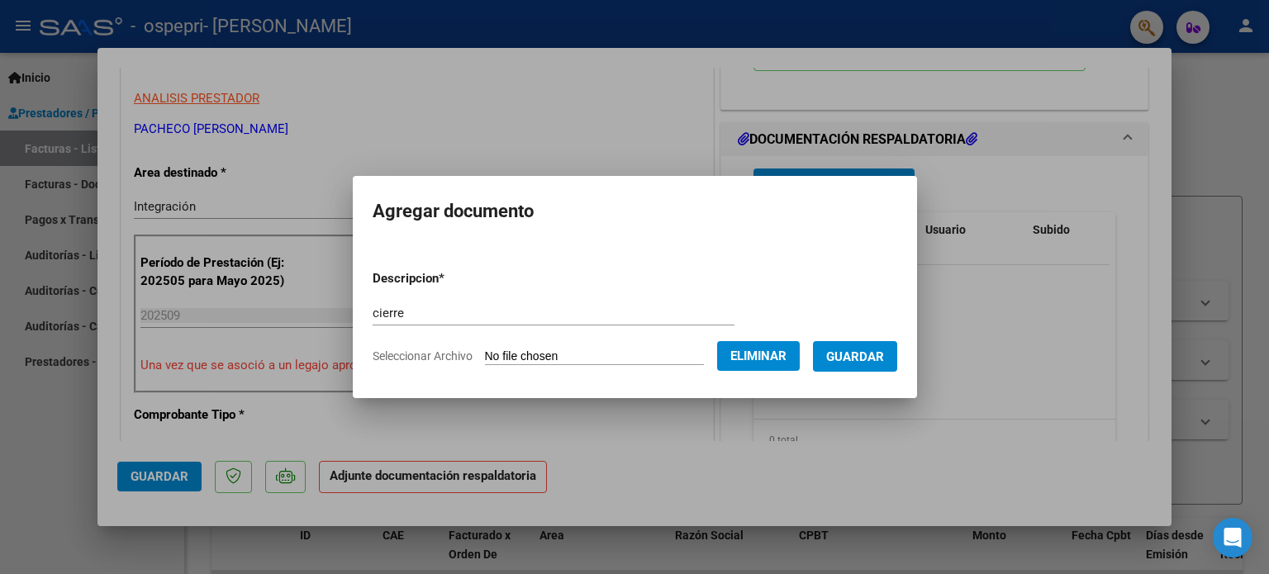
click at [884, 362] on span "Guardar" at bounding box center [855, 357] width 58 height 15
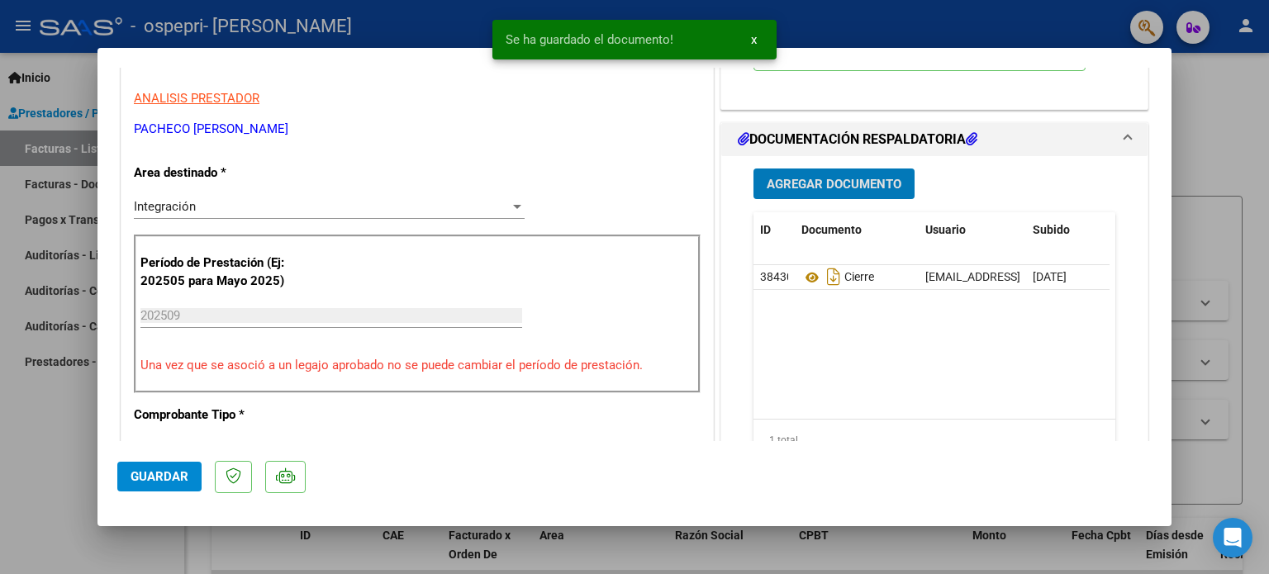
click at [810, 169] on button "Agregar Documento" at bounding box center [834, 184] width 161 height 31
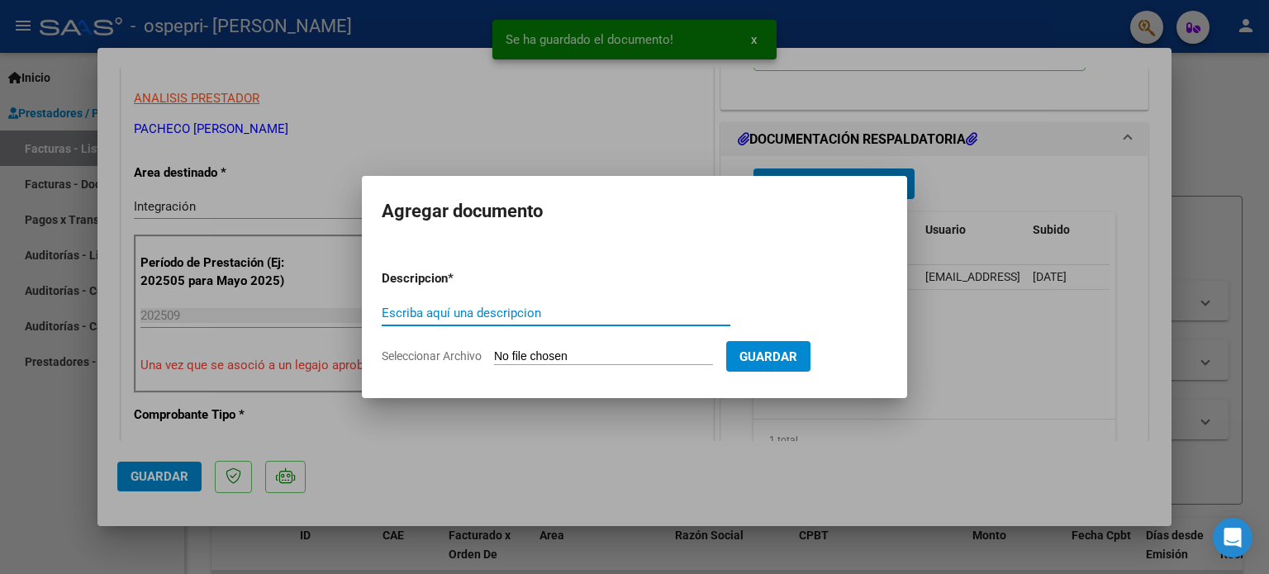
type input "c"
type input "asistencia"
click at [569, 355] on input "Seleccionar Archivo" at bounding box center [603, 358] width 219 height 16
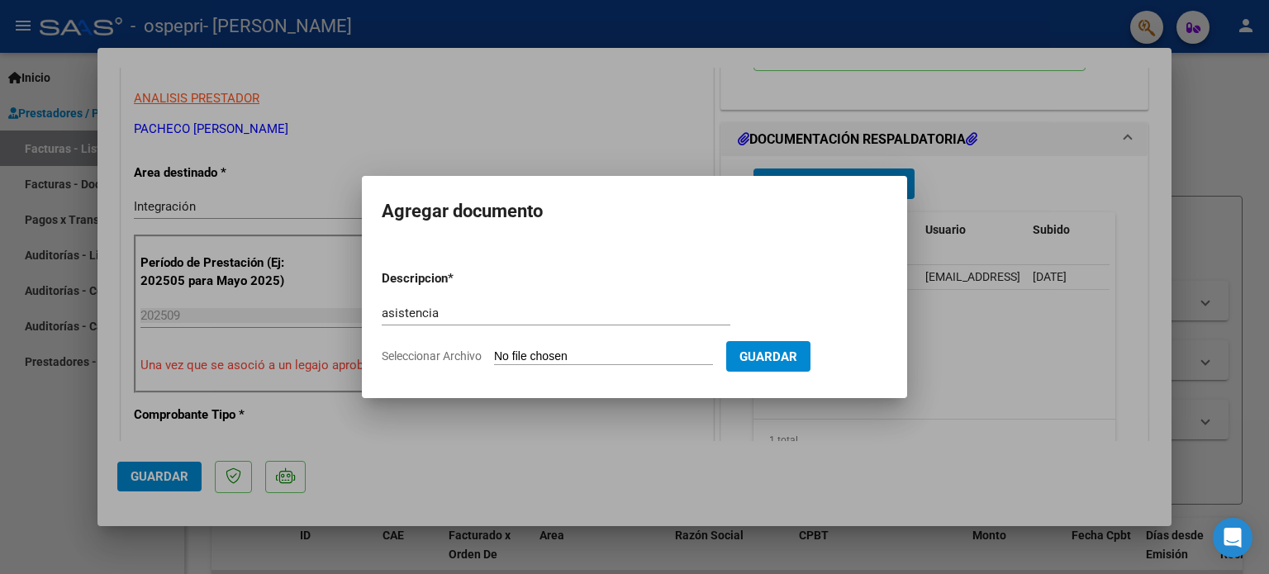
type input "C:\fakepath\macchiaroli [DATE].pdf"
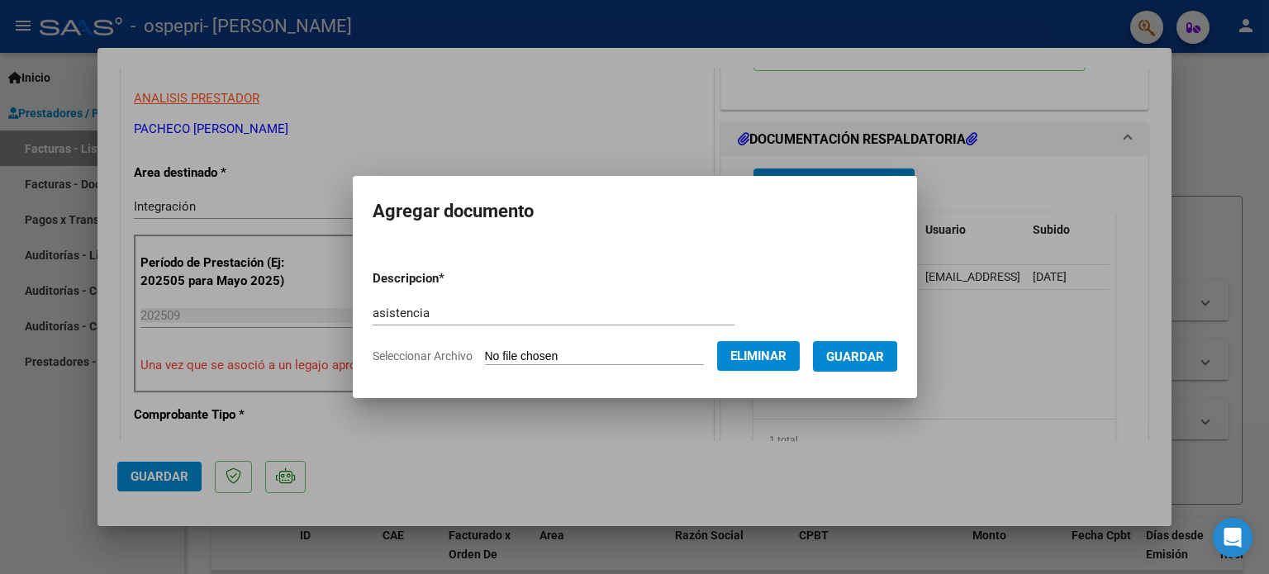
click at [884, 363] on span "Guardar" at bounding box center [855, 357] width 58 height 15
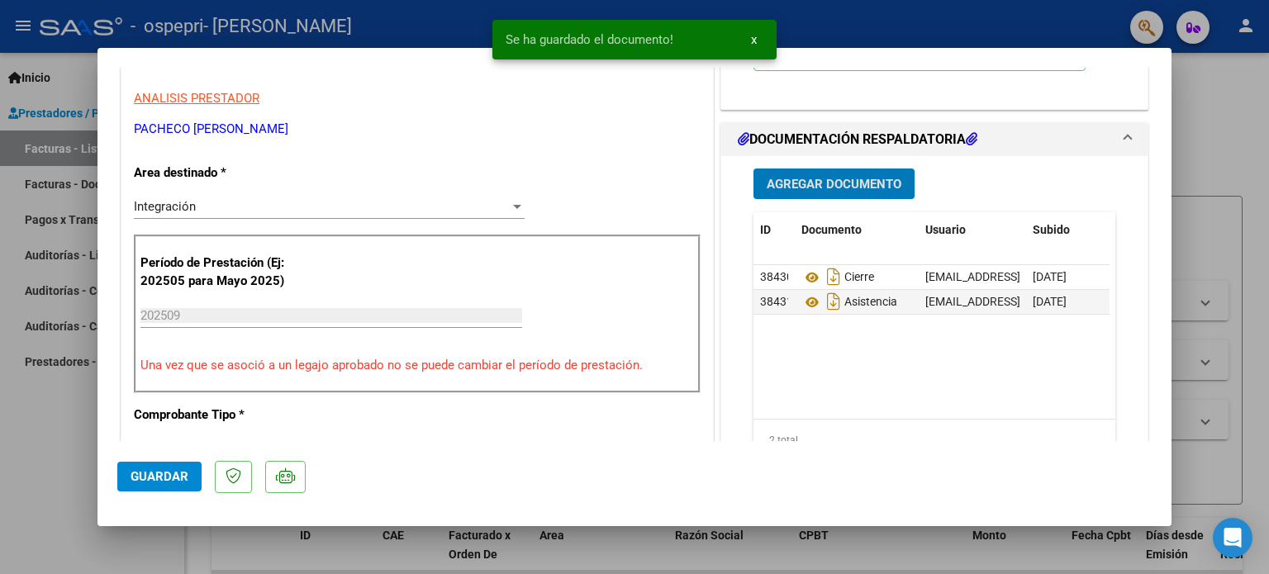
scroll to position [653, 0]
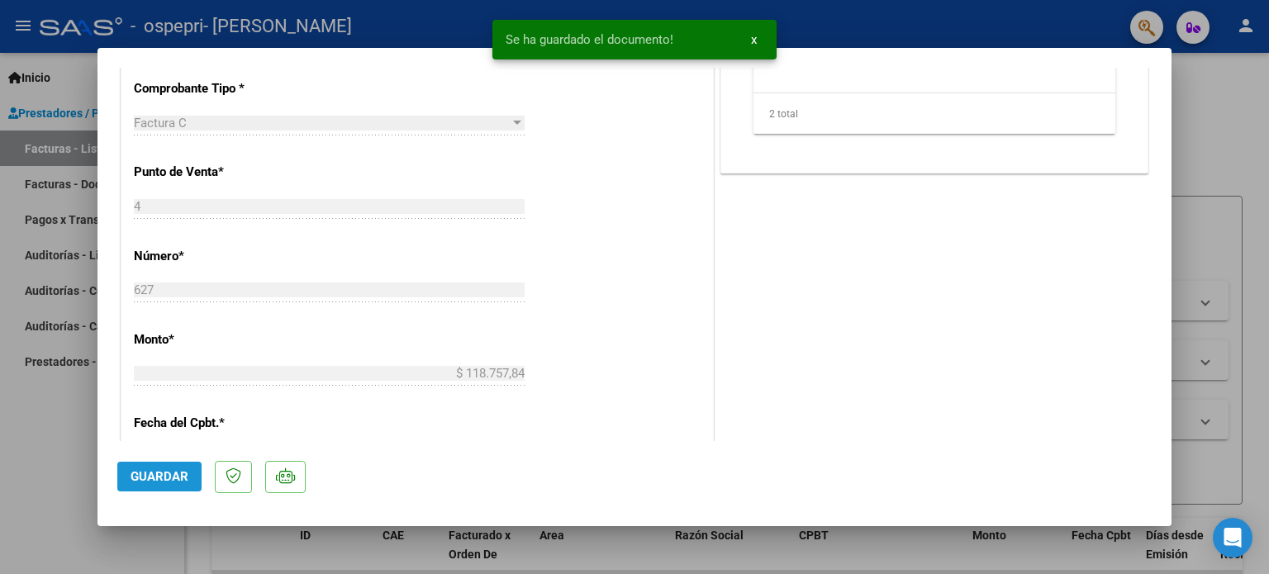
click at [159, 481] on span "Guardar" at bounding box center [160, 476] width 58 height 15
click at [1245, 111] on div at bounding box center [634, 287] width 1269 height 574
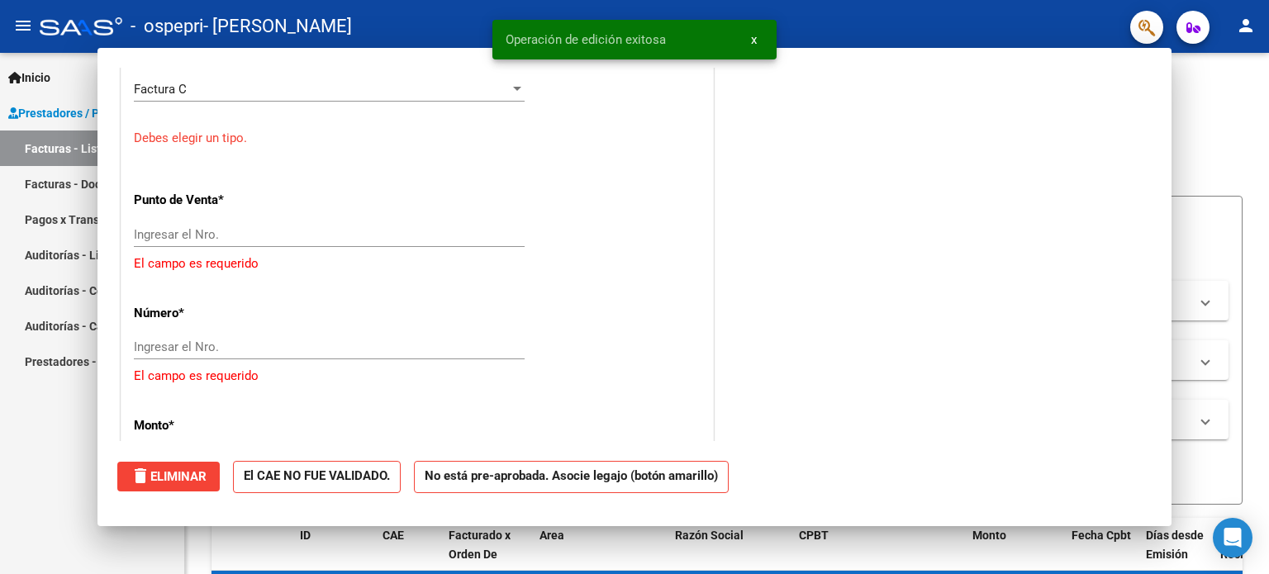
scroll to position [0, 0]
